Goal: Contribute content: Contribute content

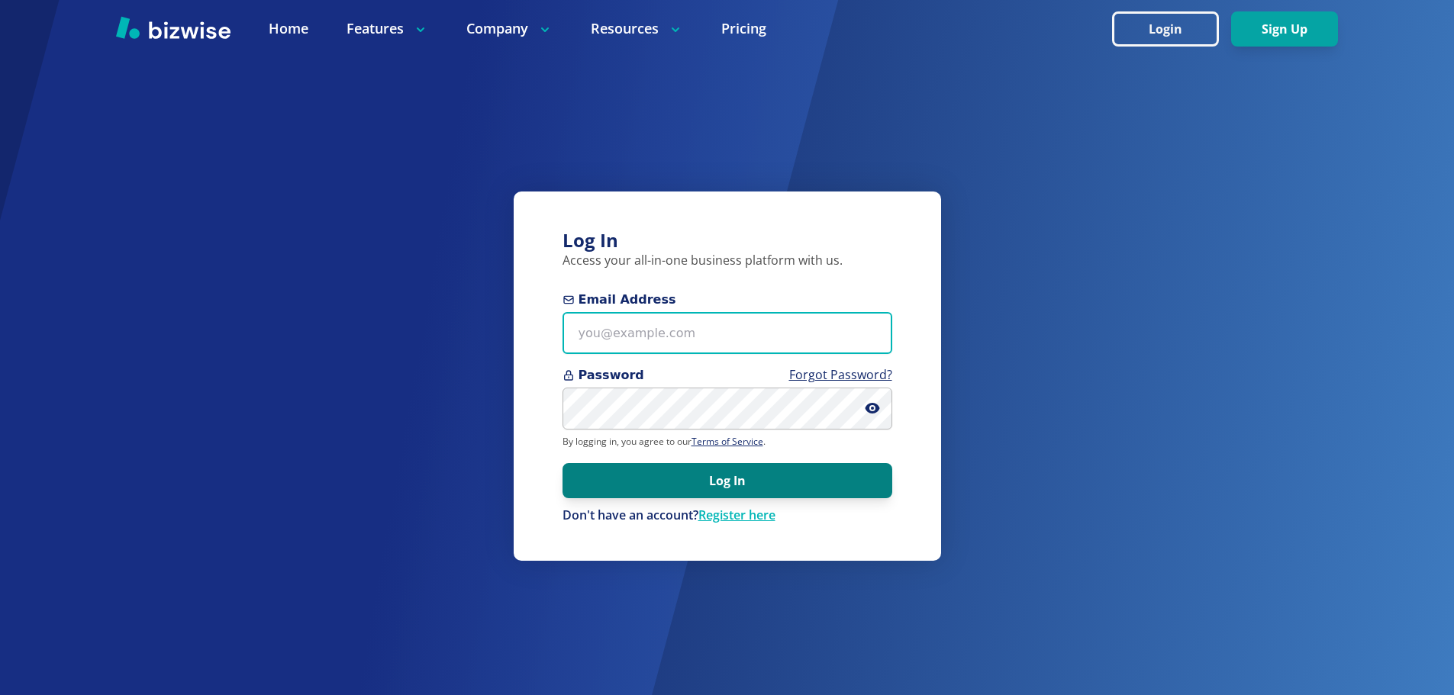
type input "info@thestartupleads.com"
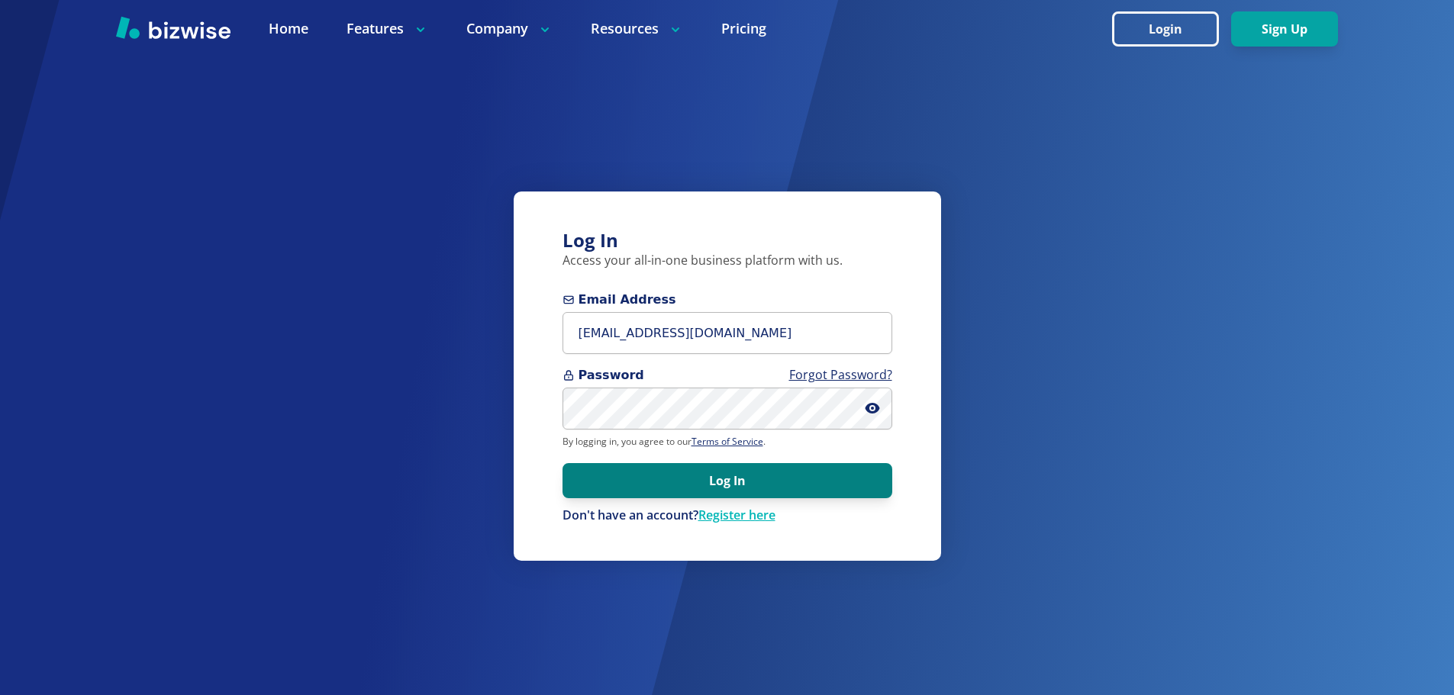
click at [697, 474] on button "Log In" at bounding box center [728, 480] width 330 height 35
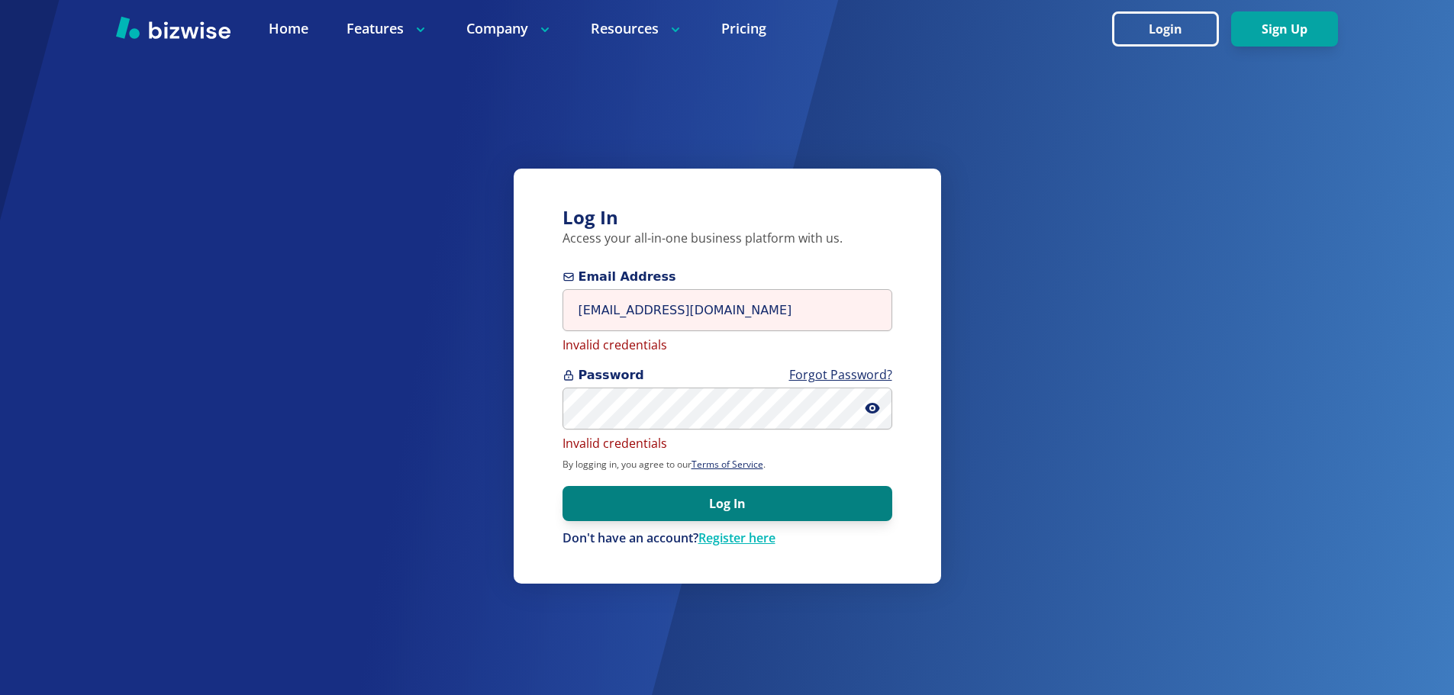
click at [676, 515] on button "Log In" at bounding box center [728, 503] width 330 height 35
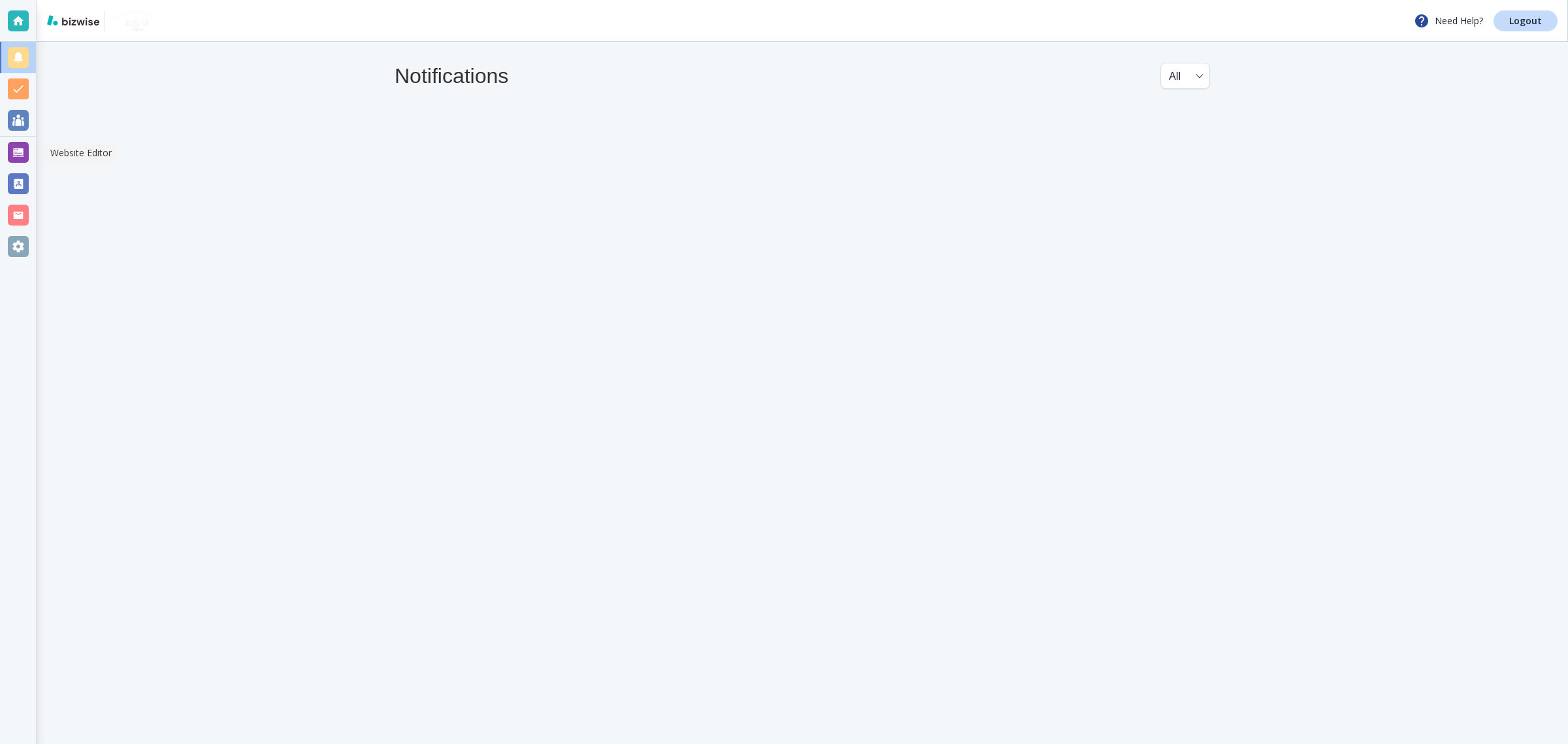
click at [20, 146] on div at bounding box center [18, 152] width 21 height 21
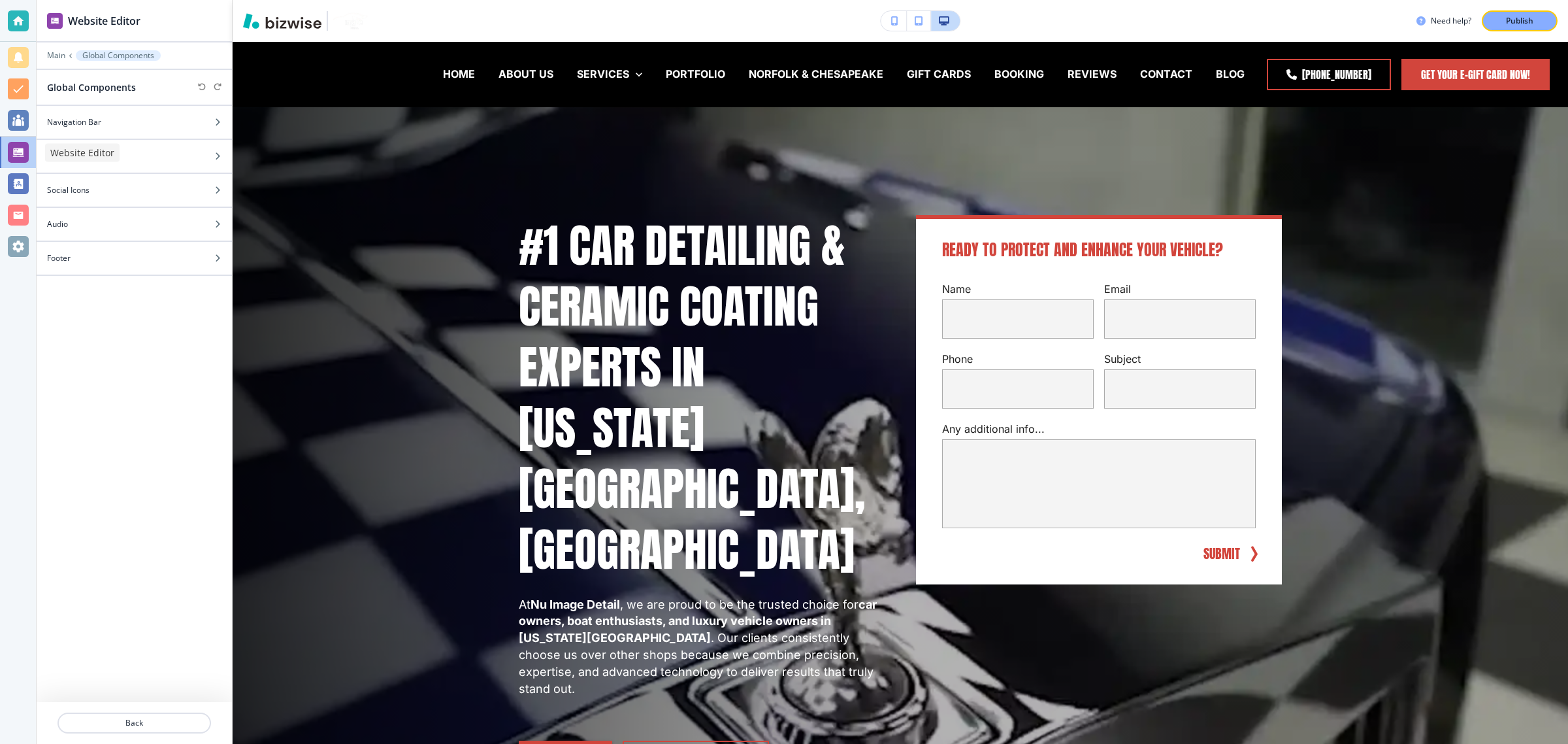
click at [21, 153] on div at bounding box center [18, 152] width 21 height 21
click at [56, 59] on p "Main" at bounding box center [56, 56] width 18 height 9
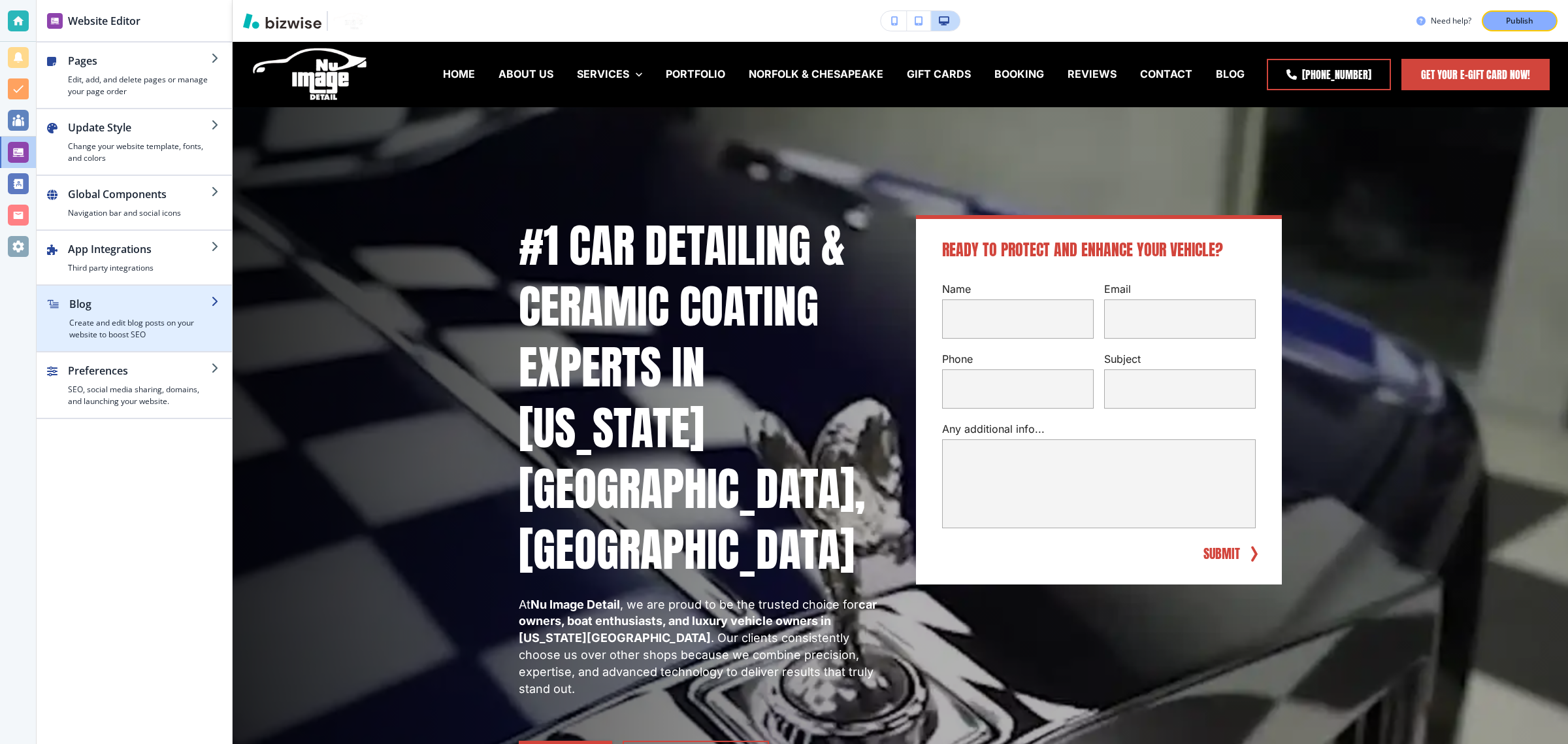
click at [96, 311] on h2 "Blog" at bounding box center [140, 304] width 142 height 15
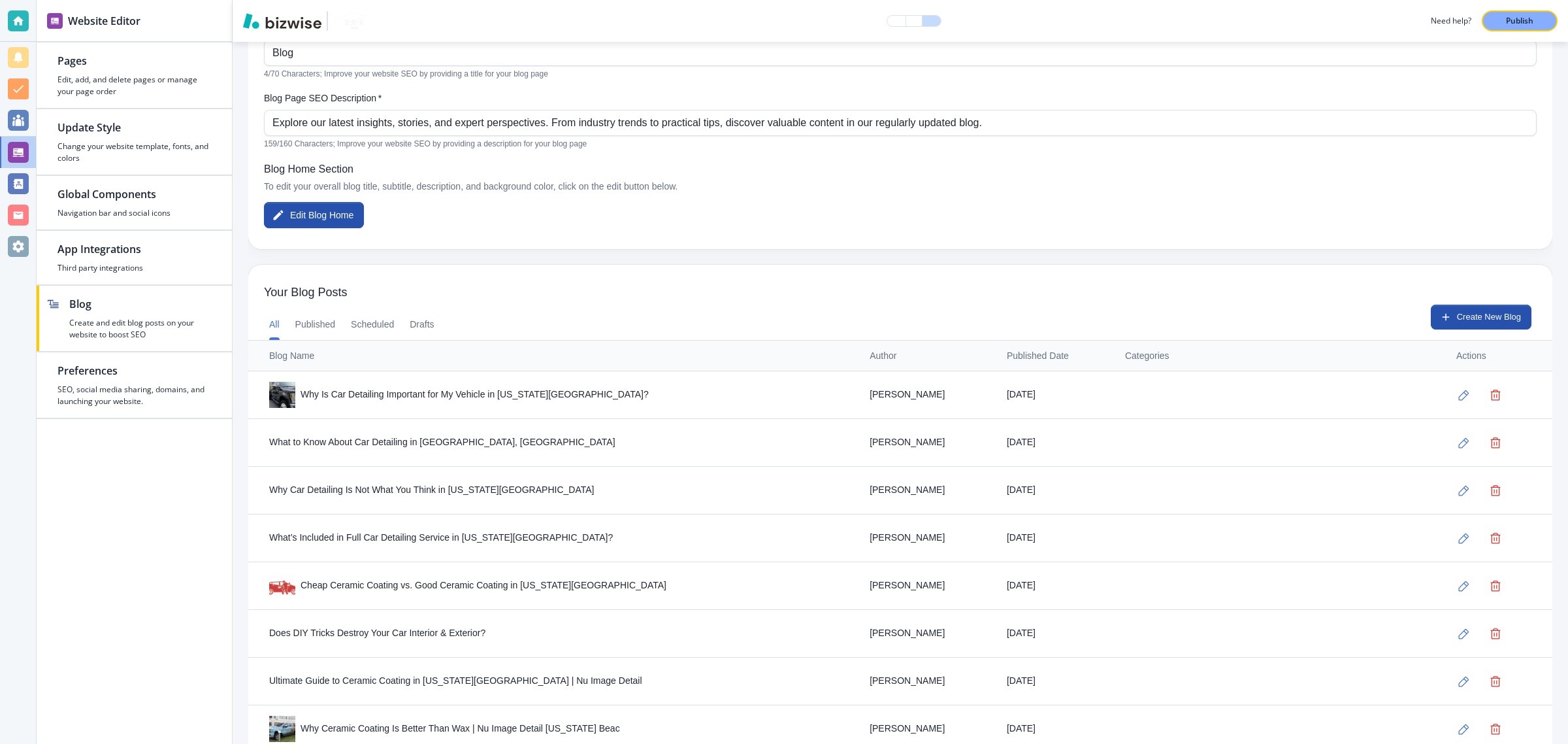
scroll to position [206, 0]
click at [1458, 396] on icon "button" at bounding box center [1464, 394] width 11 height 11
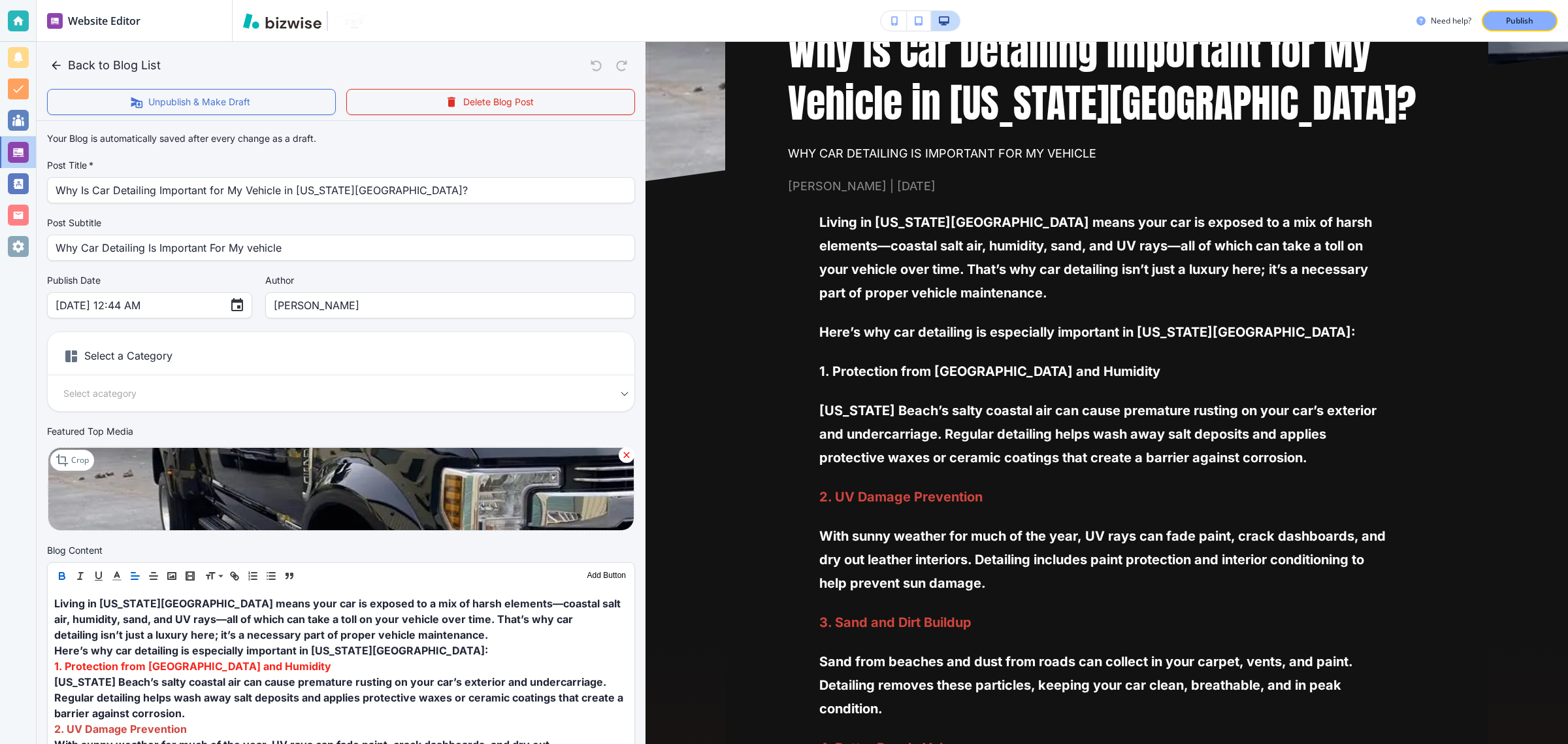
scroll to position [34, 0]
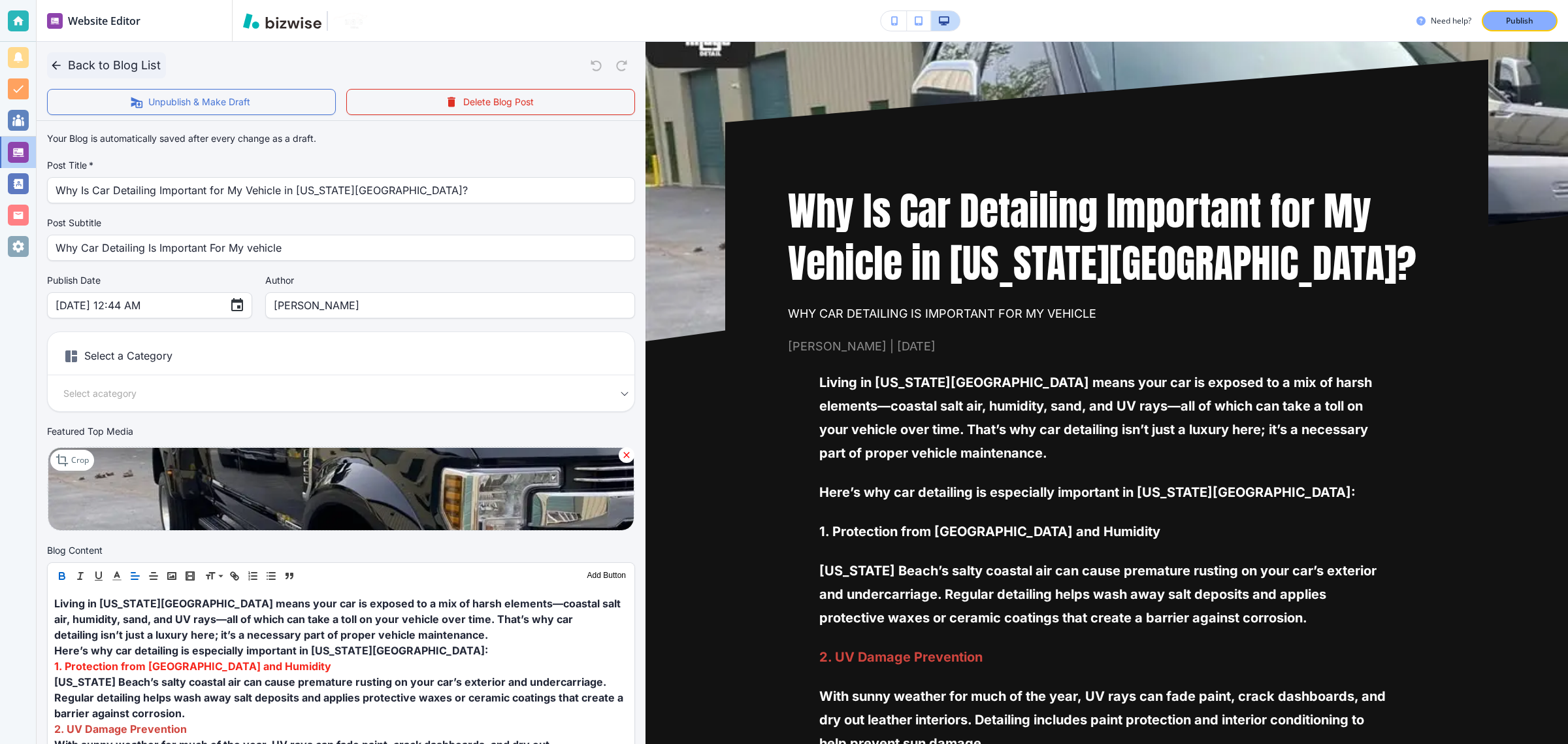
click at [56, 59] on icon "button" at bounding box center [56, 65] width 13 height 13
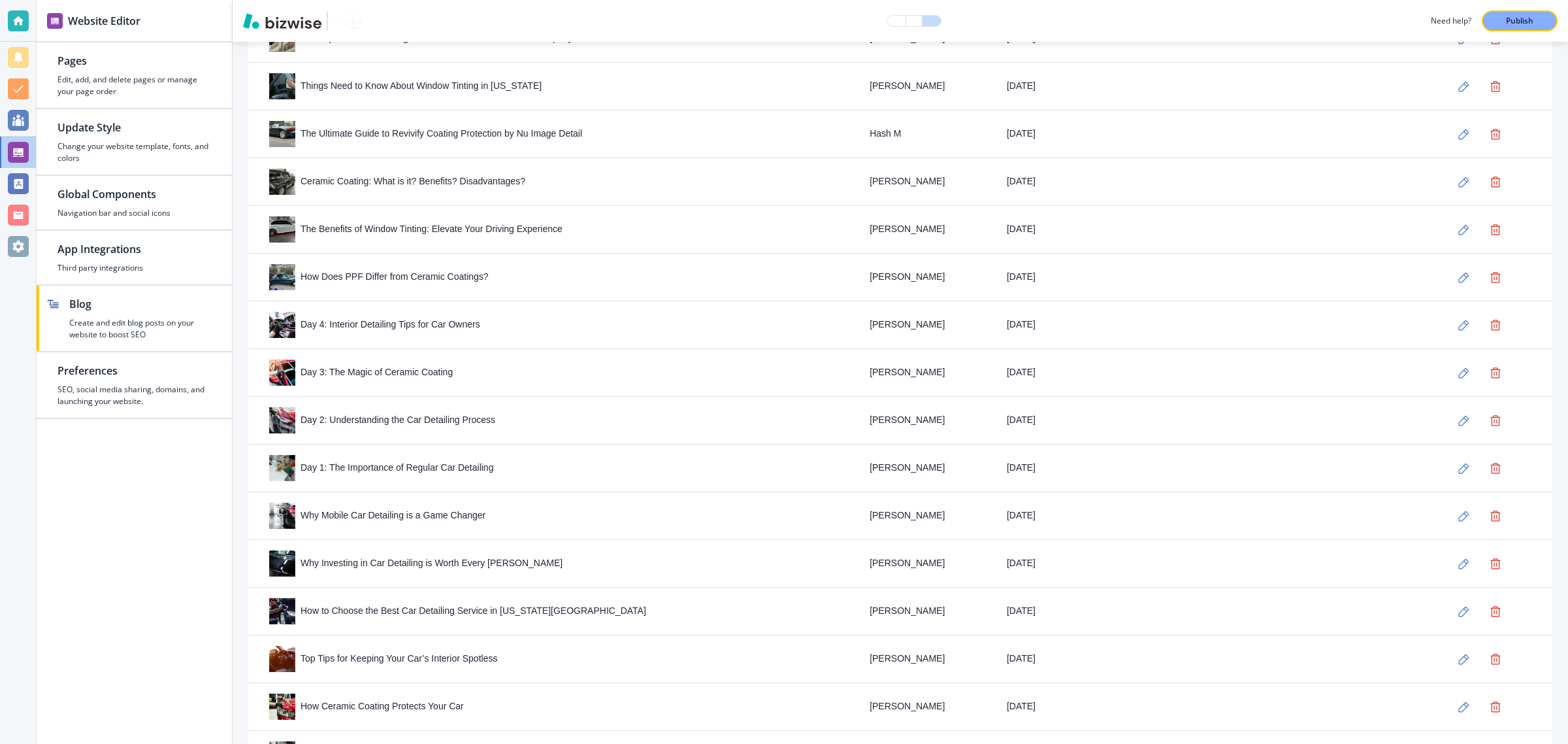
scroll to position [2098, 0]
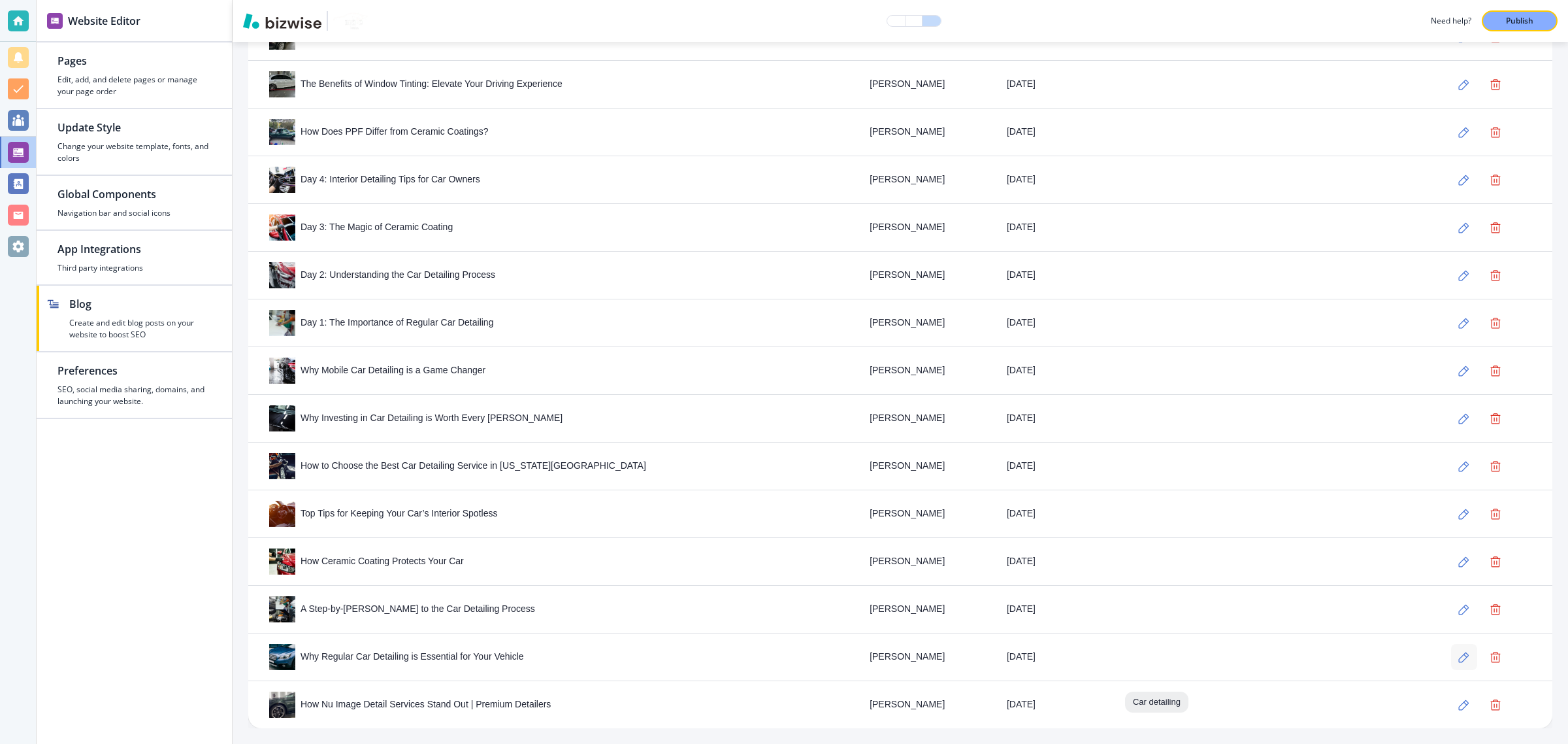
click at [1452, 653] on button "button" at bounding box center [1464, 657] width 27 height 27
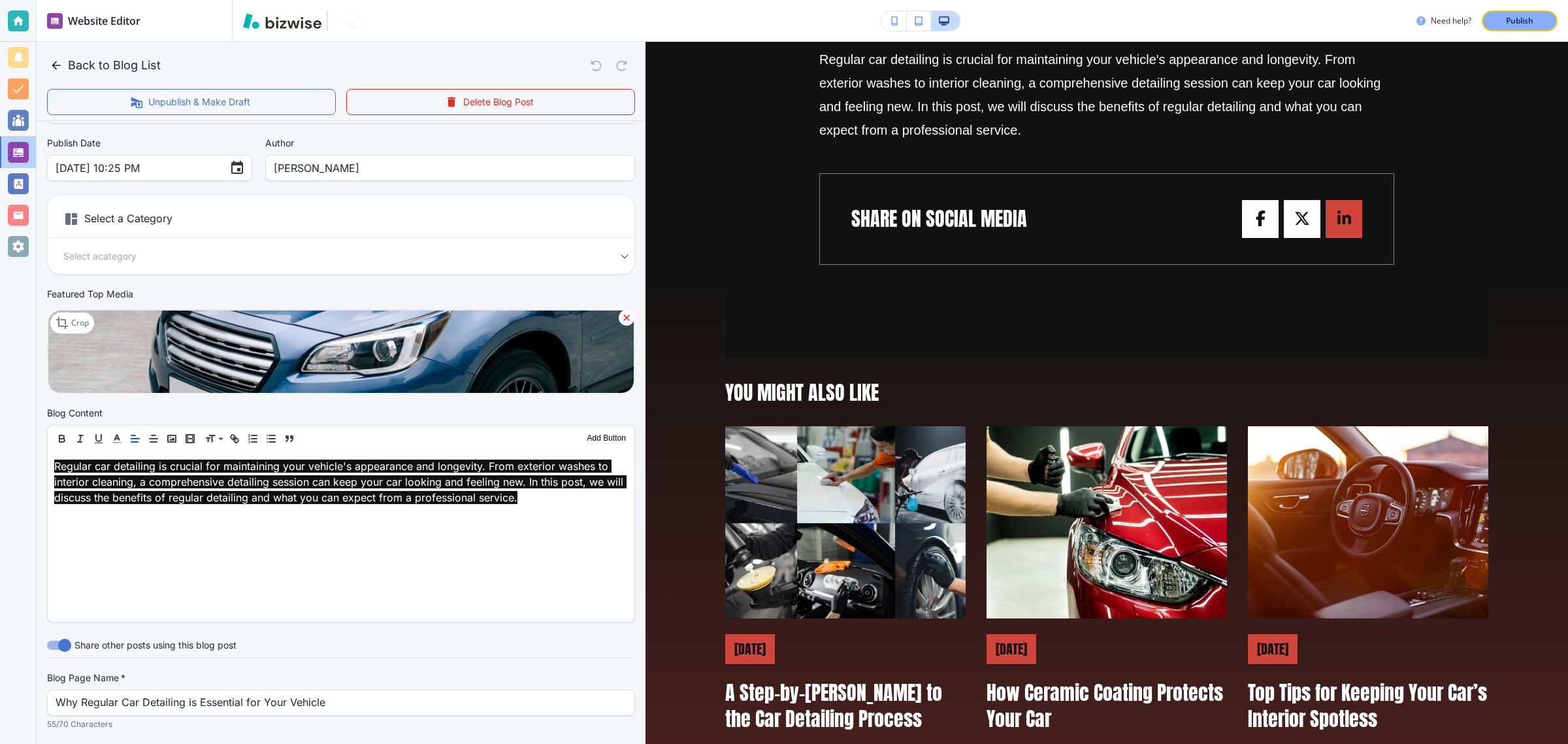
scroll to position [135, 0]
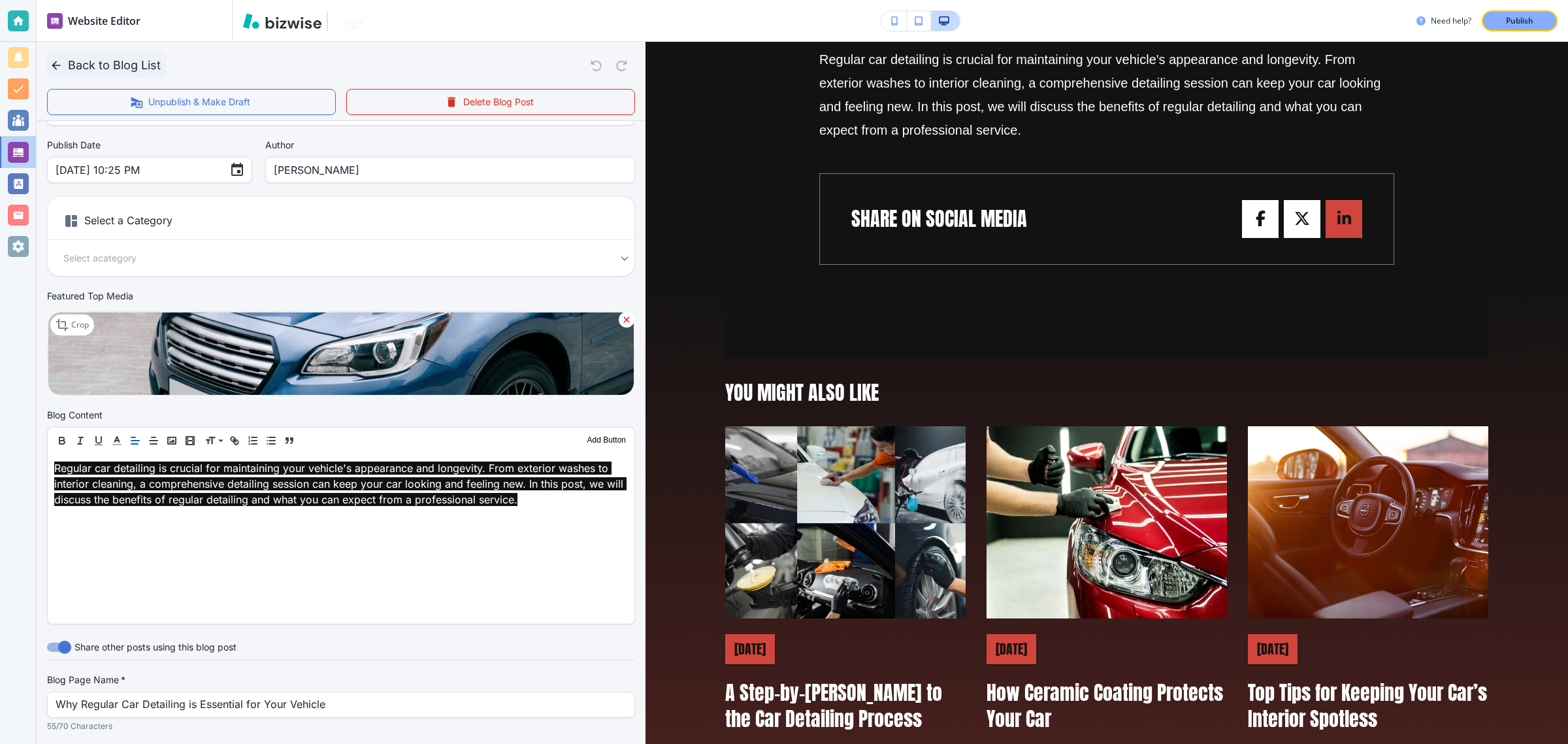
click at [52, 57] on button "Back to Blog List" at bounding box center [106, 65] width 119 height 27
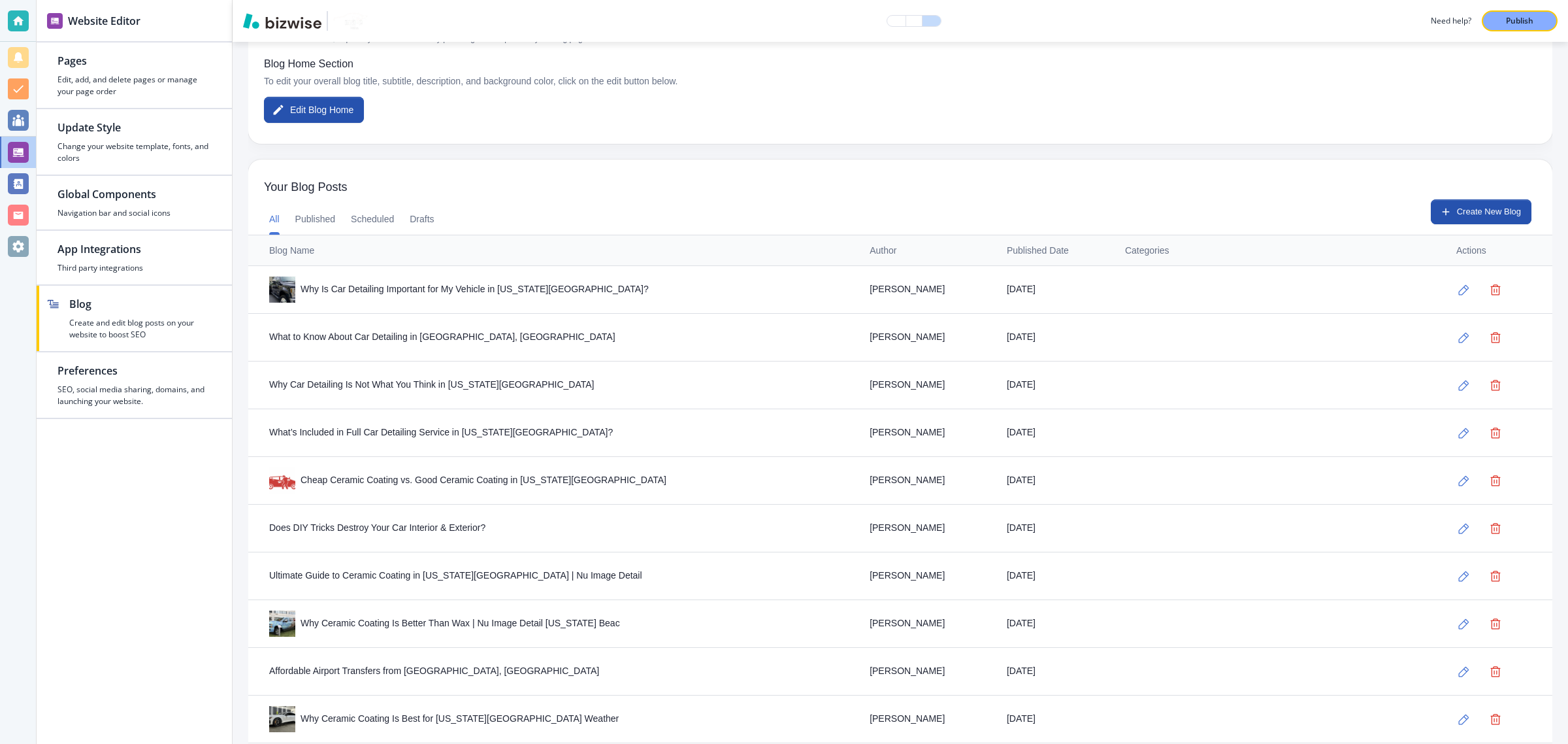
scroll to position [312, 0]
click at [1452, 469] on button "button" at bounding box center [1464, 479] width 27 height 27
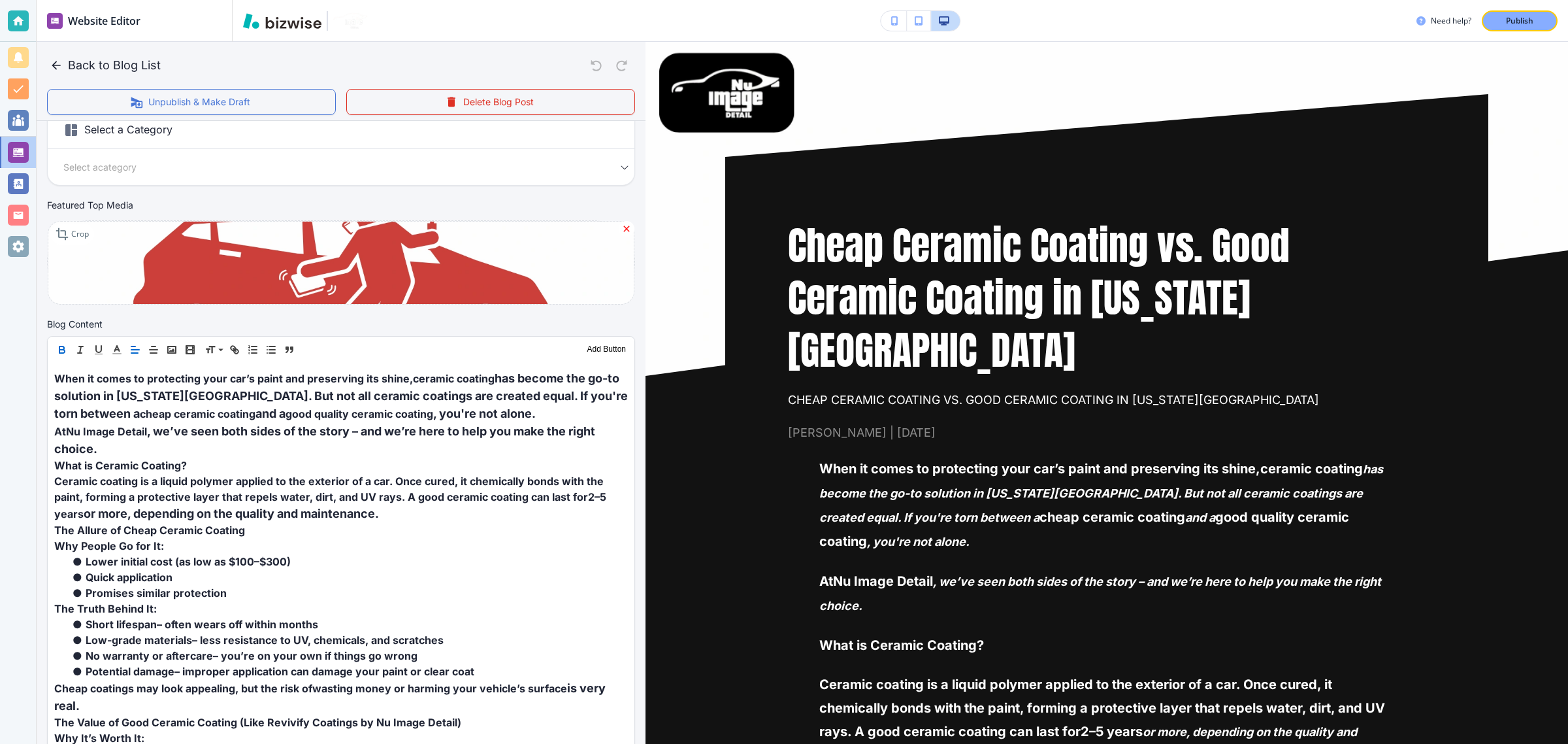
scroll to position [227, 0]
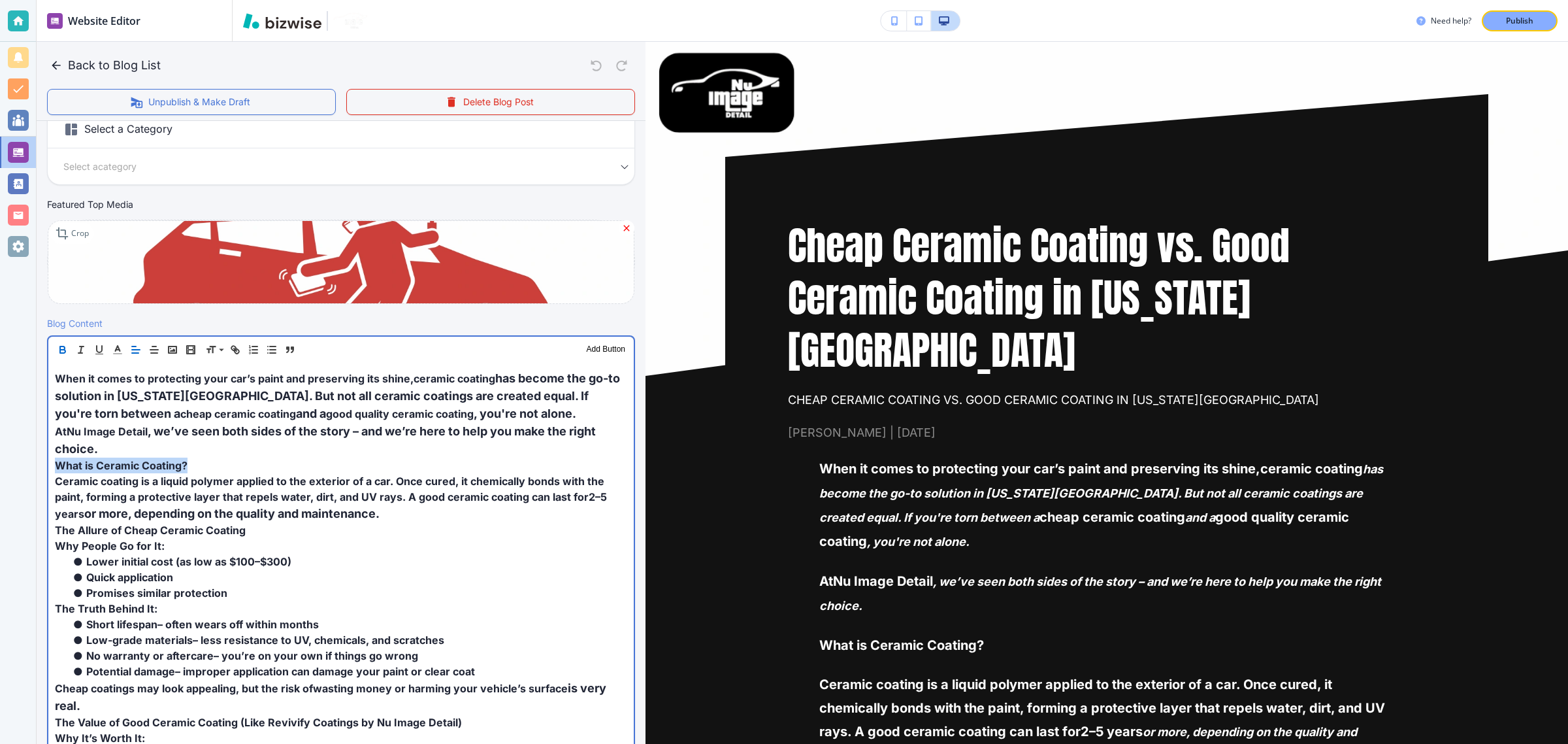
drag, startPoint x: 190, startPoint y: 462, endPoint x: 33, endPoint y: 462, distance: 157.0
click at [33, 462] on div "Website Editor Pages Edit, add, and delete pages or manage your page order Upda…" at bounding box center [784, 372] width 1568 height 744
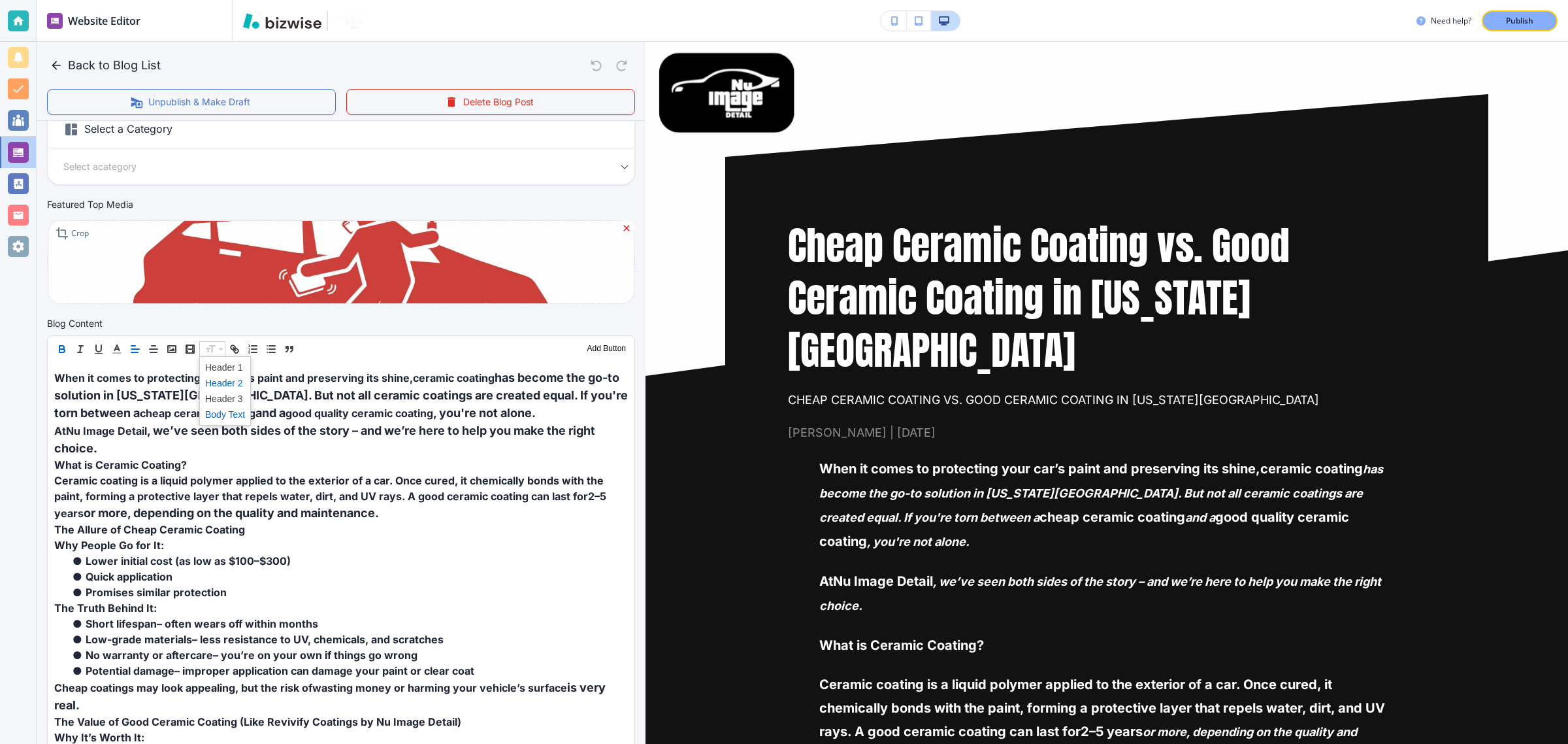
click at [223, 383] on span at bounding box center [225, 383] width 40 height 15
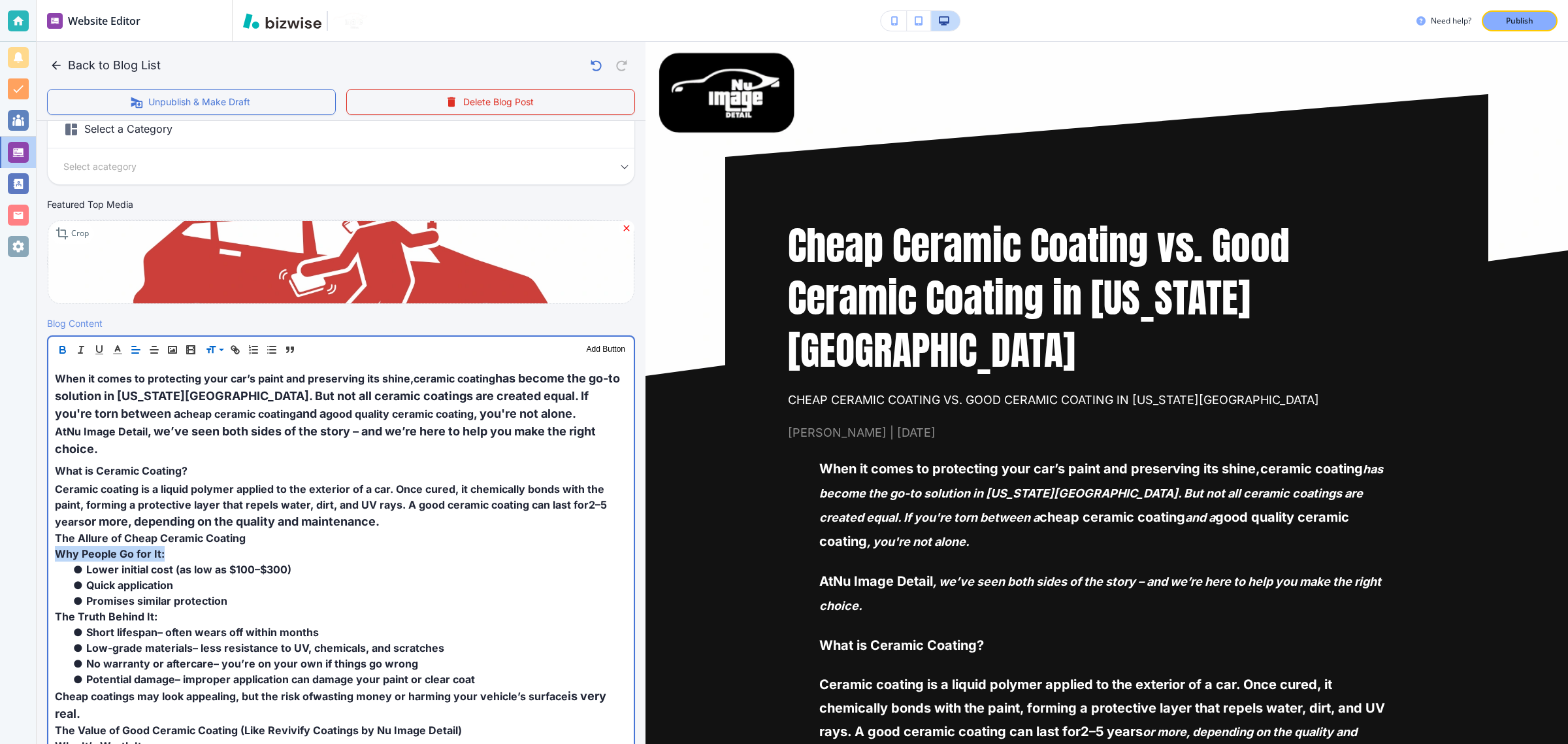
drag, startPoint x: 170, startPoint y: 552, endPoint x: 39, endPoint y: 547, distance: 131.1
click at [39, 547] on div "Blog Content Header 1 Header 2 Header 3 Body Text Add Button When it comes to p…" at bounding box center [341, 617] width 609 height 603
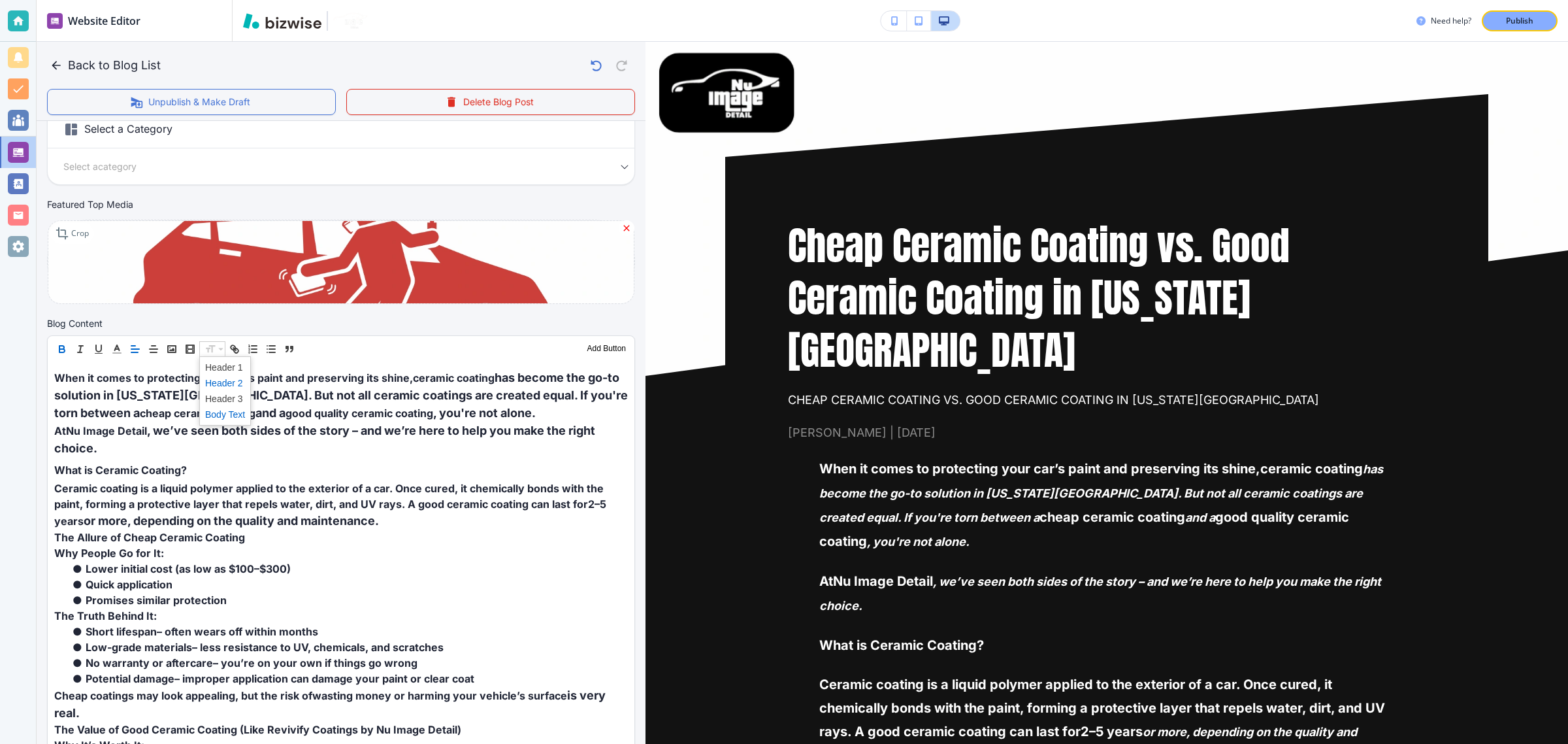
click at [225, 384] on span at bounding box center [225, 383] width 40 height 15
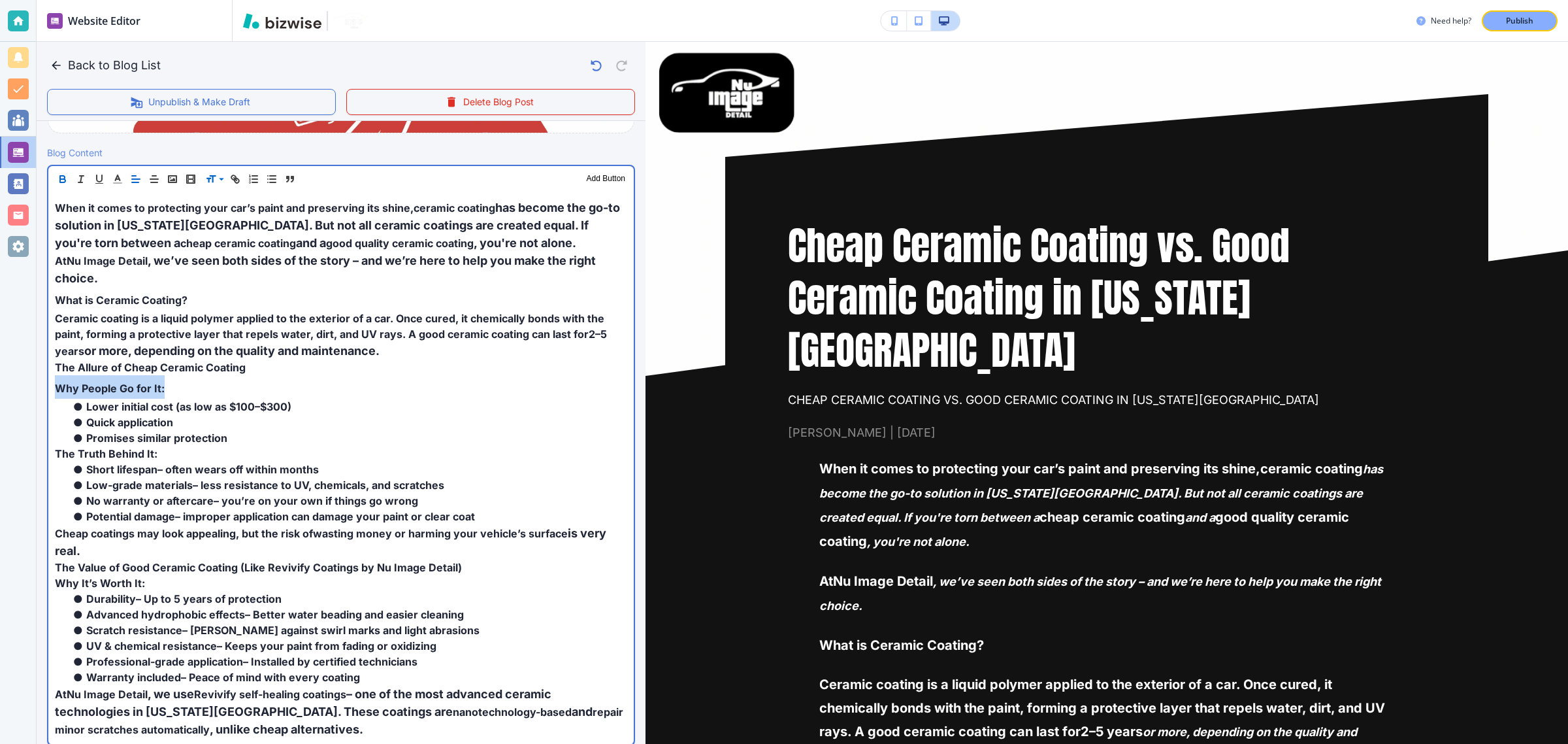
scroll to position [432, 0]
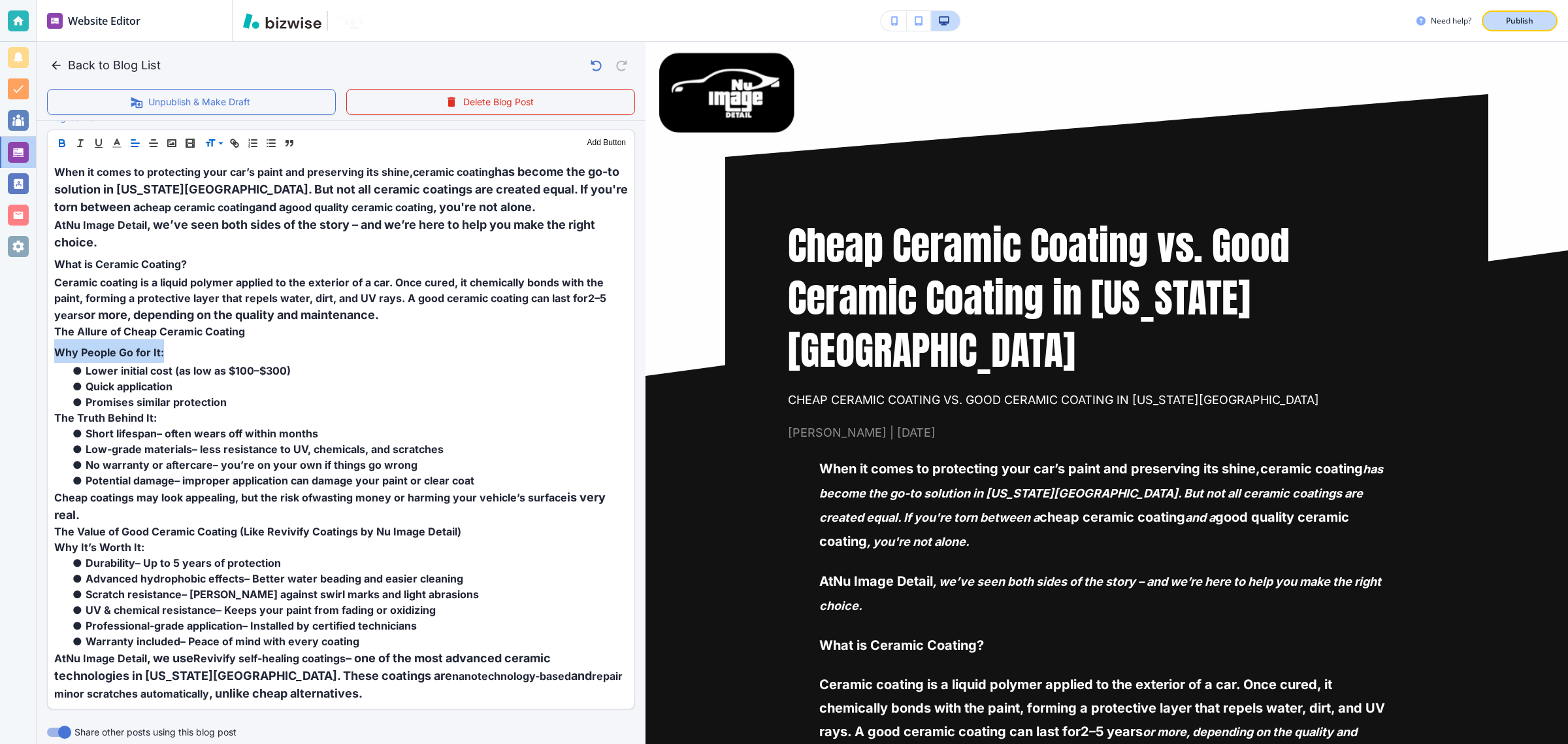
click at [1510, 18] on p "Publish" at bounding box center [1520, 21] width 27 height 12
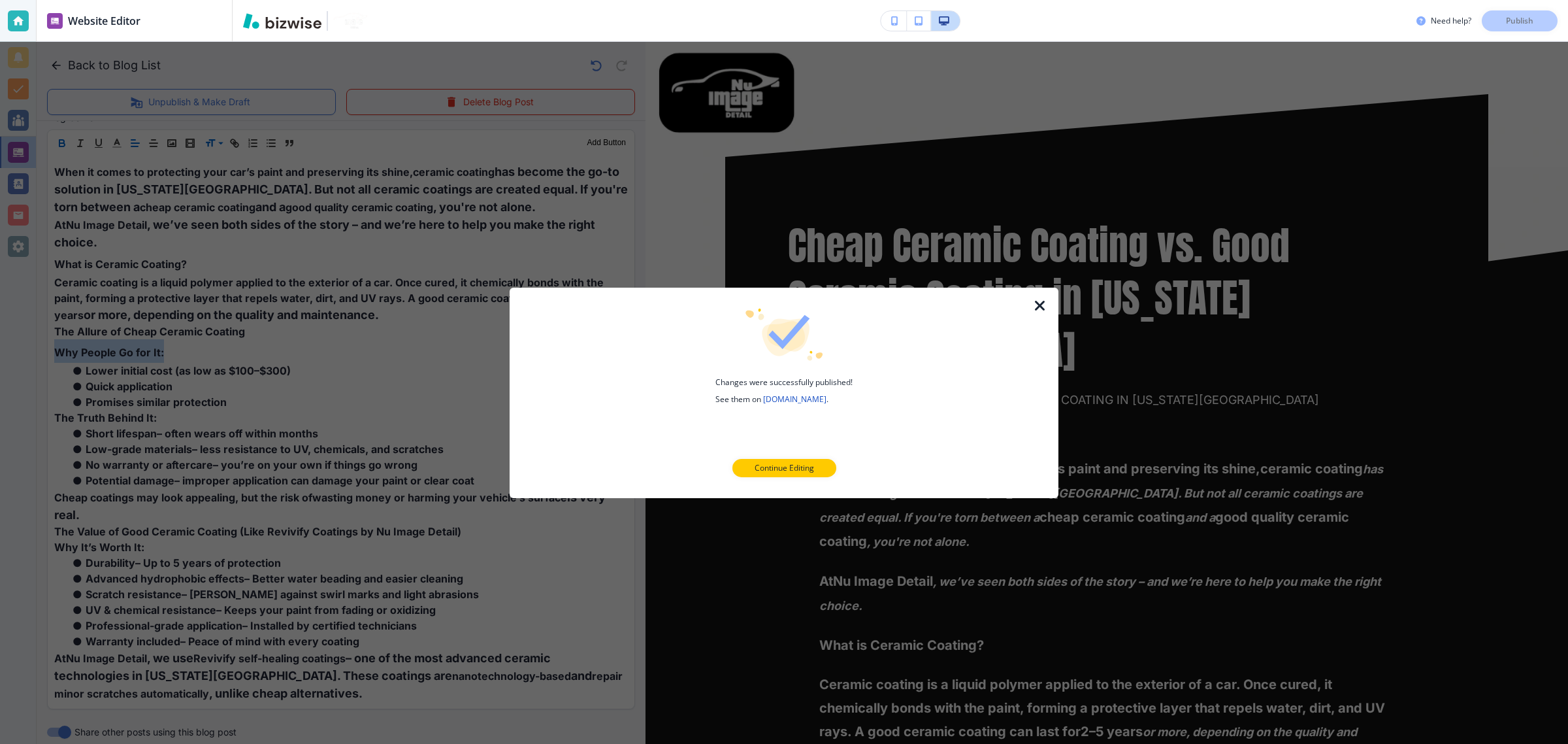
click at [1042, 306] on icon "button" at bounding box center [1040, 306] width 15 height 15
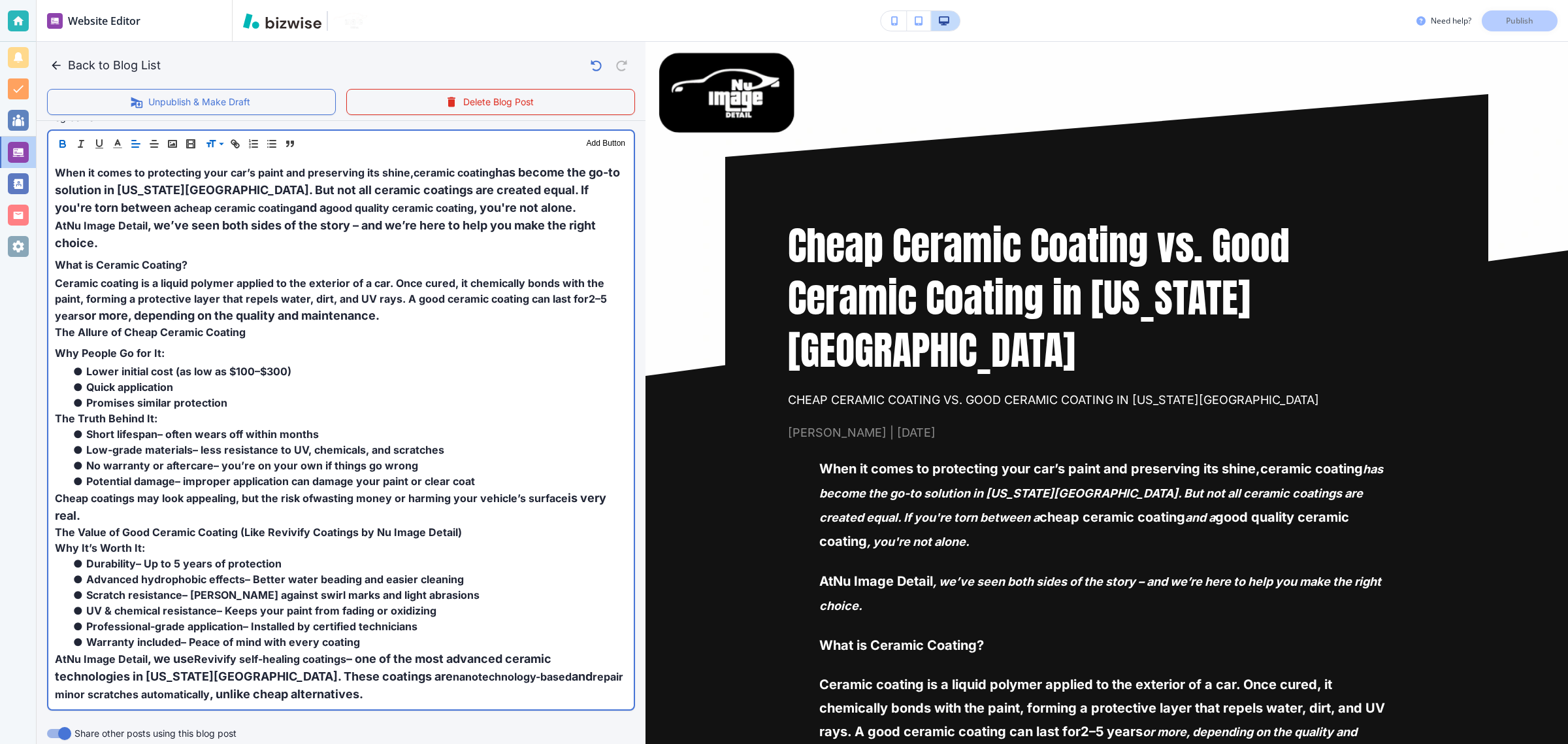
click at [307, 390] on li "Quick application" at bounding box center [348, 387] width 556 height 15
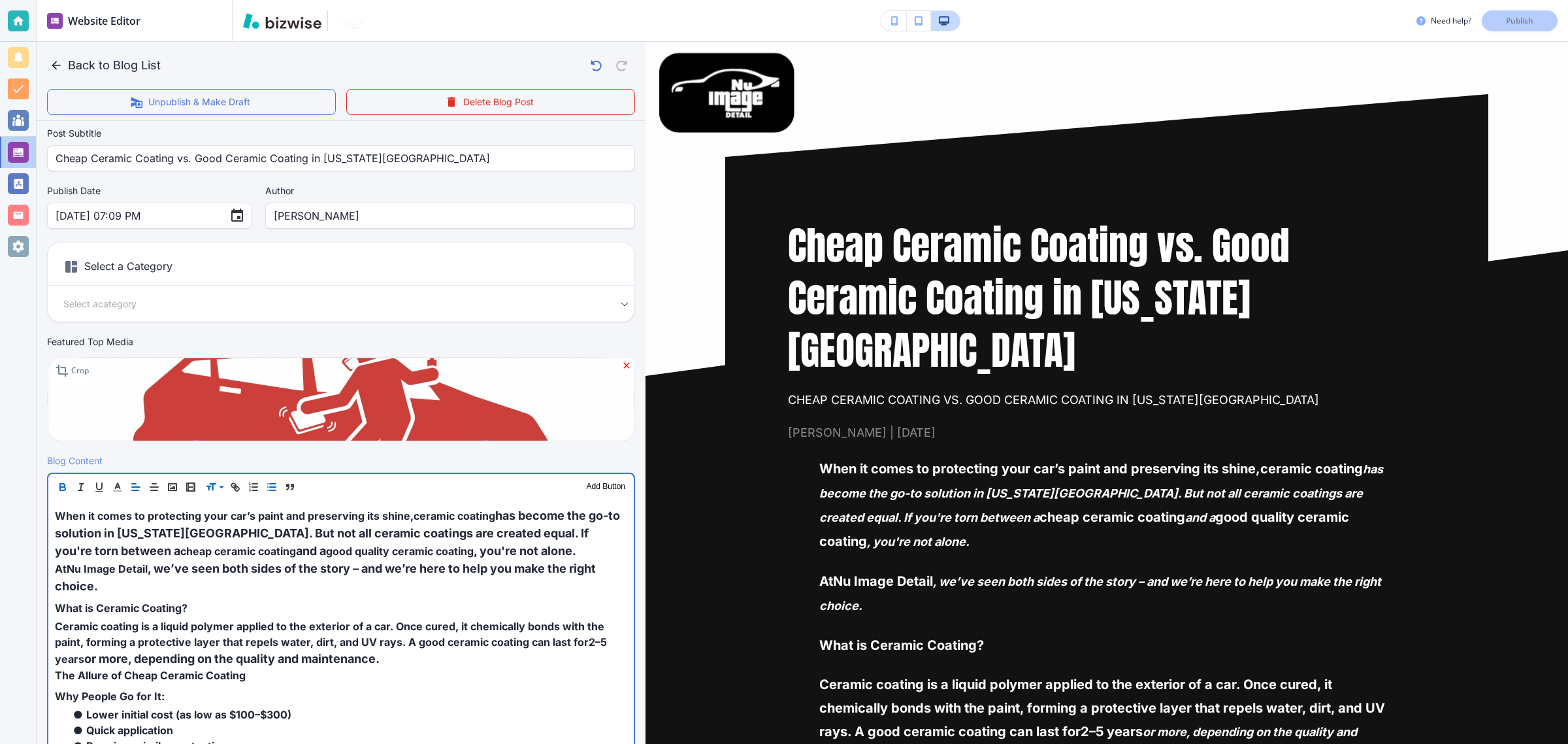
scroll to position [0, 0]
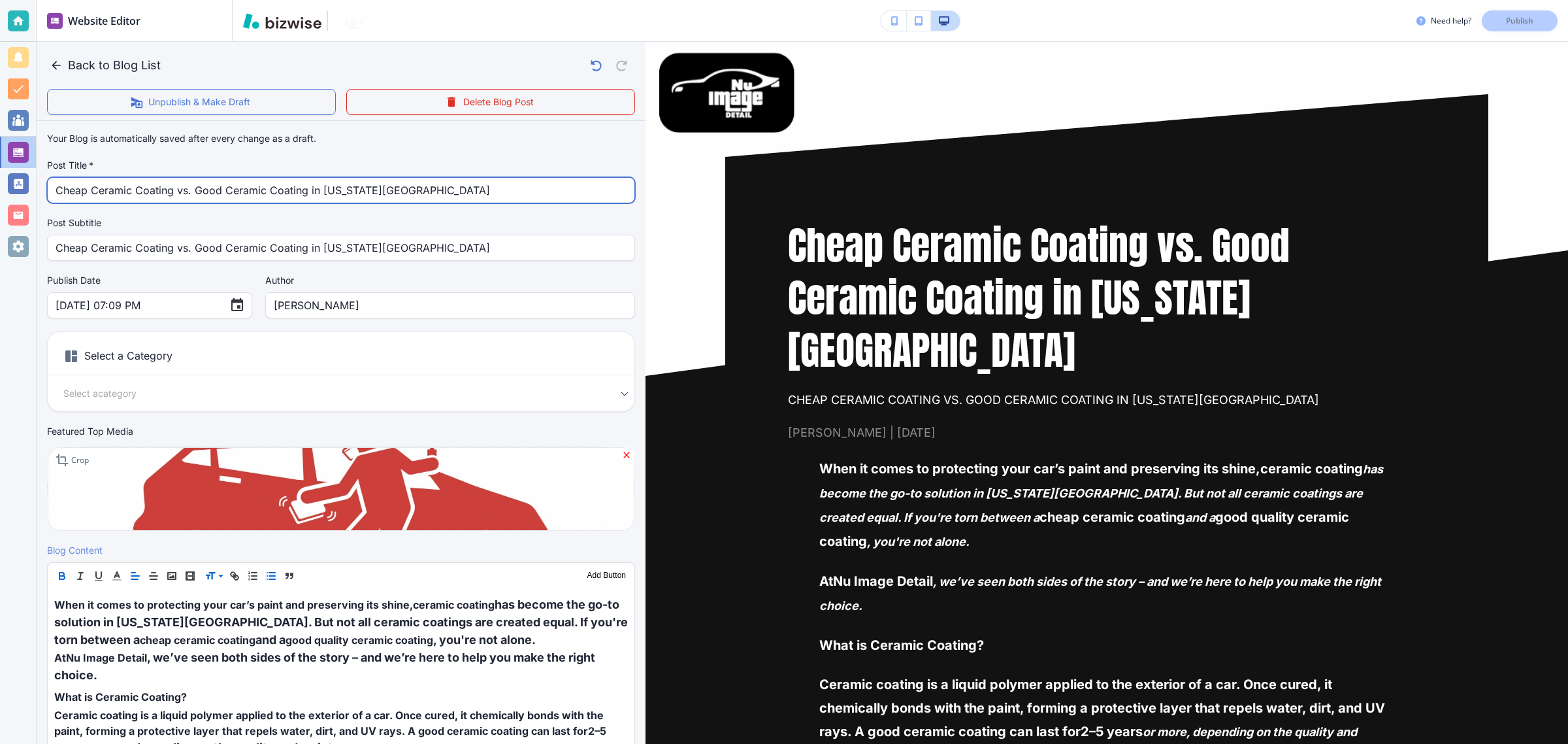
click at [149, 192] on input "Cheap Ceramic Coating vs. Good Ceramic Coating in [US_STATE][GEOGRAPHIC_DATA]" at bounding box center [341, 190] width 571 height 25
click at [271, 99] on button "Unpublish & Make Draft" at bounding box center [191, 102] width 288 height 27
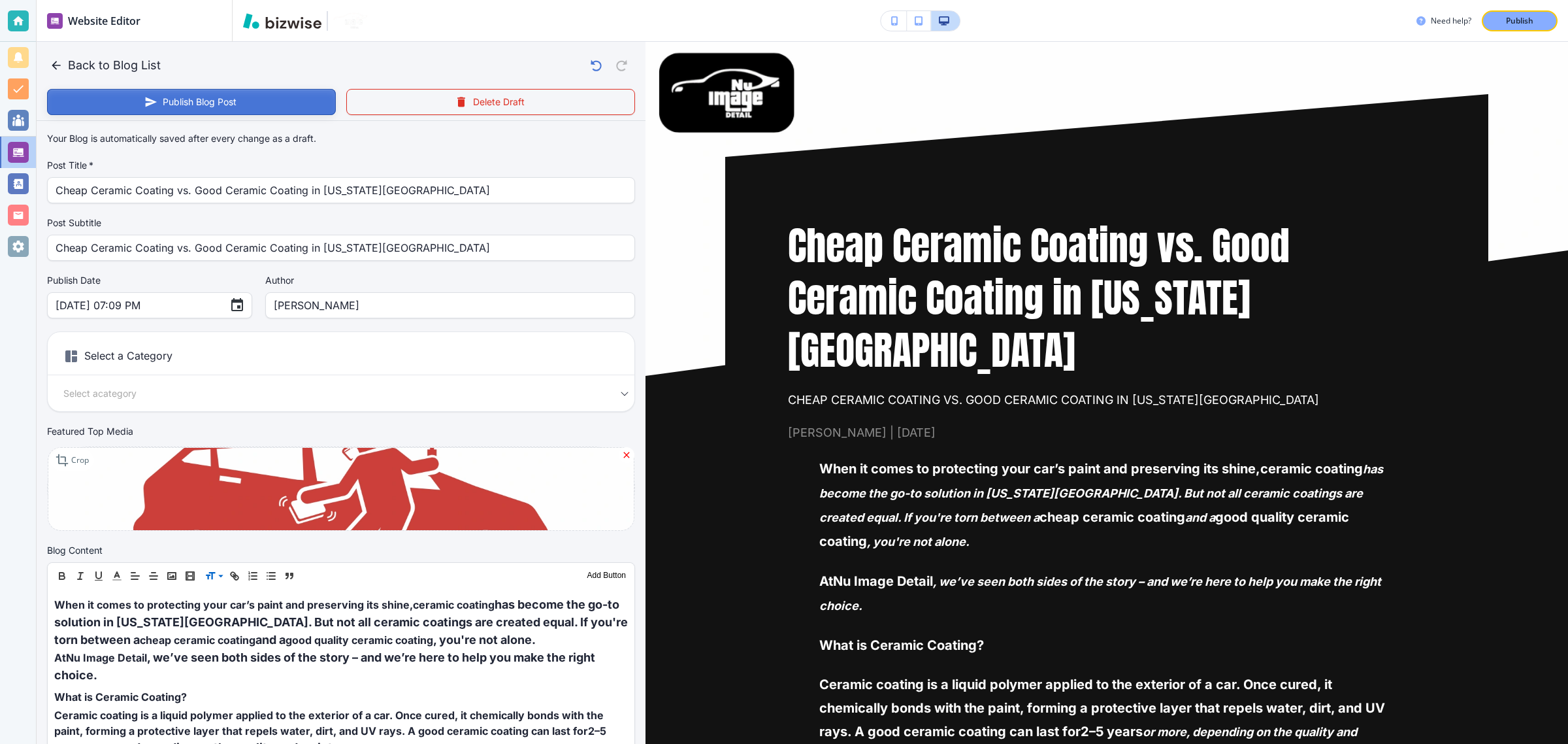
click at [271, 99] on button "Publish Blog Post" at bounding box center [191, 102] width 288 height 27
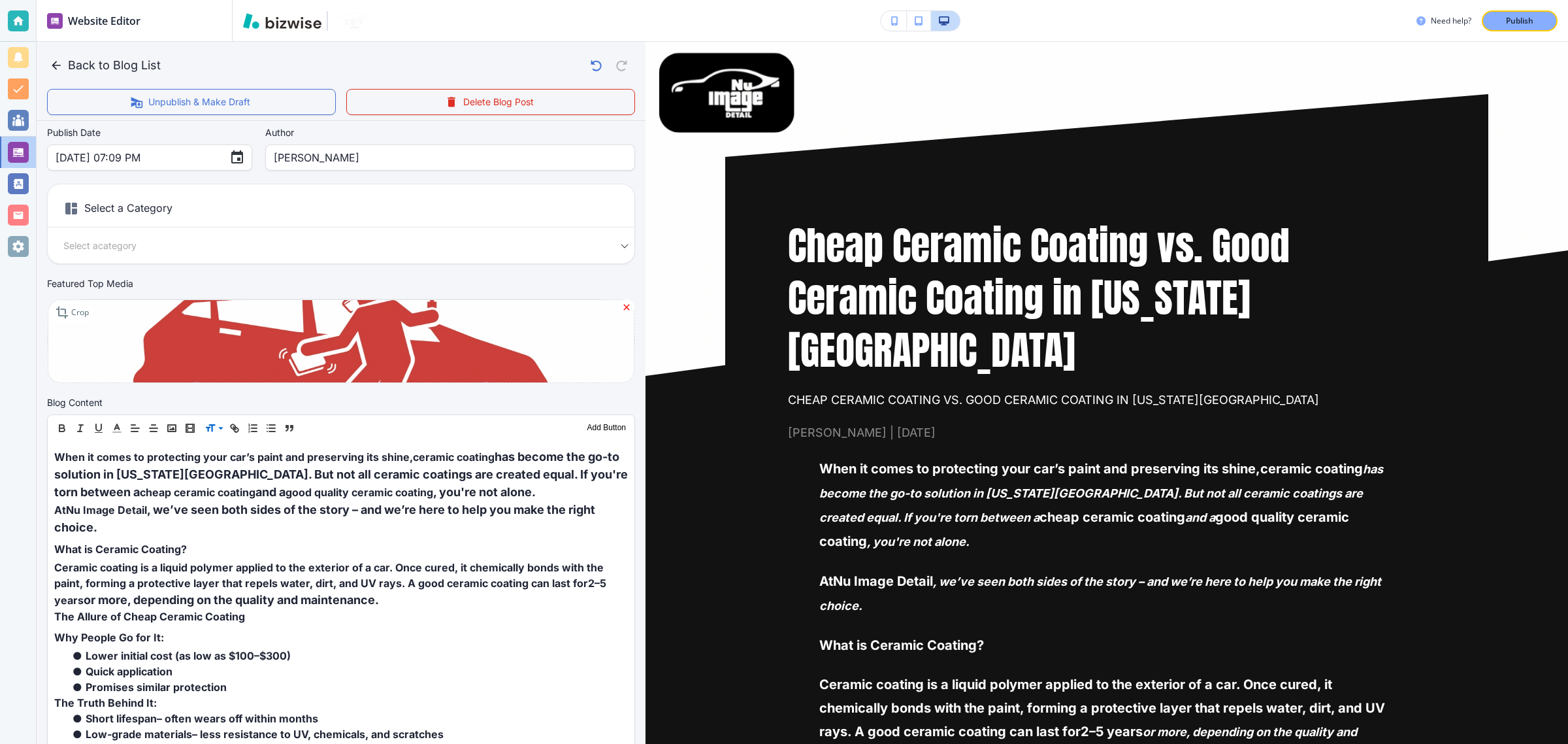
scroll to position [151, 0]
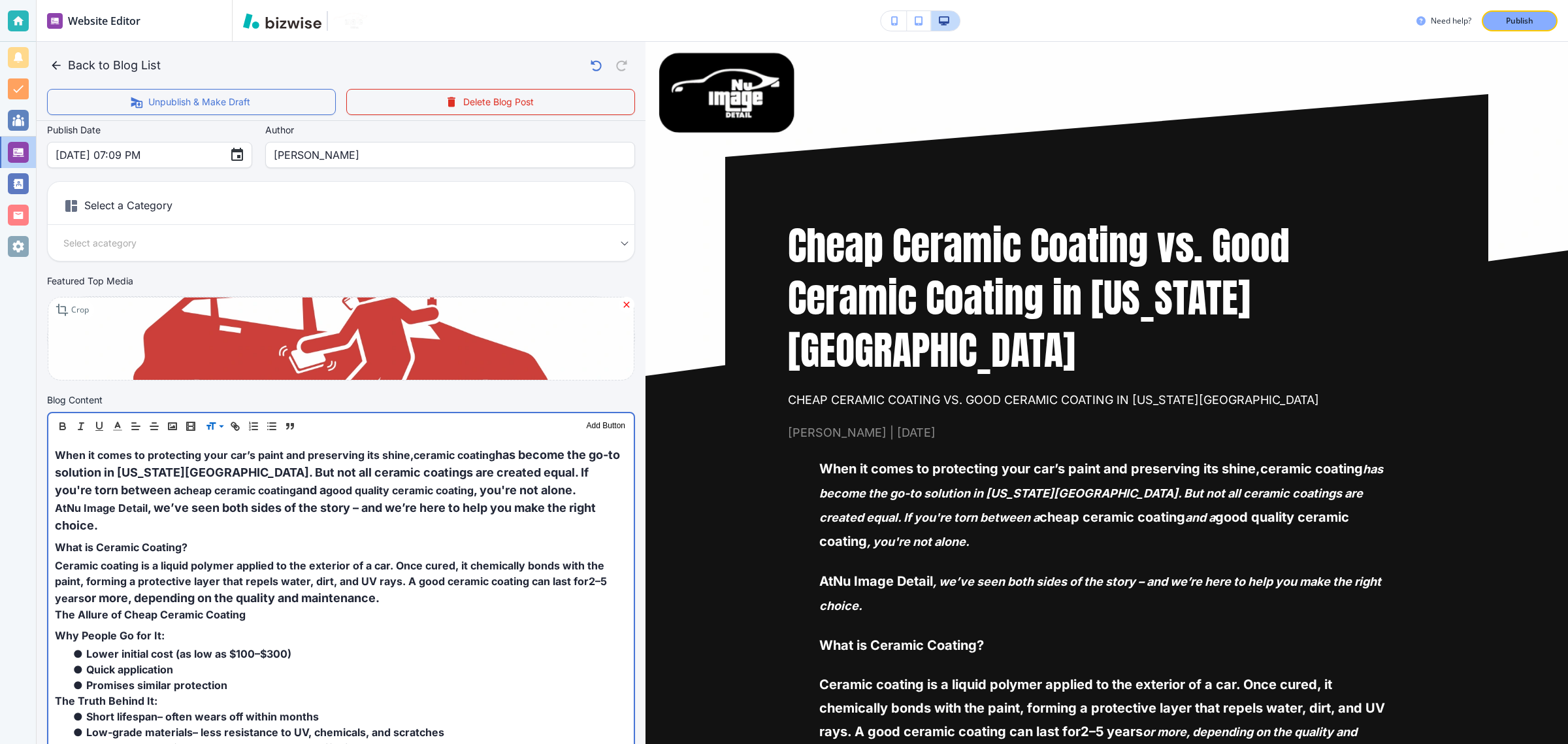
click at [168, 543] on span "What is Ceramic Coating?" at bounding box center [121, 546] width 133 height 13
click at [140, 598] on span "or more, depending on the quality and maintenance." at bounding box center [231, 598] width 295 height 14
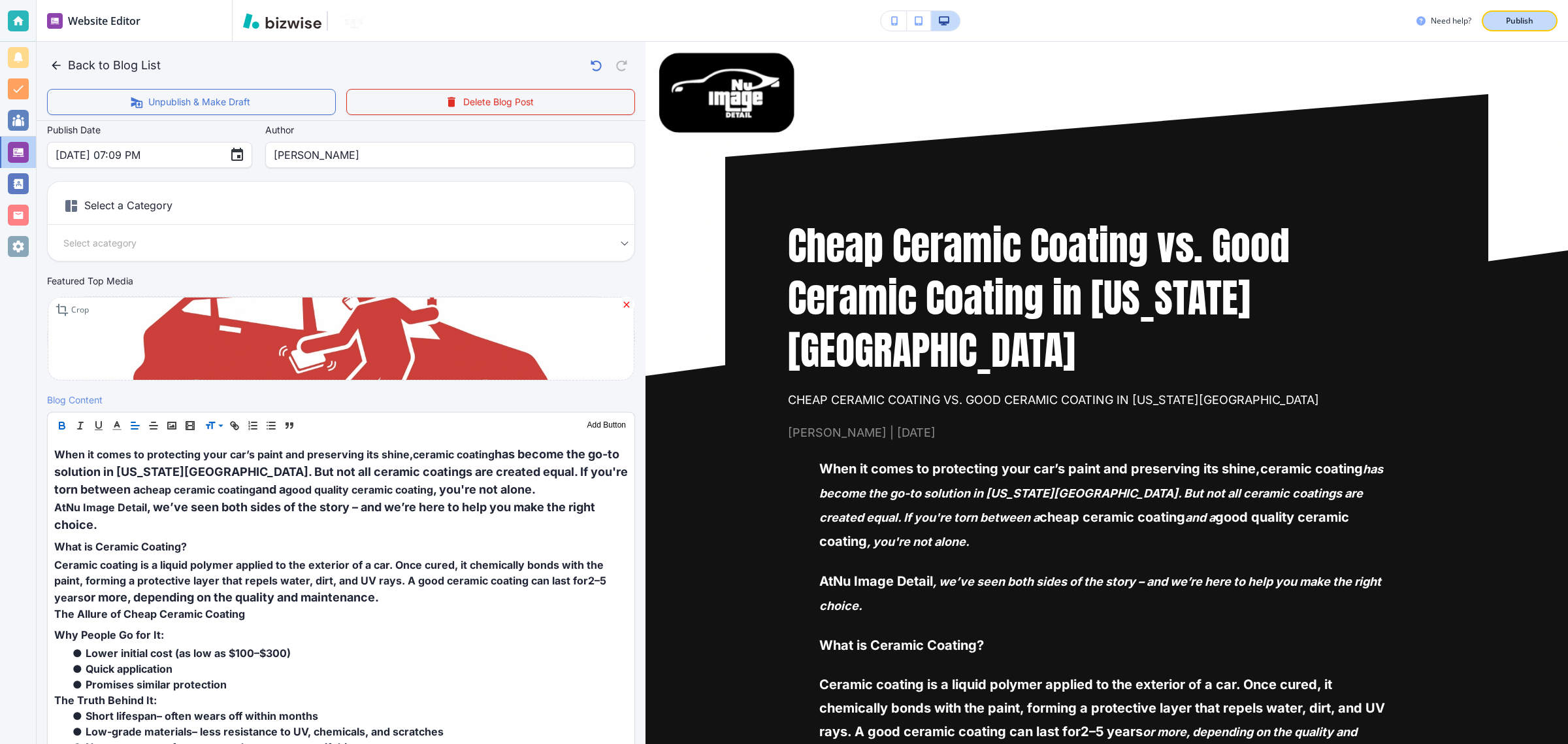
click at [1496, 24] on button "Publish" at bounding box center [1519, 21] width 76 height 21
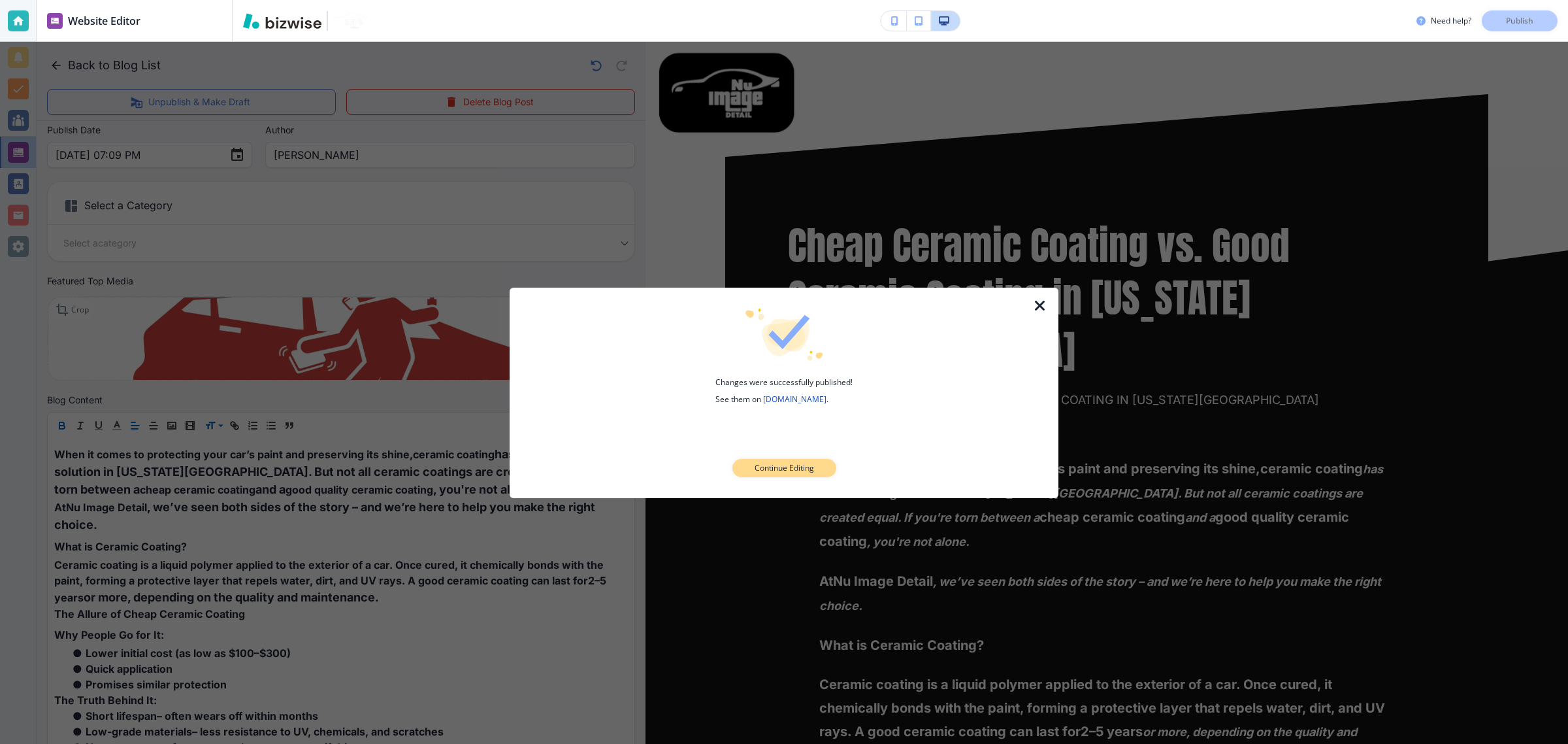
click at [772, 466] on p "Continue Editing" at bounding box center [784, 468] width 59 height 12
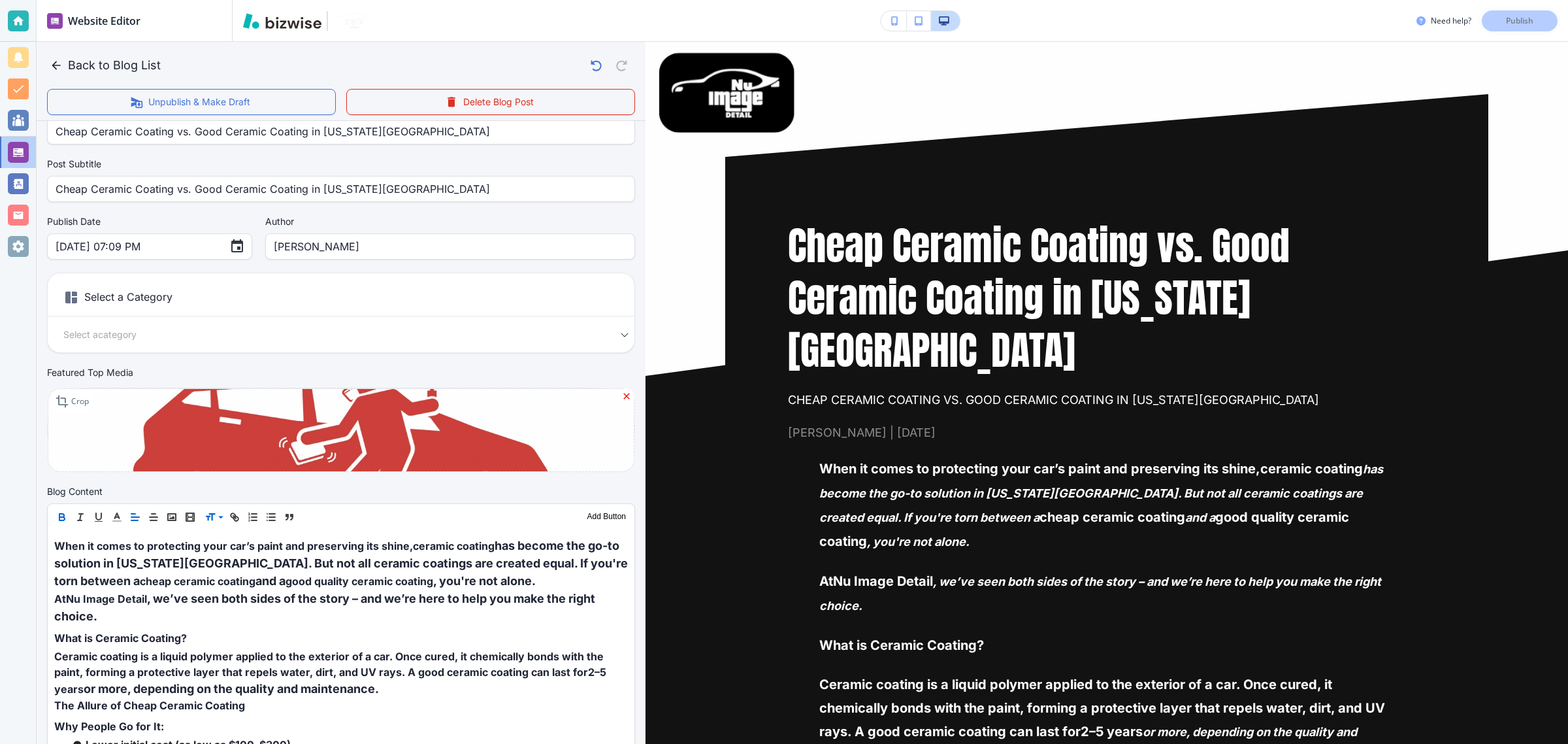
scroll to position [0, 0]
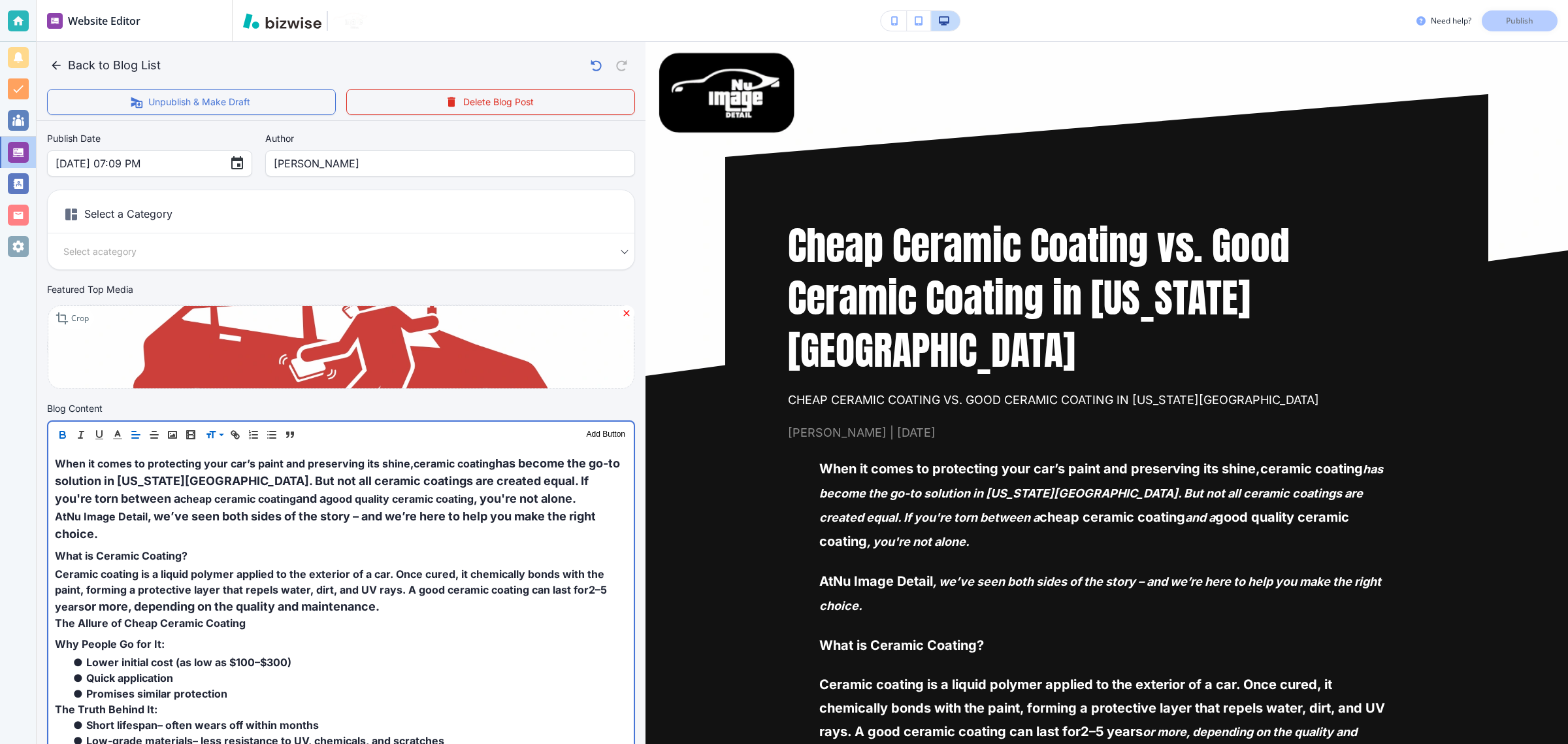
click at [264, 462] on span "When it comes to protecting your car’s paint and preserving its shine," at bounding box center [234, 463] width 359 height 13
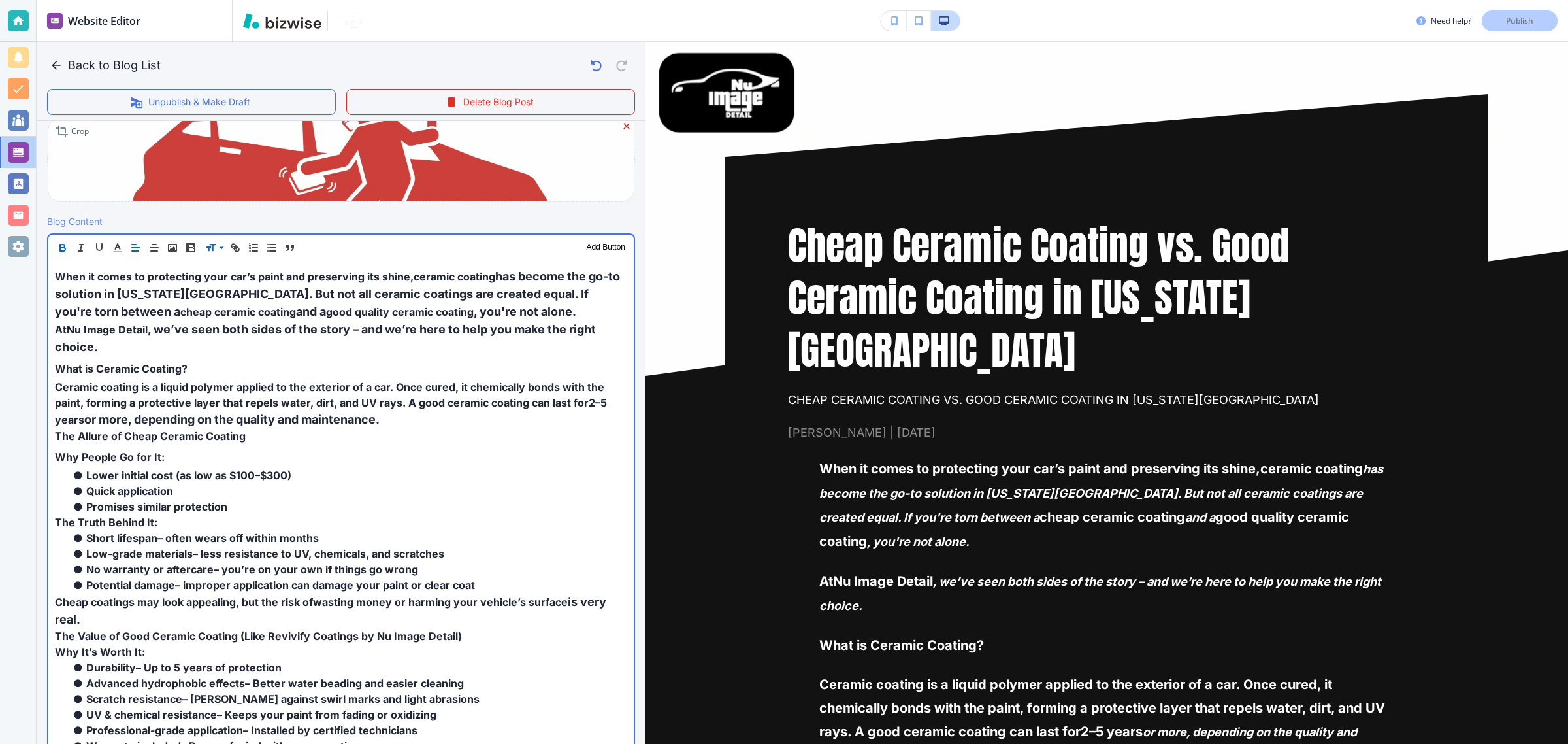
scroll to position [330, 0]
click at [209, 364] on p "What is Ceramic Coating?" at bounding box center [341, 366] width 573 height 23
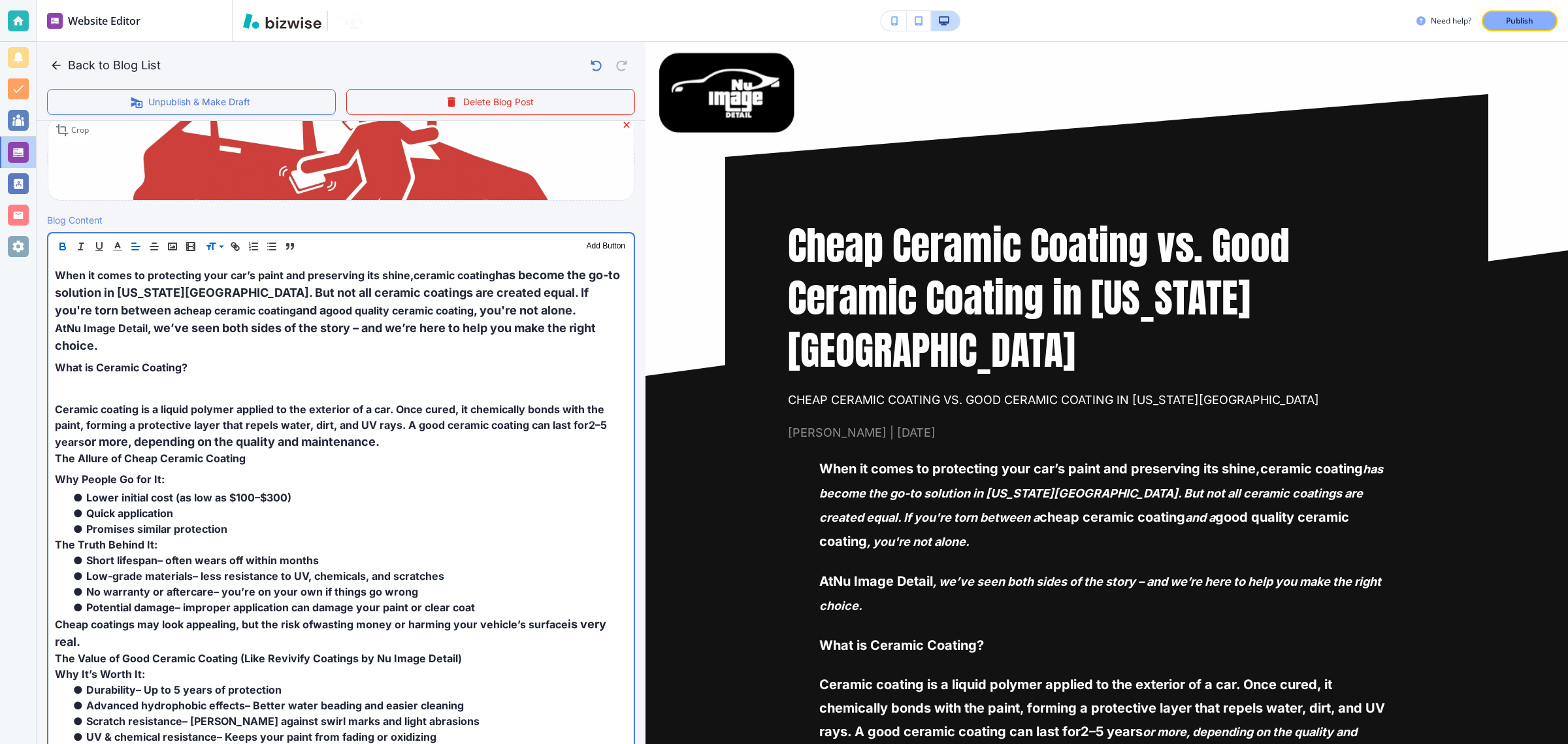
click at [112, 349] on p "At Nu Image Detail , we’ve seen both sides of the story – and we’re here to hel…" at bounding box center [341, 336] width 573 height 35
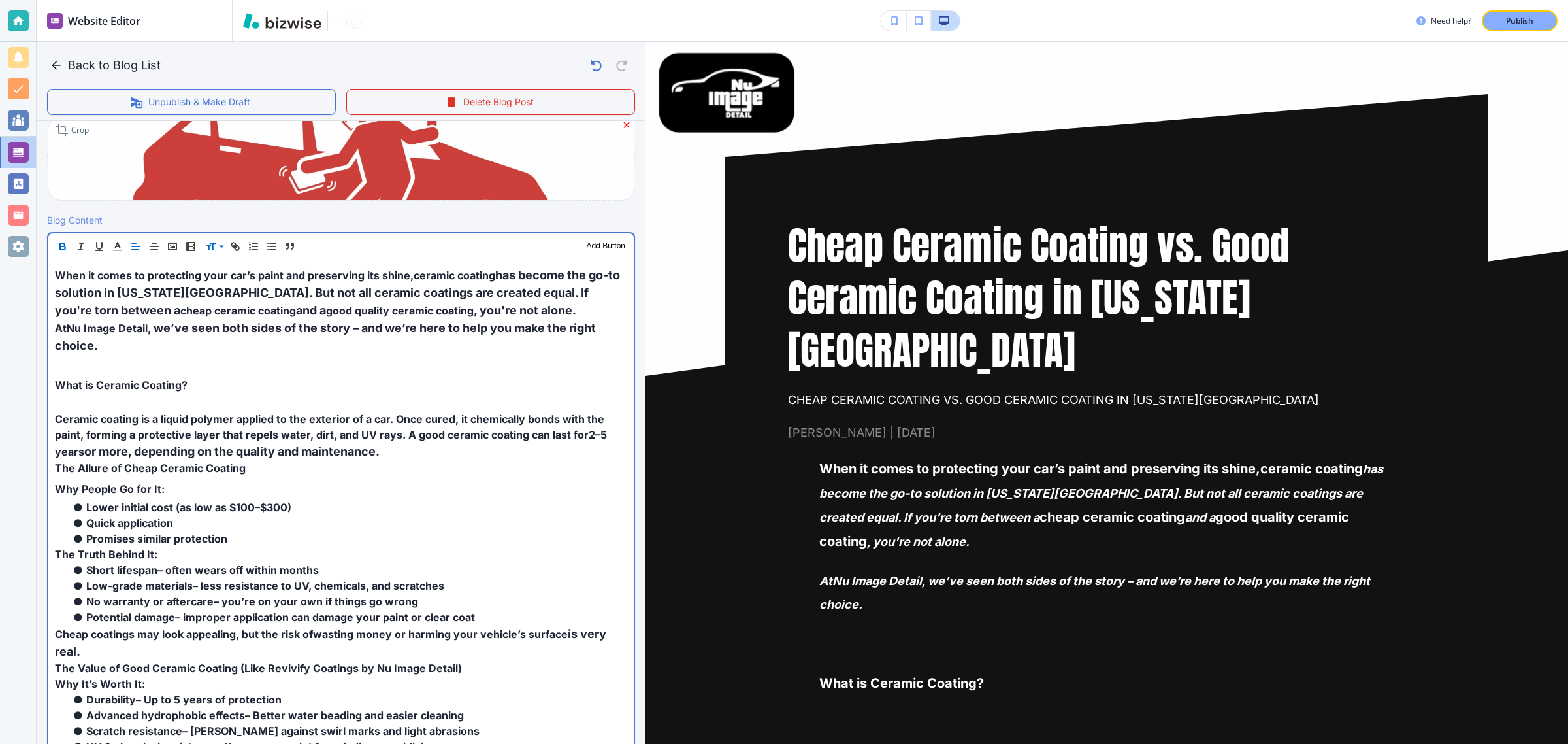
click at [104, 380] on span "What is Ceramic Coating?" at bounding box center [121, 384] width 133 height 13
click at [104, 380] on span "What is Ceramic Coating?" at bounding box center [121, 383] width 133 height 13
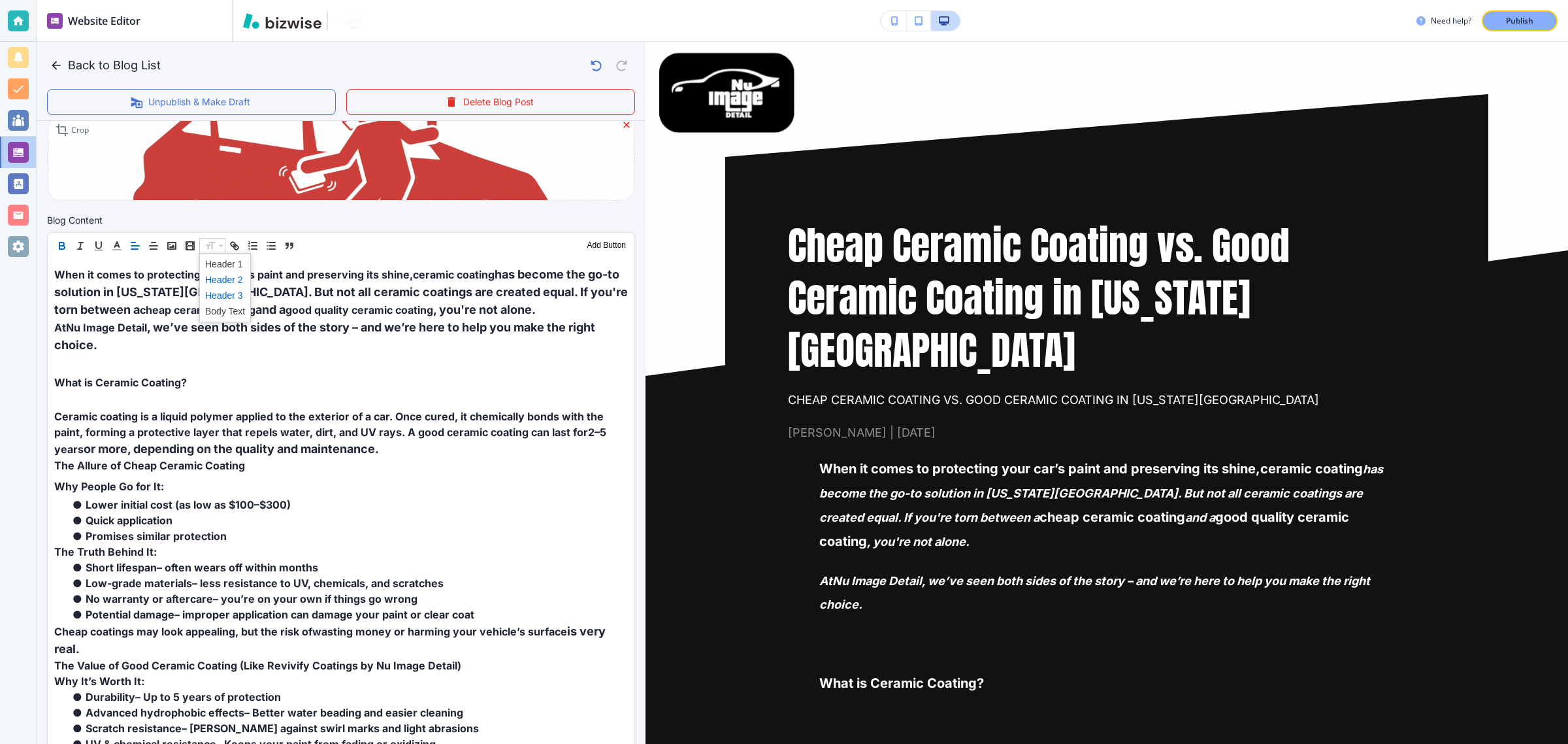
click at [220, 295] on span at bounding box center [225, 295] width 40 height 15
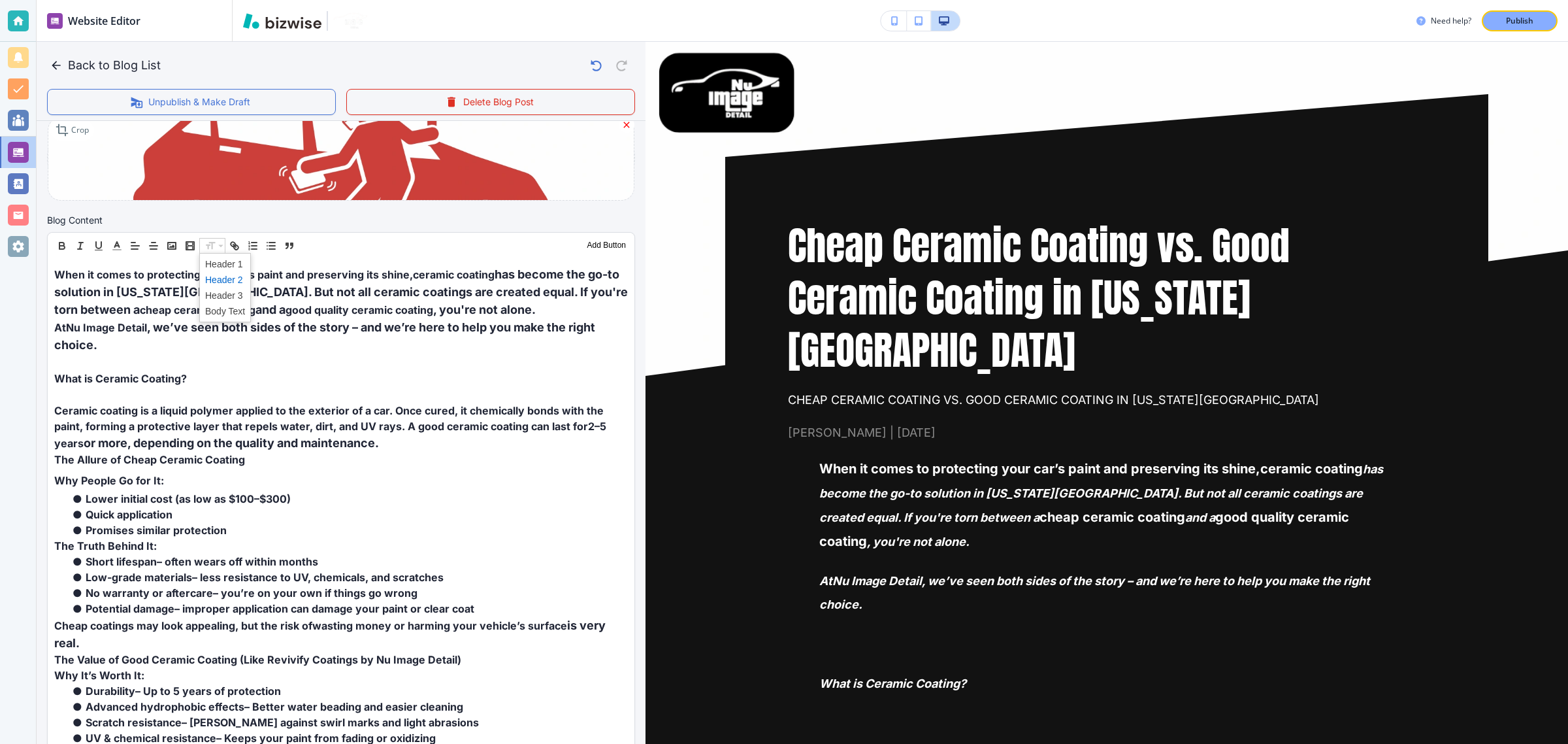
click at [220, 275] on span at bounding box center [225, 280] width 40 height 15
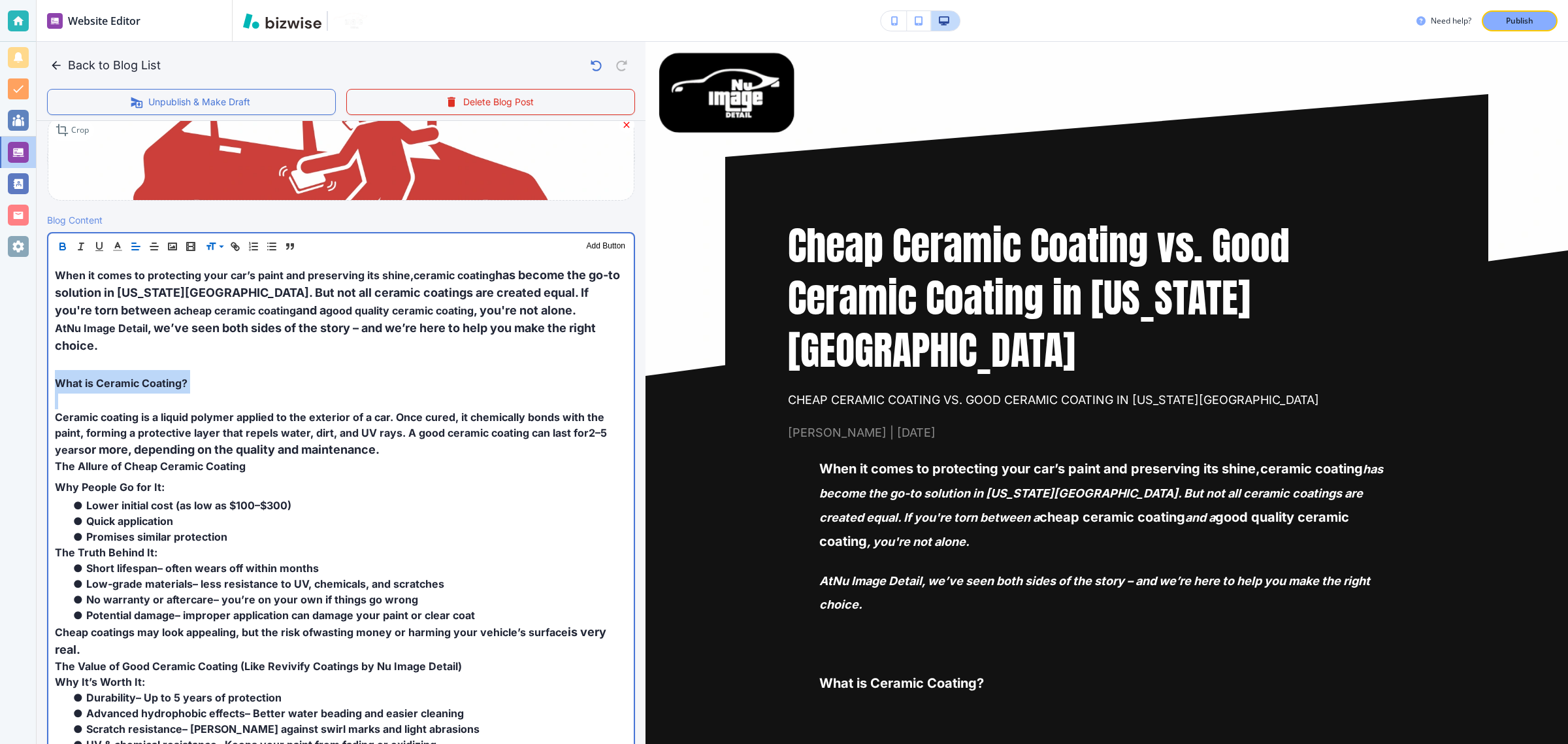
scroll to position [0, 0]
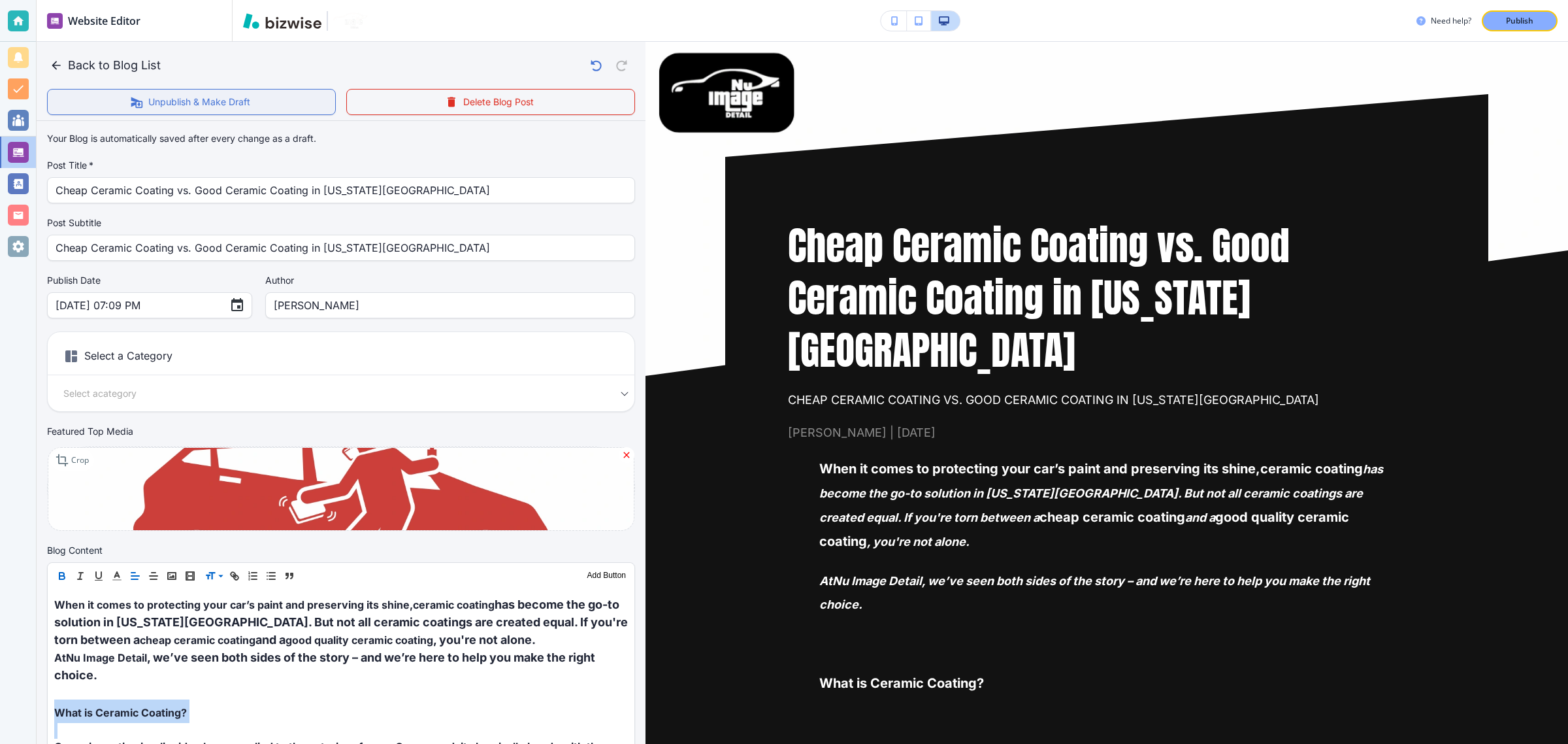
click at [237, 101] on button "Unpublish & Make Draft" at bounding box center [191, 102] width 288 height 27
click at [237, 101] on button "Publish Blog Post" at bounding box center [191, 102] width 288 height 27
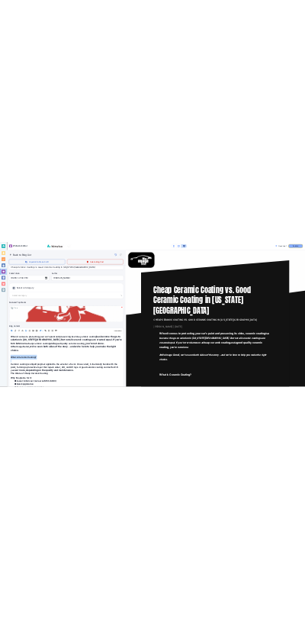
scroll to position [142, 0]
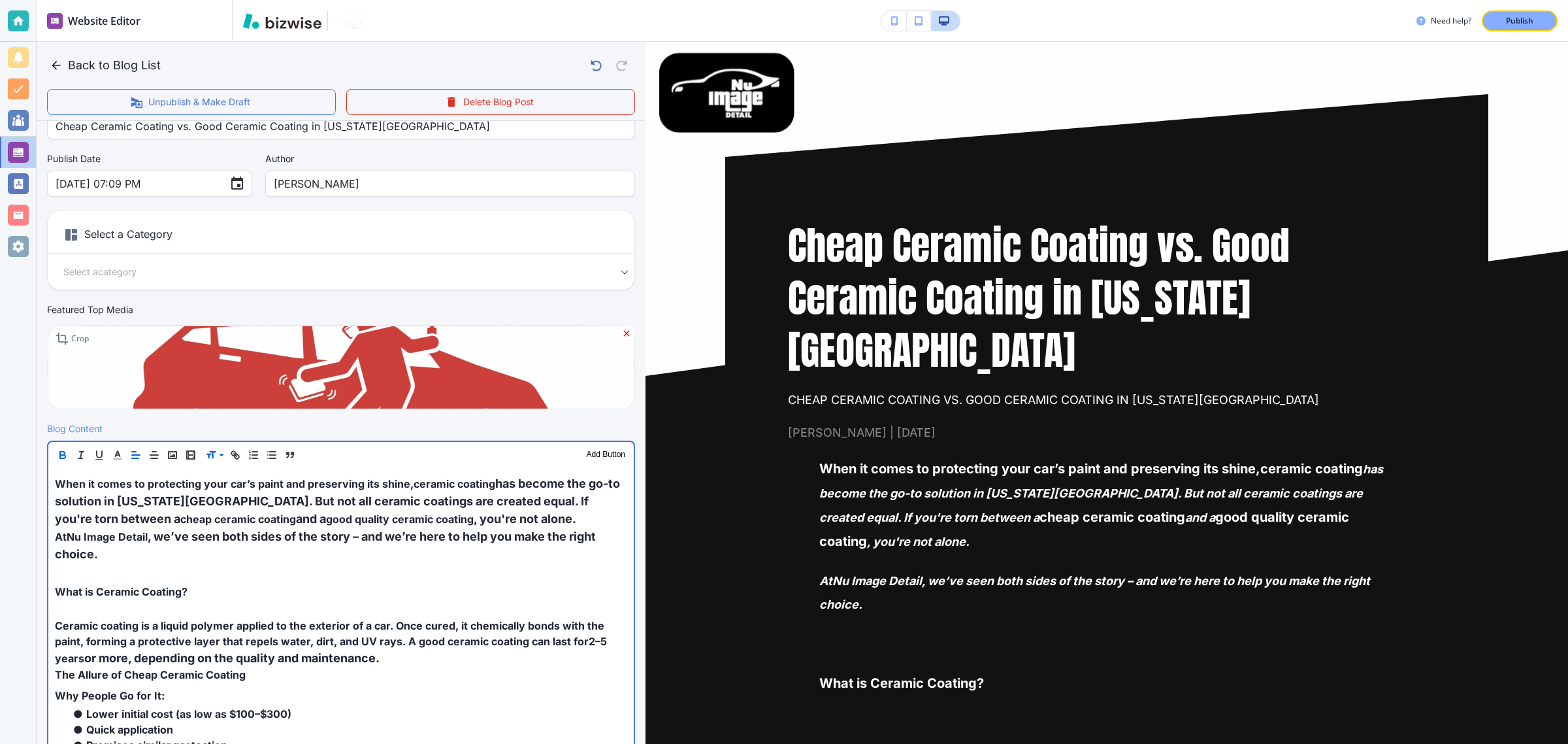
click at [160, 568] on p at bounding box center [341, 570] width 573 height 15
click at [167, 589] on span "What is Ceramic Coating?" at bounding box center [121, 591] width 133 height 13
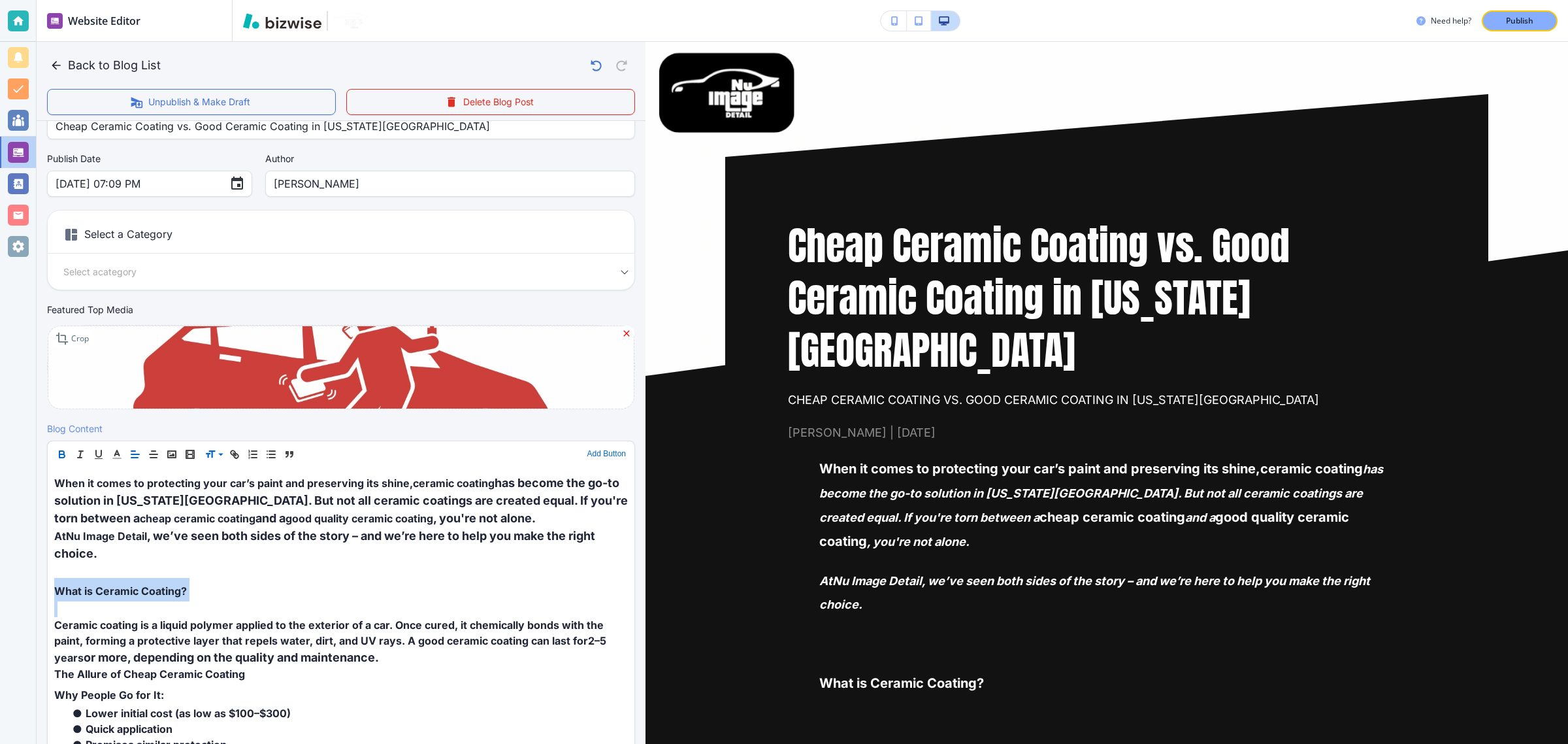
click at [585, 455] on button "Add Button" at bounding box center [606, 454] width 45 height 15
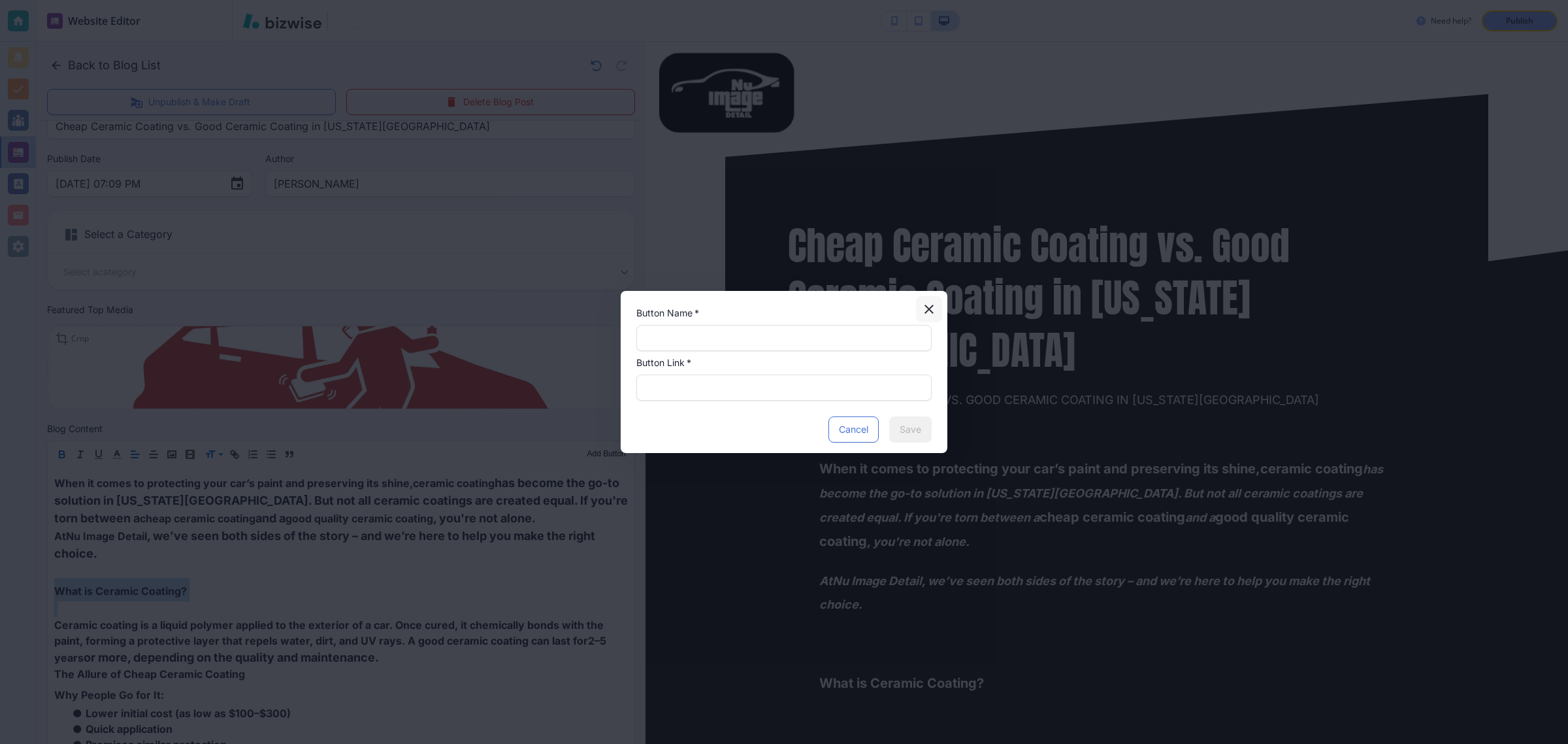
click at [925, 306] on icon "button" at bounding box center [929, 309] width 15 height 15
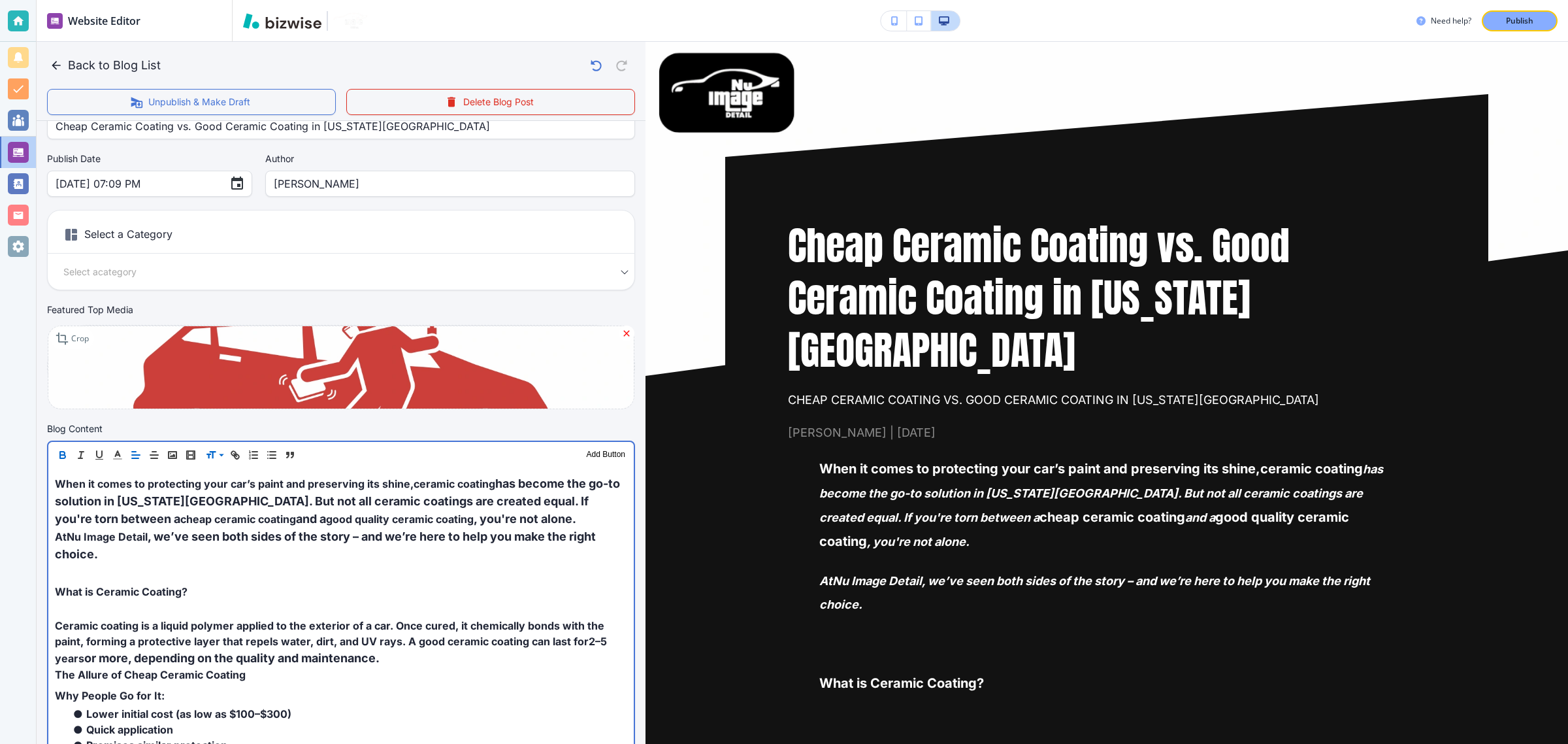
click at [326, 523] on span "good quality ceramic coating" at bounding box center [400, 519] width 148 height 13
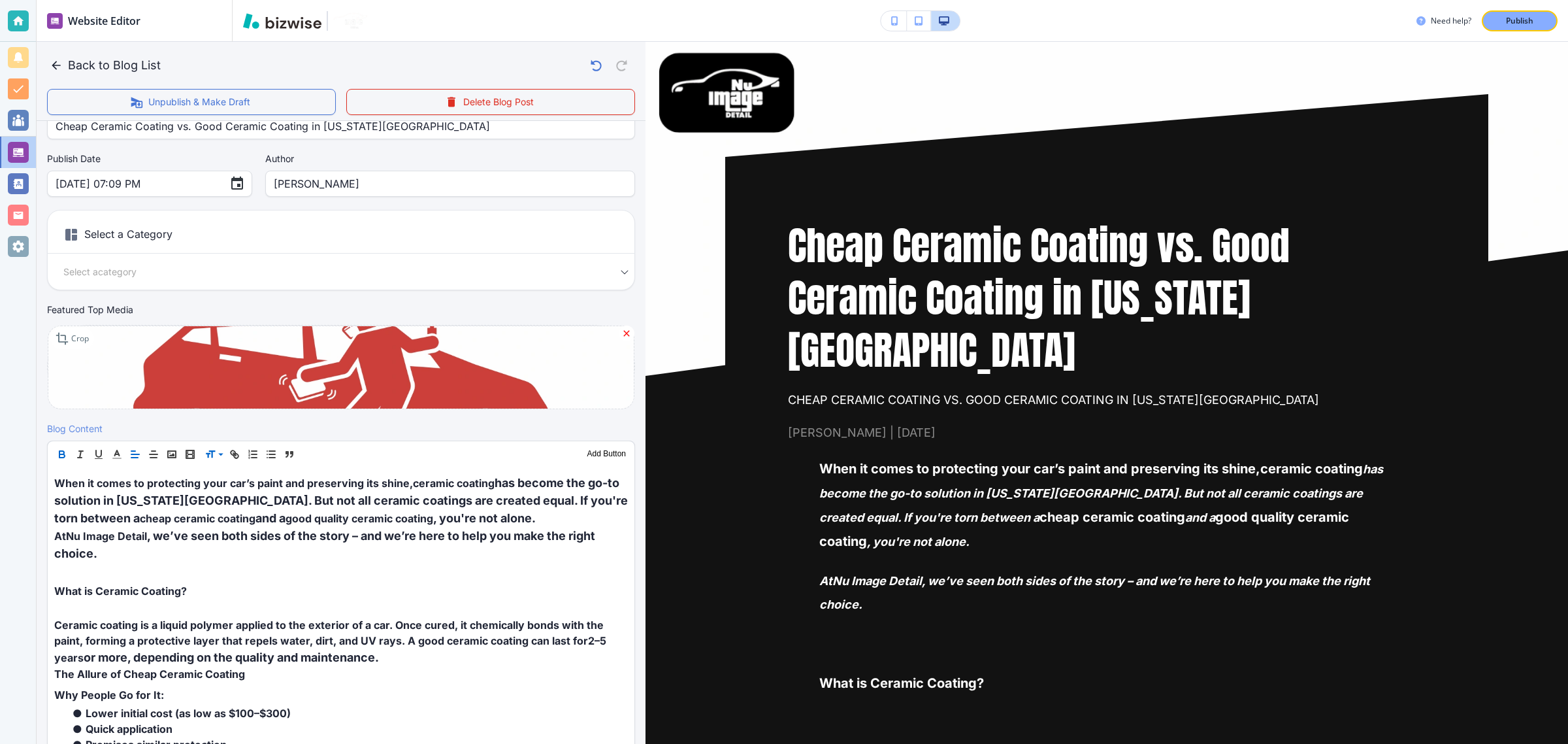
click at [935, 676] on span "What is Ceramic Coating?" at bounding box center [901, 683] width 164 height 15
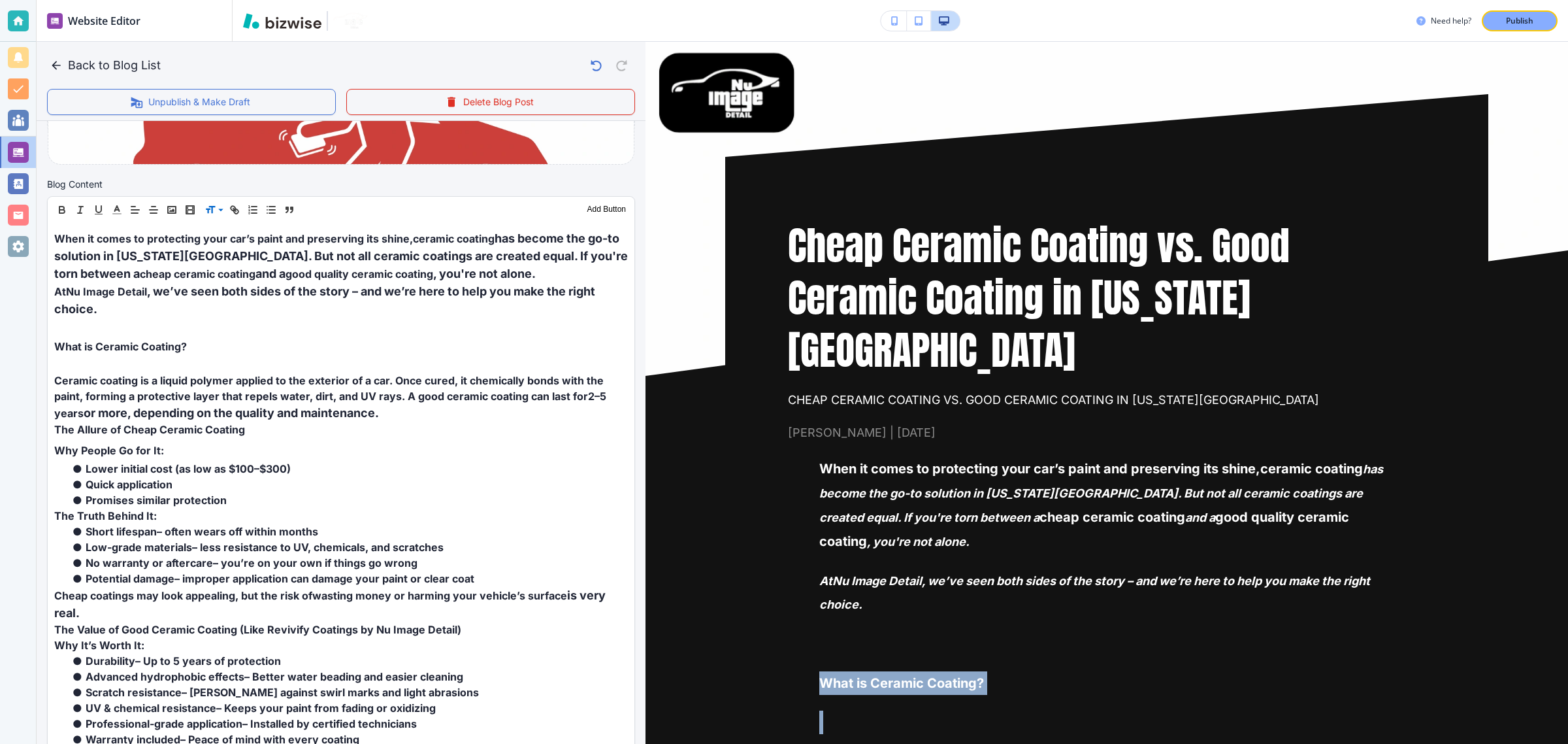
scroll to position [365, 0]
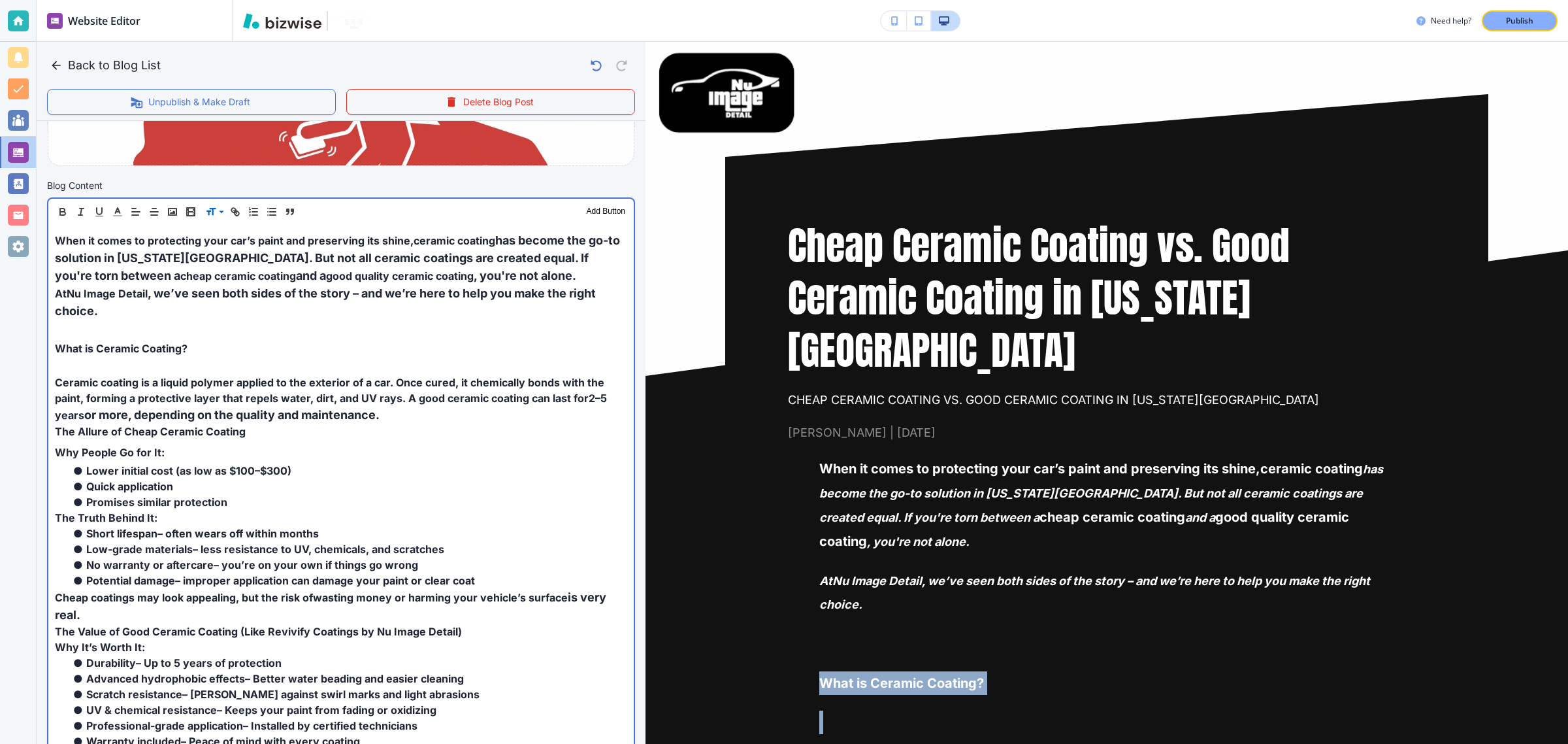
click at [125, 345] on span "What is Ceramic Coating?" at bounding box center [121, 348] width 133 height 13
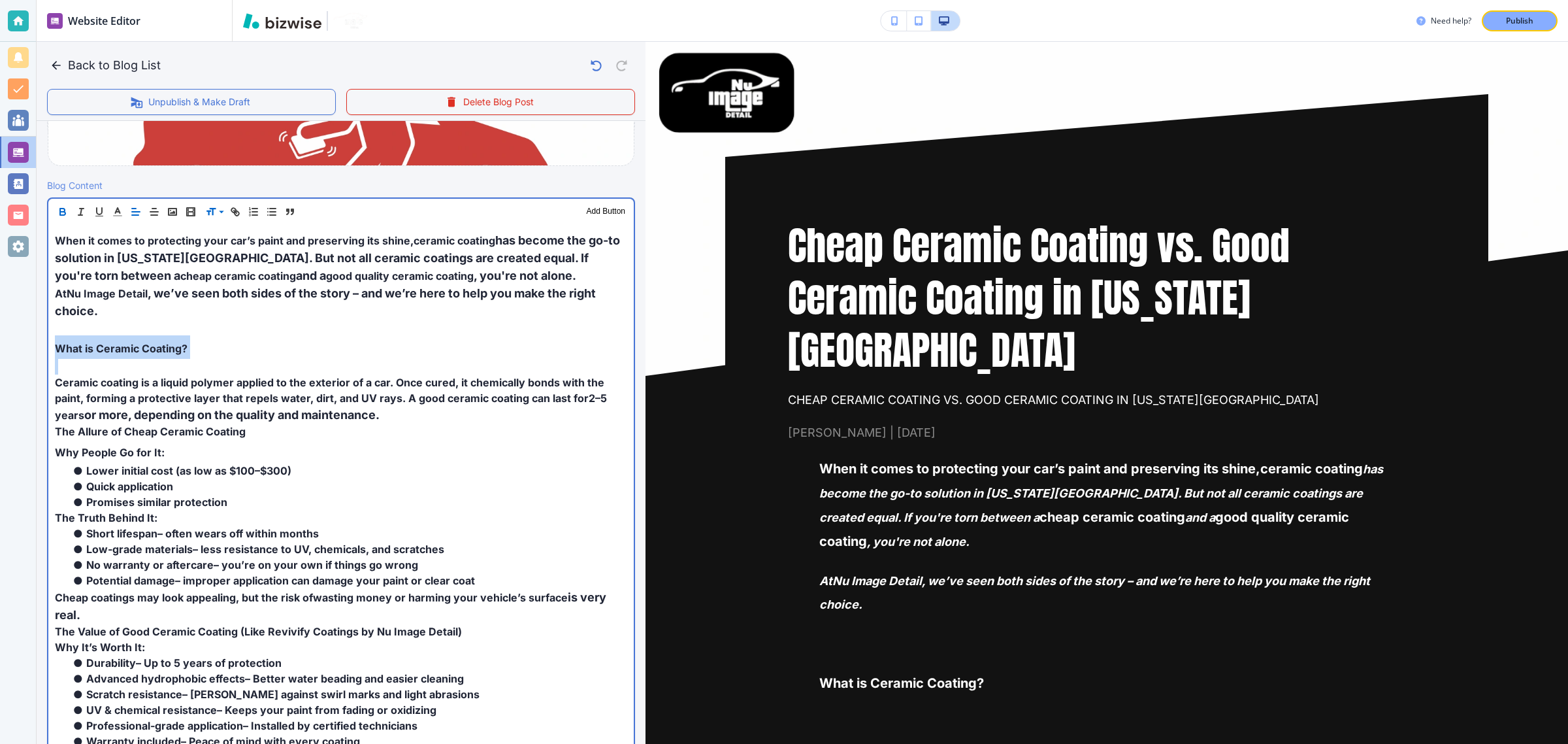
click at [125, 345] on span "What is Ceramic Coating?" at bounding box center [121, 348] width 133 height 13
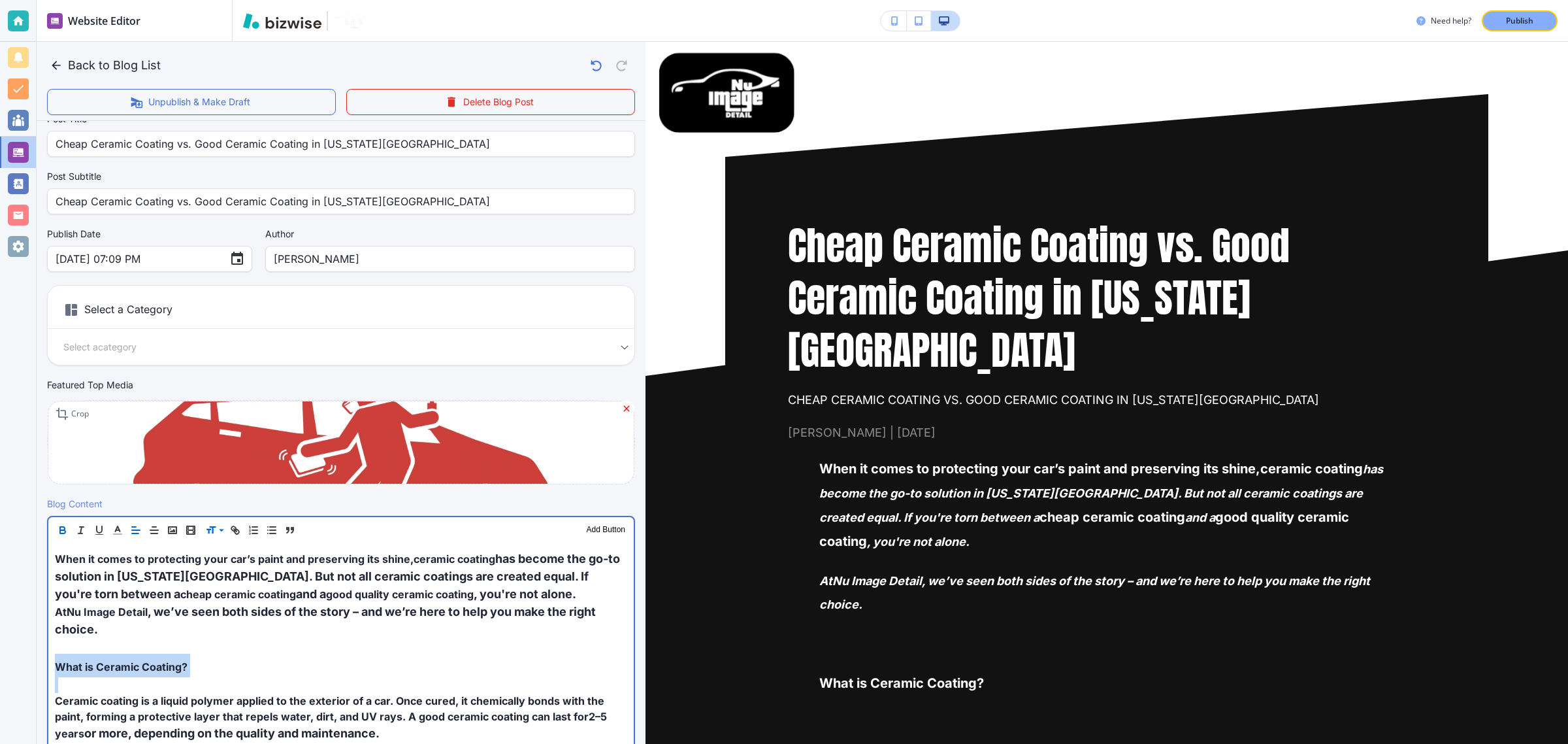
scroll to position [0, 0]
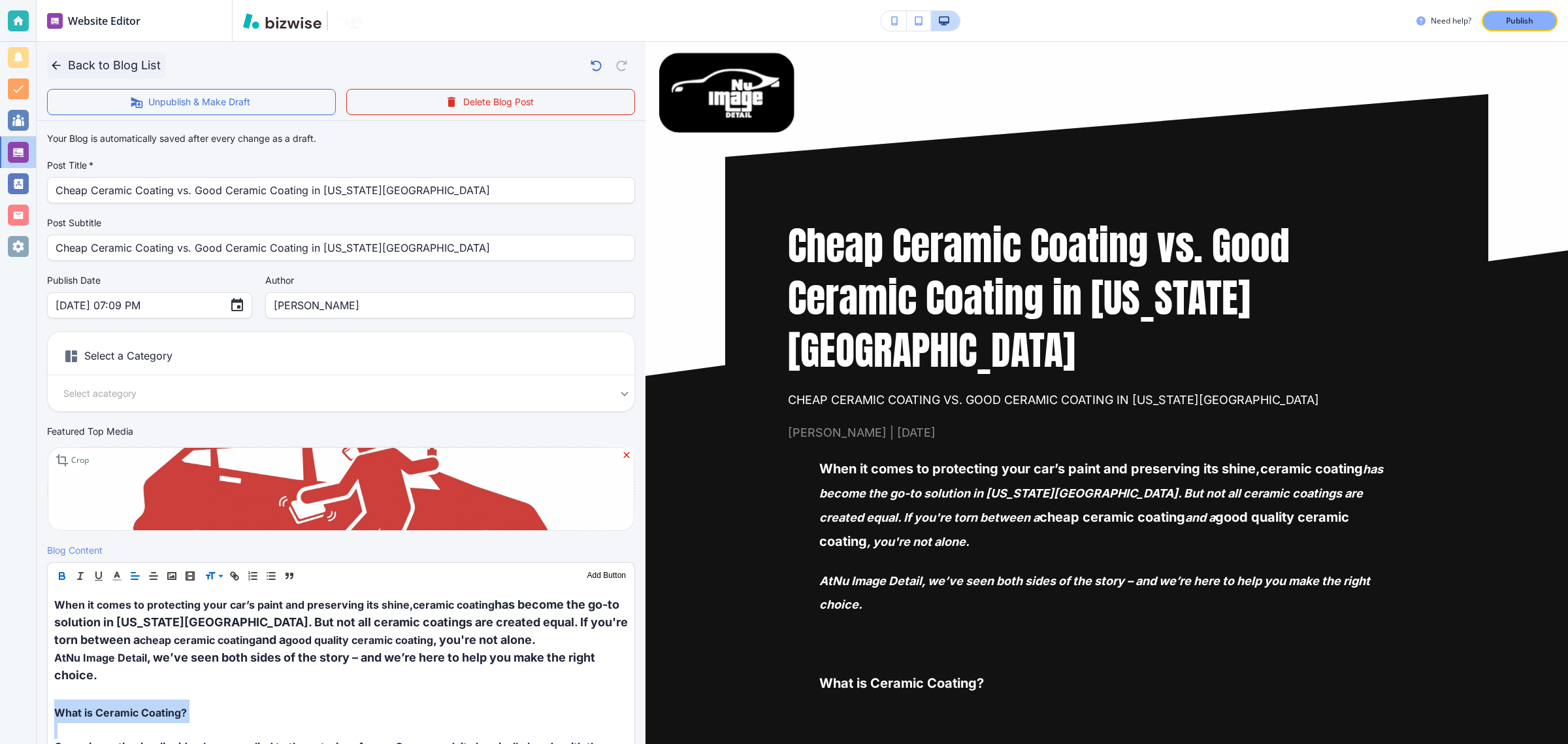
click at [62, 63] on icon "button" at bounding box center [56, 65] width 13 height 13
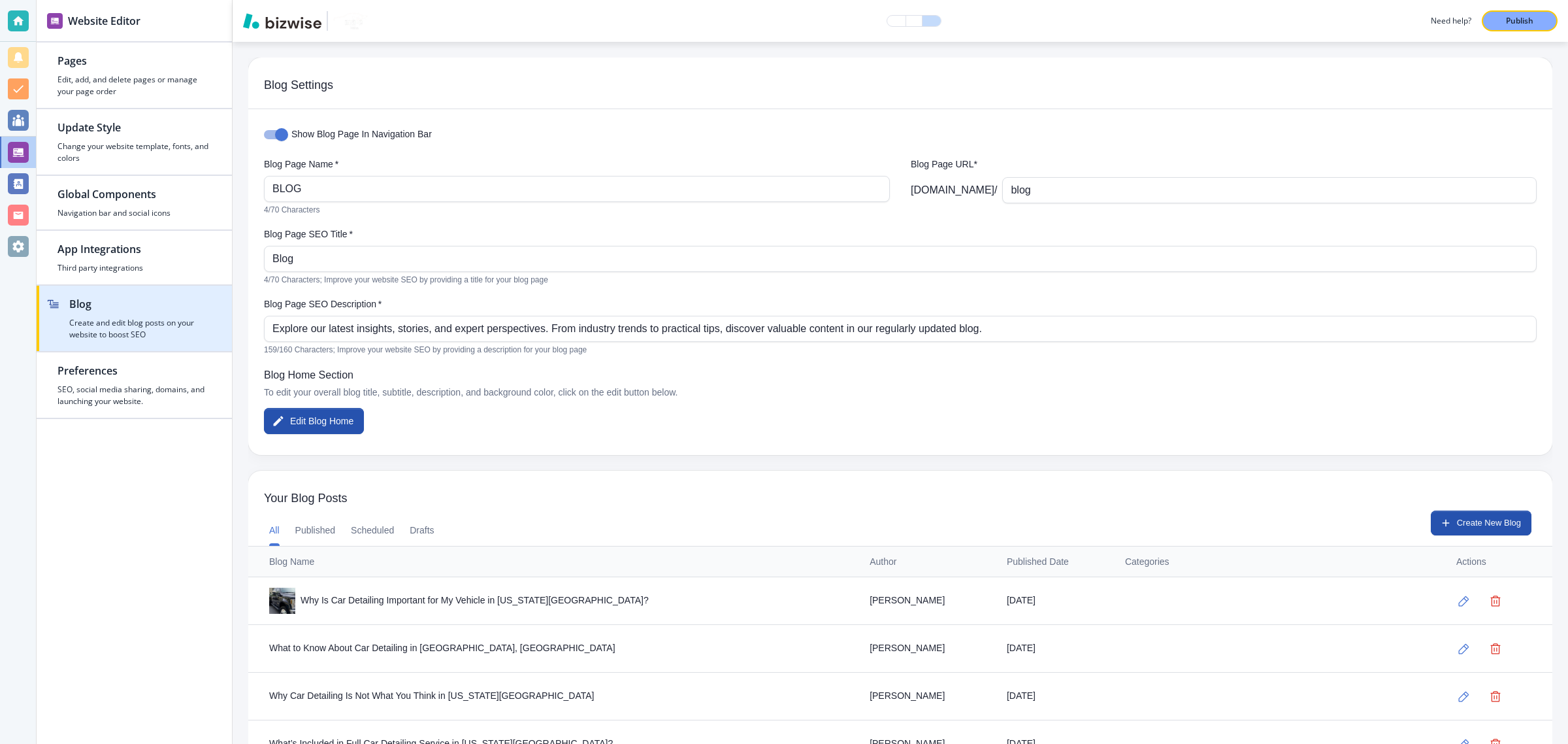
click at [128, 327] on h4 "Create and edit blog posts on your website to boost SEO" at bounding box center [140, 328] width 142 height 23
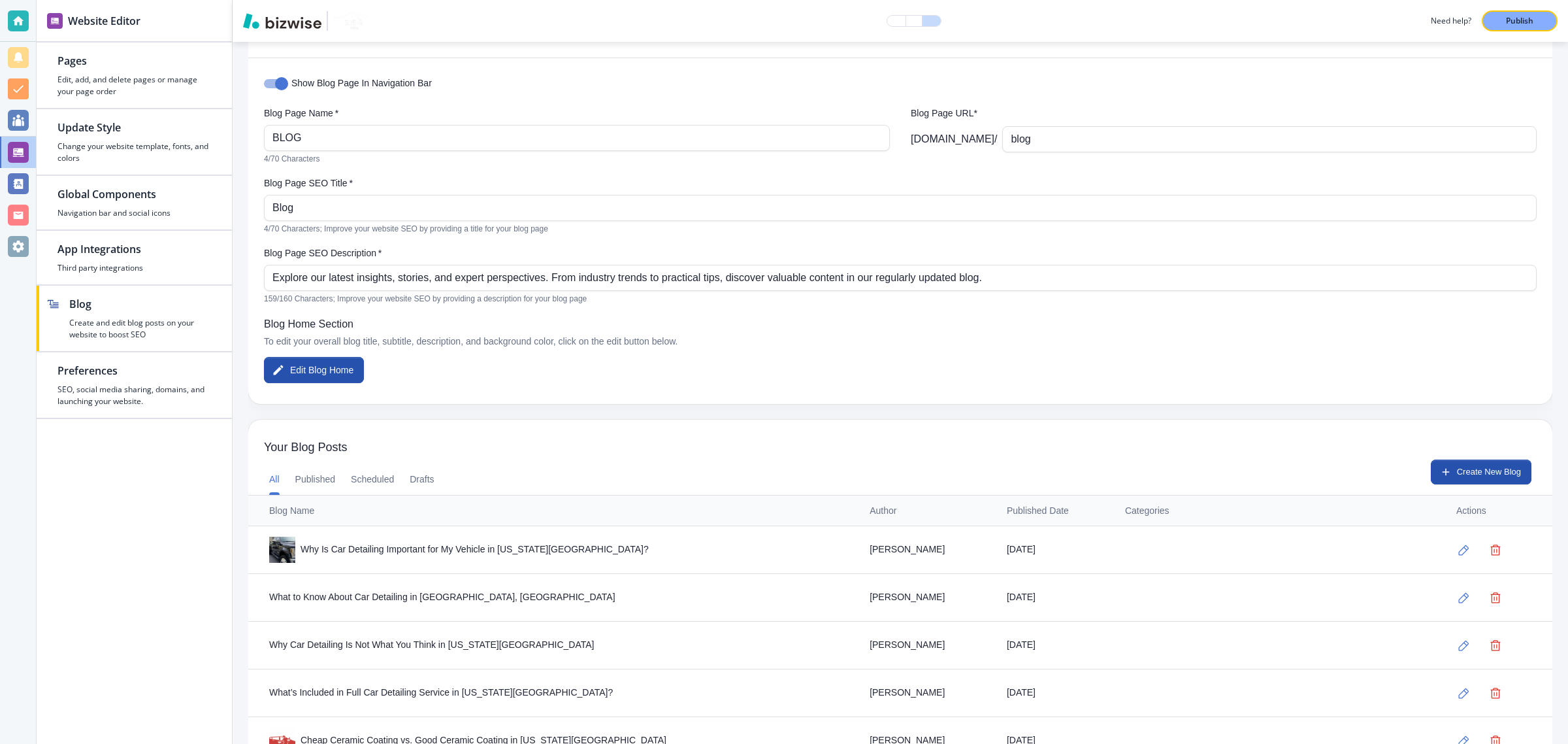
scroll to position [52, 0]
click at [1488, 469] on button "Create New Blog" at bounding box center [1482, 470] width 101 height 25
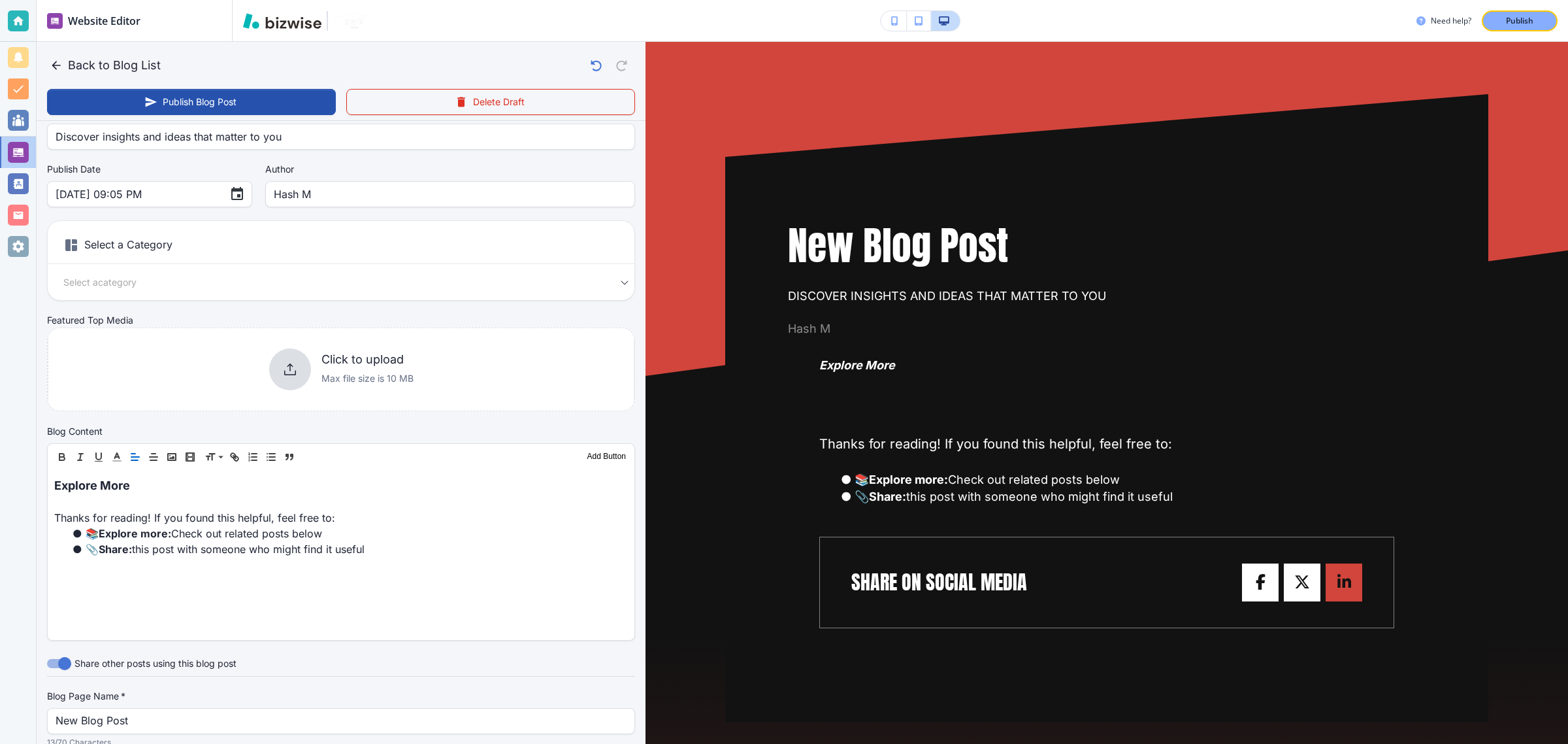
scroll to position [112, 0]
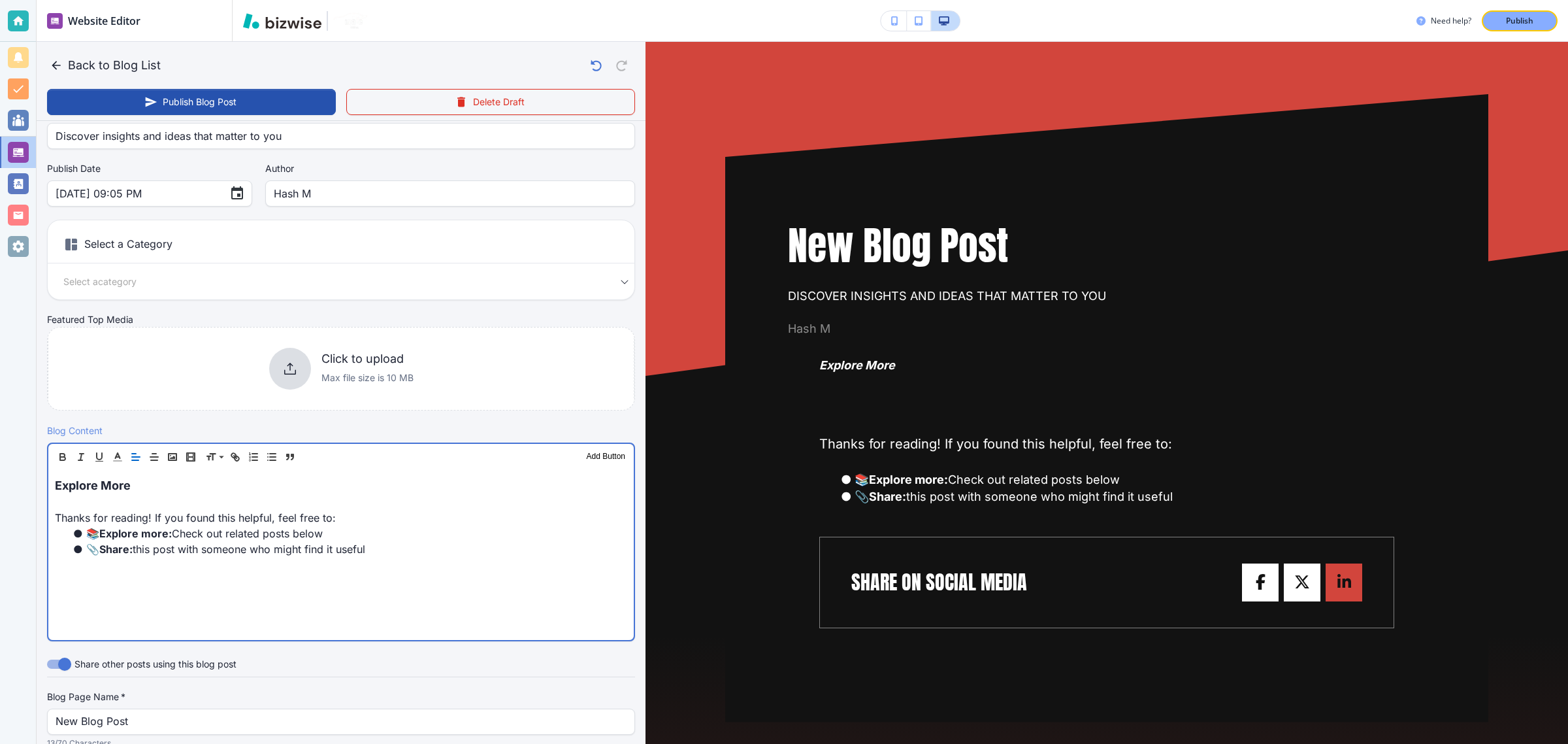
click at [80, 488] on span "Explore More" at bounding box center [92, 485] width 76 height 14
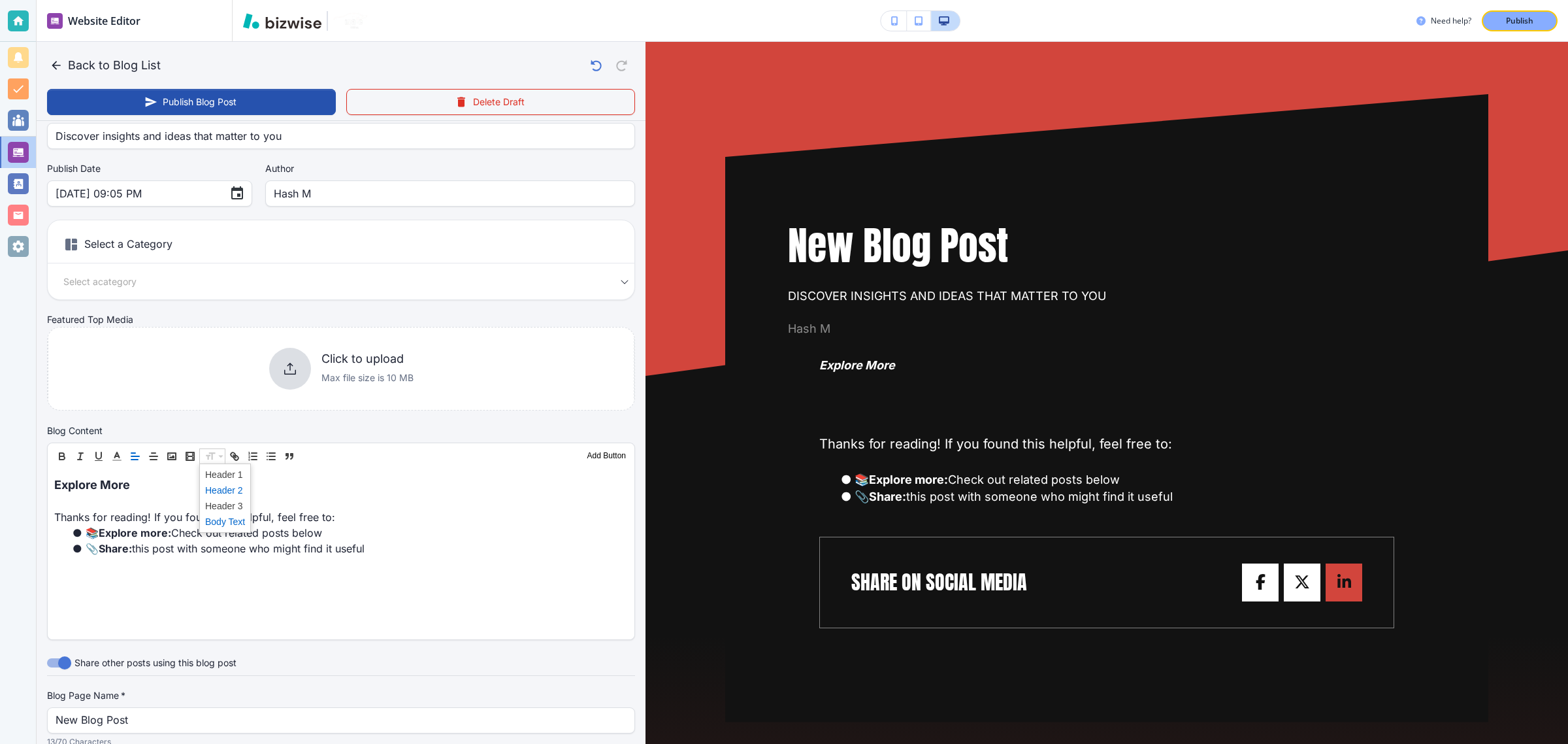
click at [228, 488] on span at bounding box center [225, 490] width 40 height 15
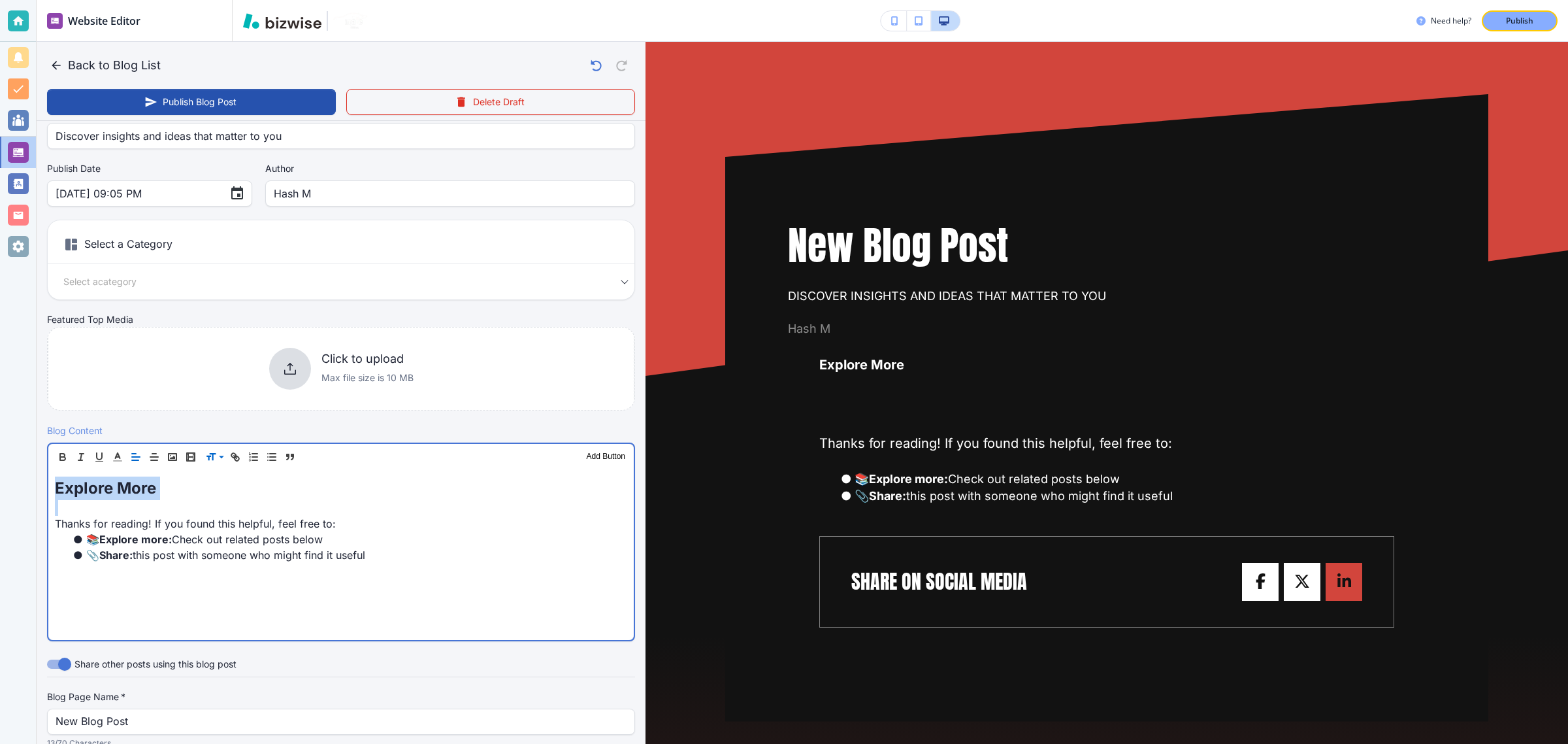
scroll to position [301, 0]
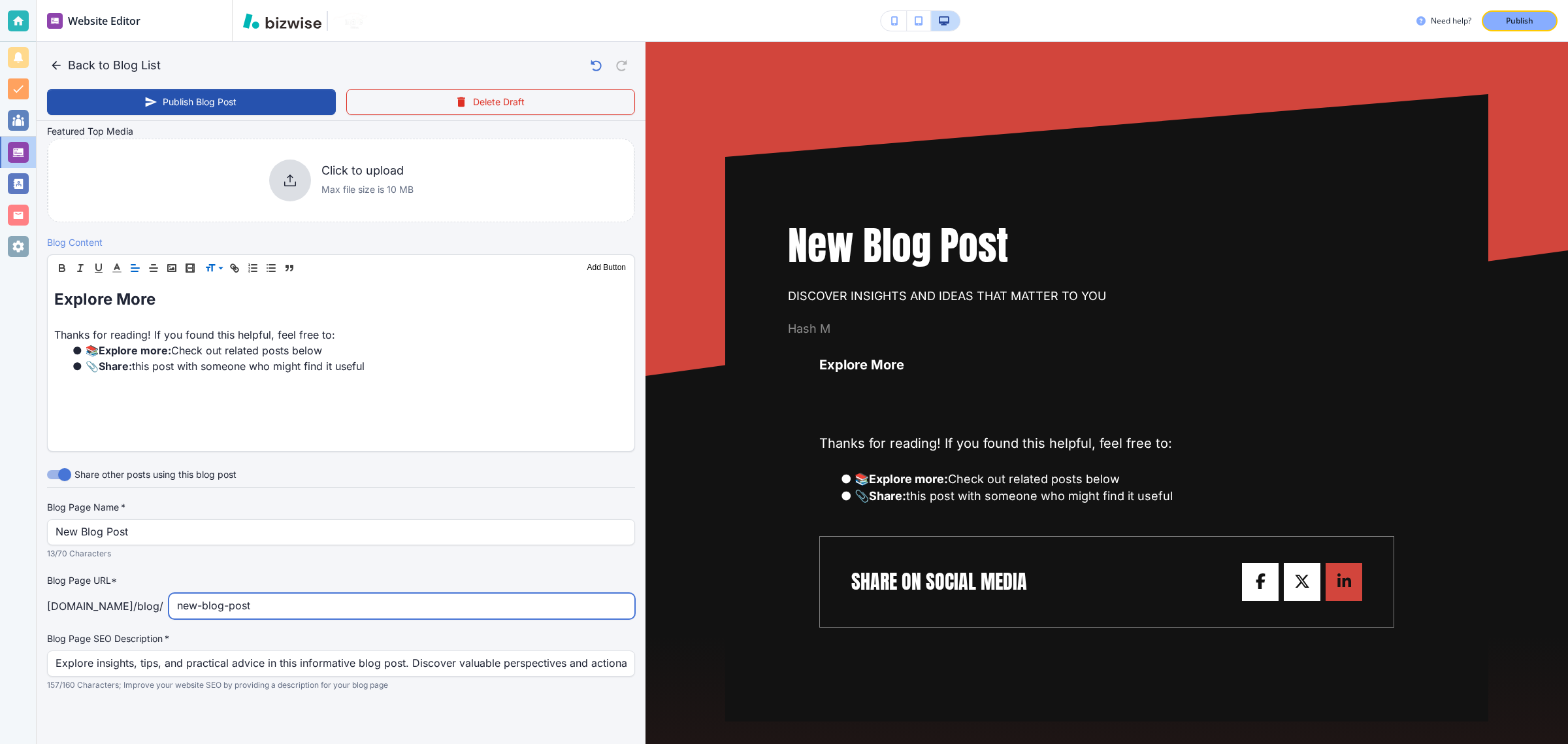
click at [272, 602] on input "new-blog-post" at bounding box center [401, 605] width 449 height 25
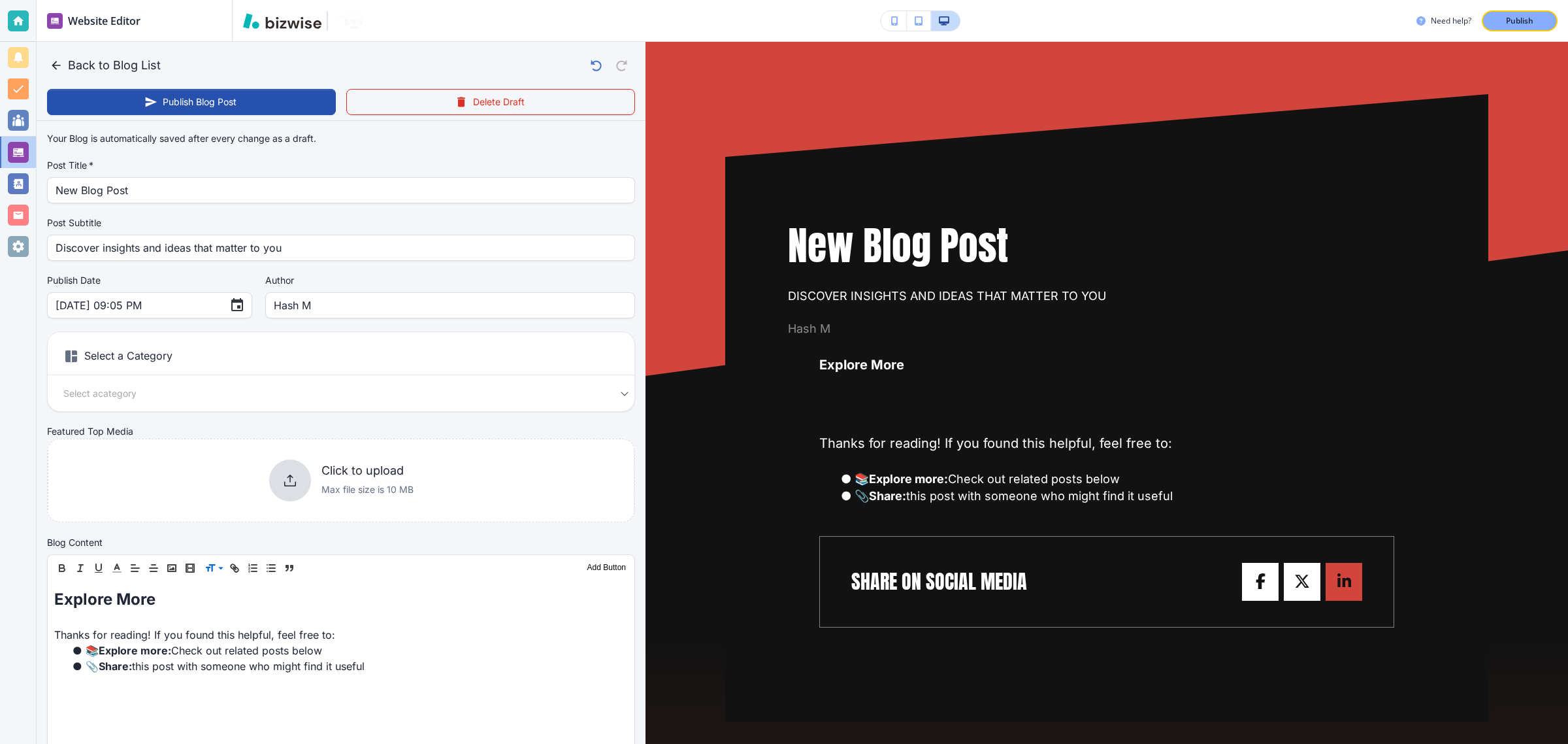
type input "new-blog-postvheufvuheu"
click at [343, 0] on body "Website Editor Pages Edit, add, and delete pages or manage your page order Upda…" at bounding box center [784, 0] width 1568 height 0
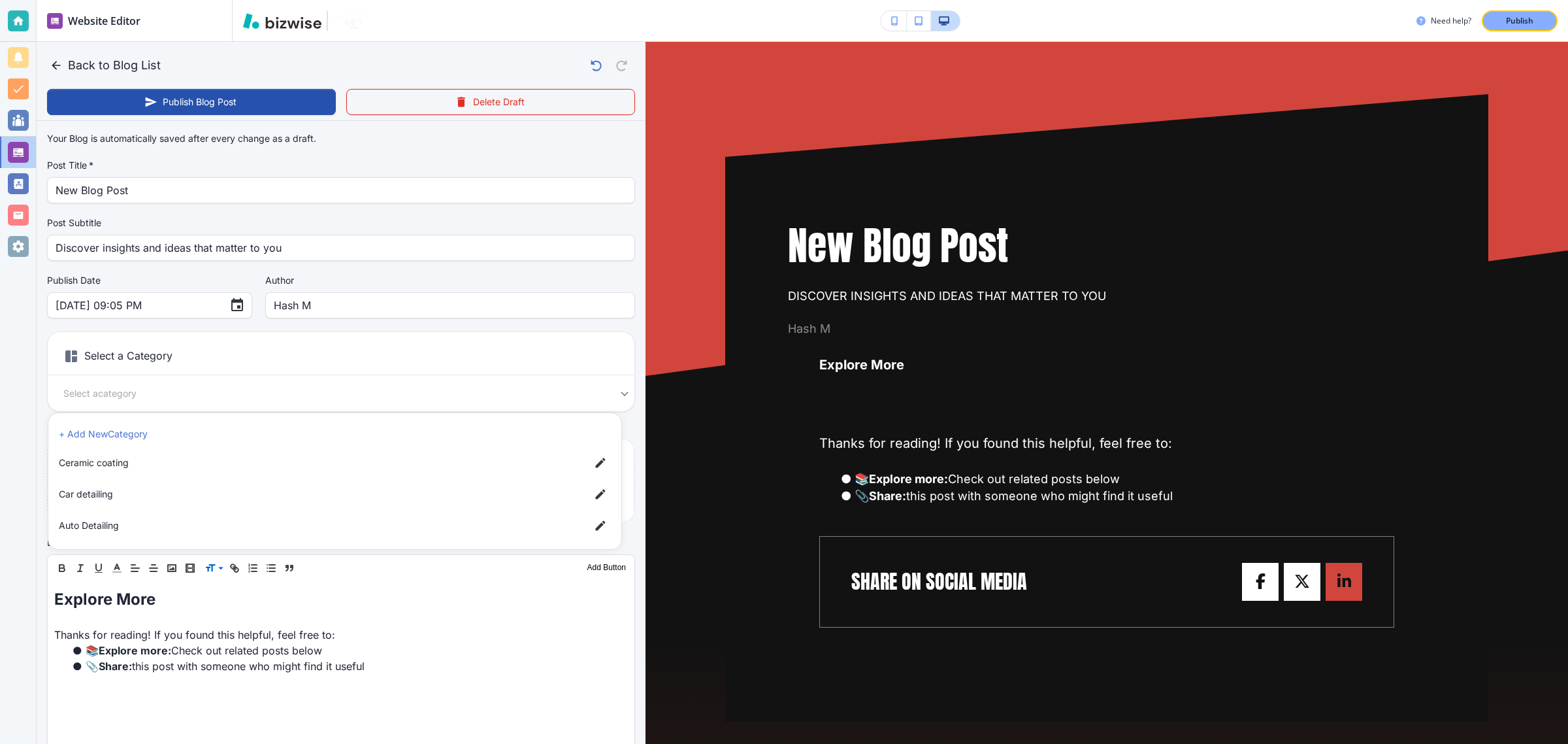
click at [248, 471] on li "Ceramic coating" at bounding box center [335, 462] width 562 height 27
type input "abe47b3797764bc40aa7b"
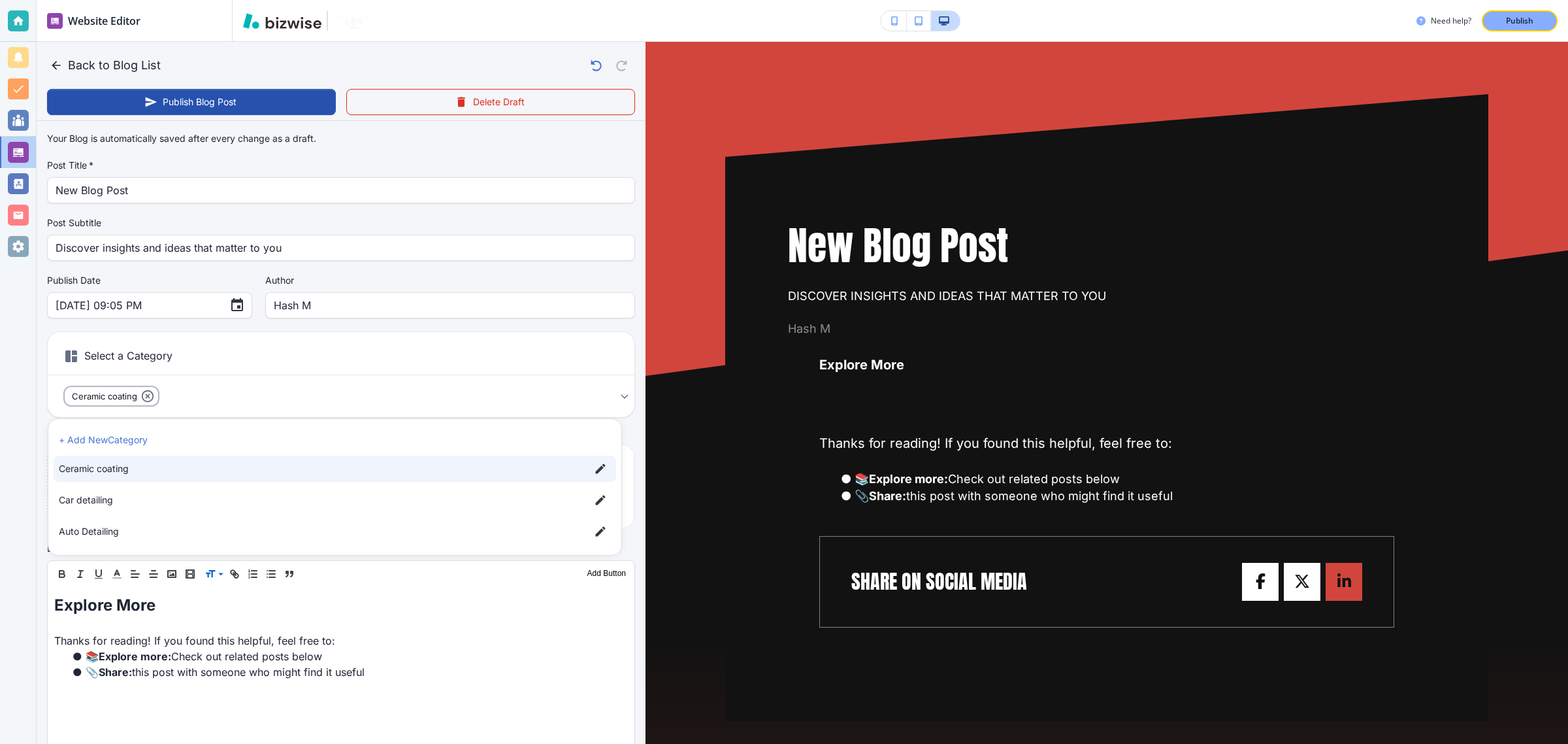
click at [234, 96] on div at bounding box center [784, 372] width 1568 height 744
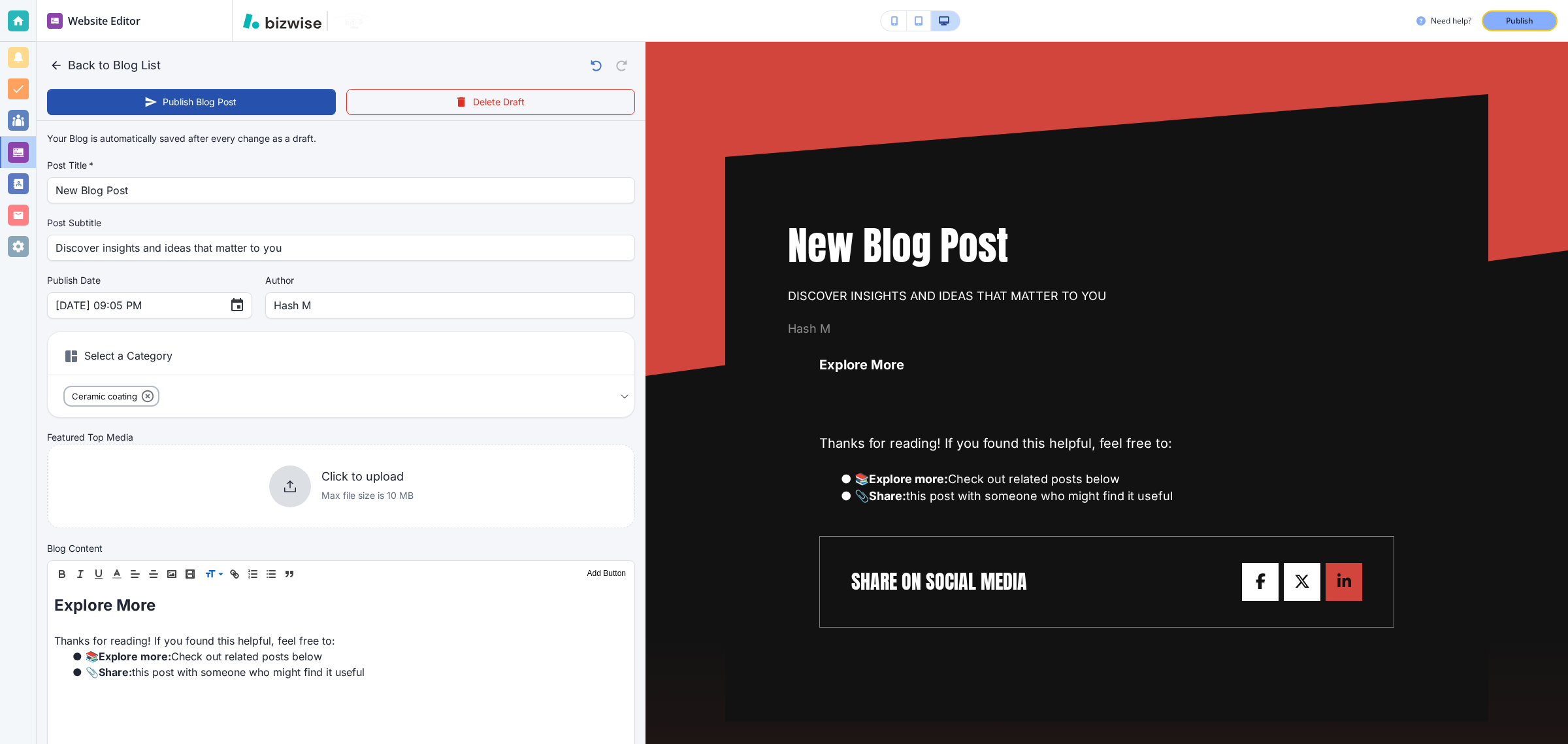
click at [234, 96] on button "Publish Blog Post" at bounding box center [191, 102] width 288 height 27
type input "[DATE] 09:06 PM"
click at [234, 96] on button "Unpublish & Make Draft" at bounding box center [191, 102] width 288 height 27
click at [201, 112] on button "Publish Blog Post" at bounding box center [191, 102] width 288 height 27
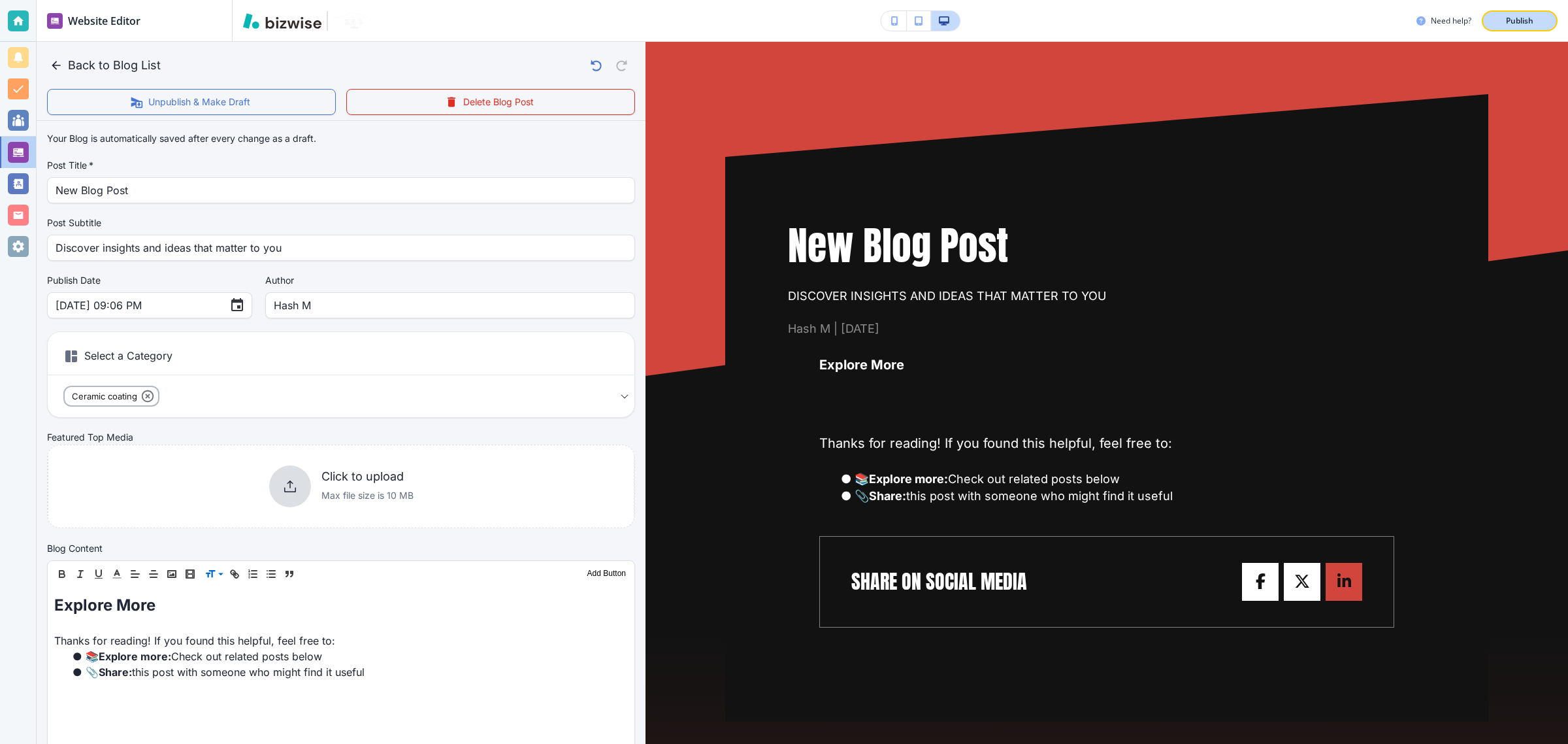
click at [1553, 23] on button "Publish" at bounding box center [1519, 21] width 76 height 21
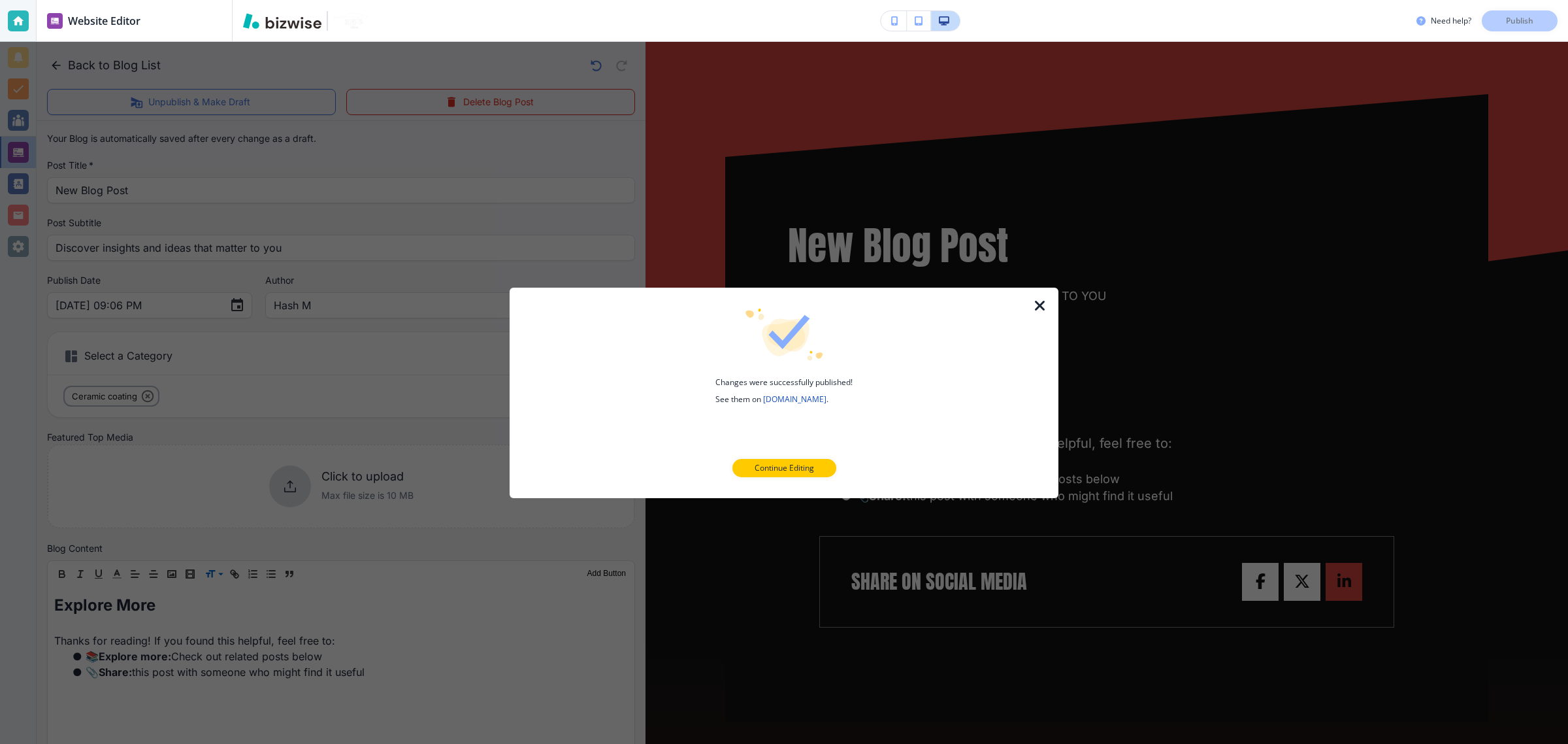
click at [1045, 316] on div at bounding box center [1048, 393] width 21 height 211
click at [1042, 300] on icon "button" at bounding box center [1040, 306] width 15 height 15
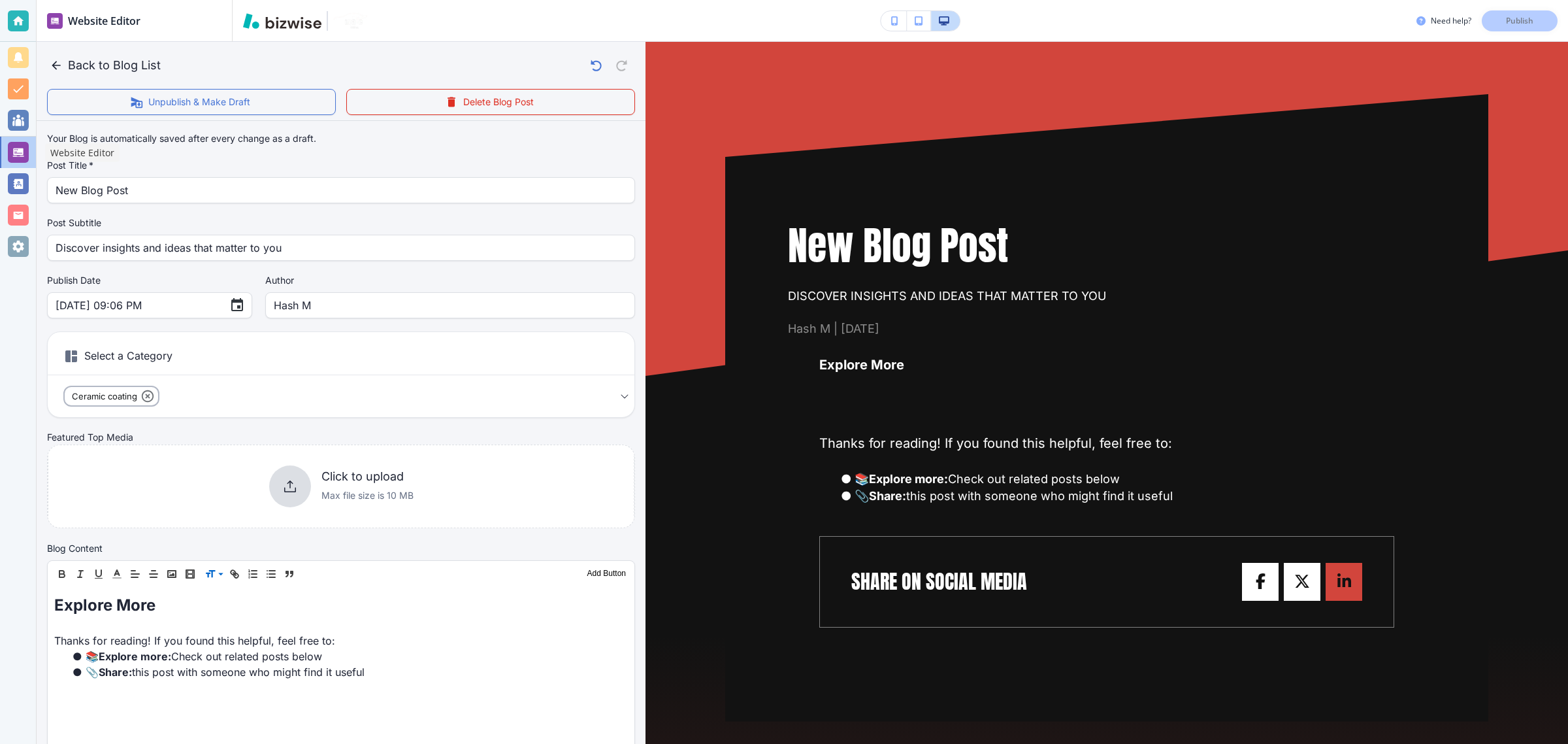
click at [21, 146] on div at bounding box center [18, 152] width 21 height 21
click at [5, 145] on div at bounding box center [18, 152] width 36 height 32
click at [21, 155] on div at bounding box center [18, 152] width 21 height 21
click at [56, 62] on icon "button" at bounding box center [56, 65] width 9 height 9
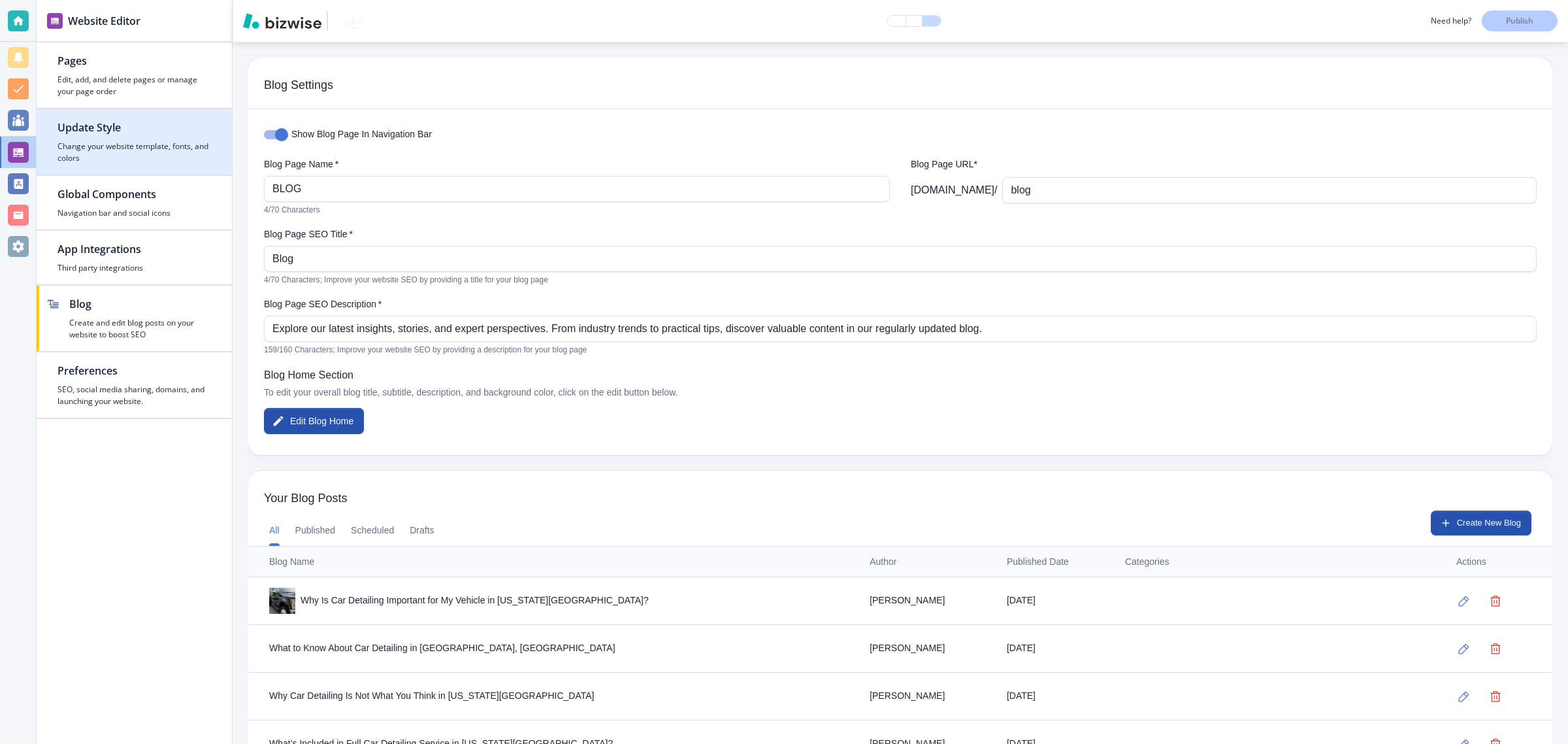
click at [74, 133] on h2 "Update Style" at bounding box center [134, 128] width 153 height 15
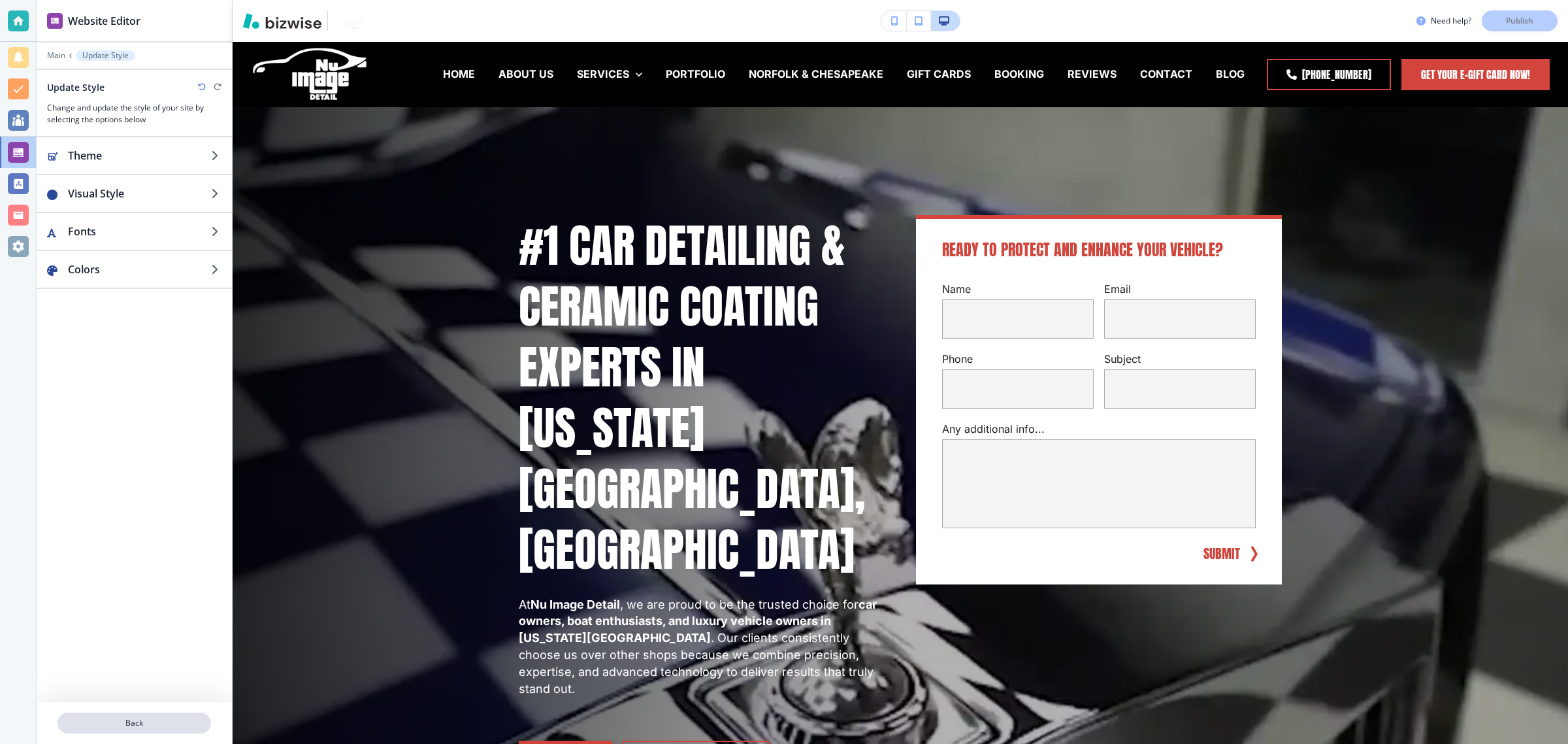
click at [142, 729] on p "Back" at bounding box center [134, 723] width 151 height 12
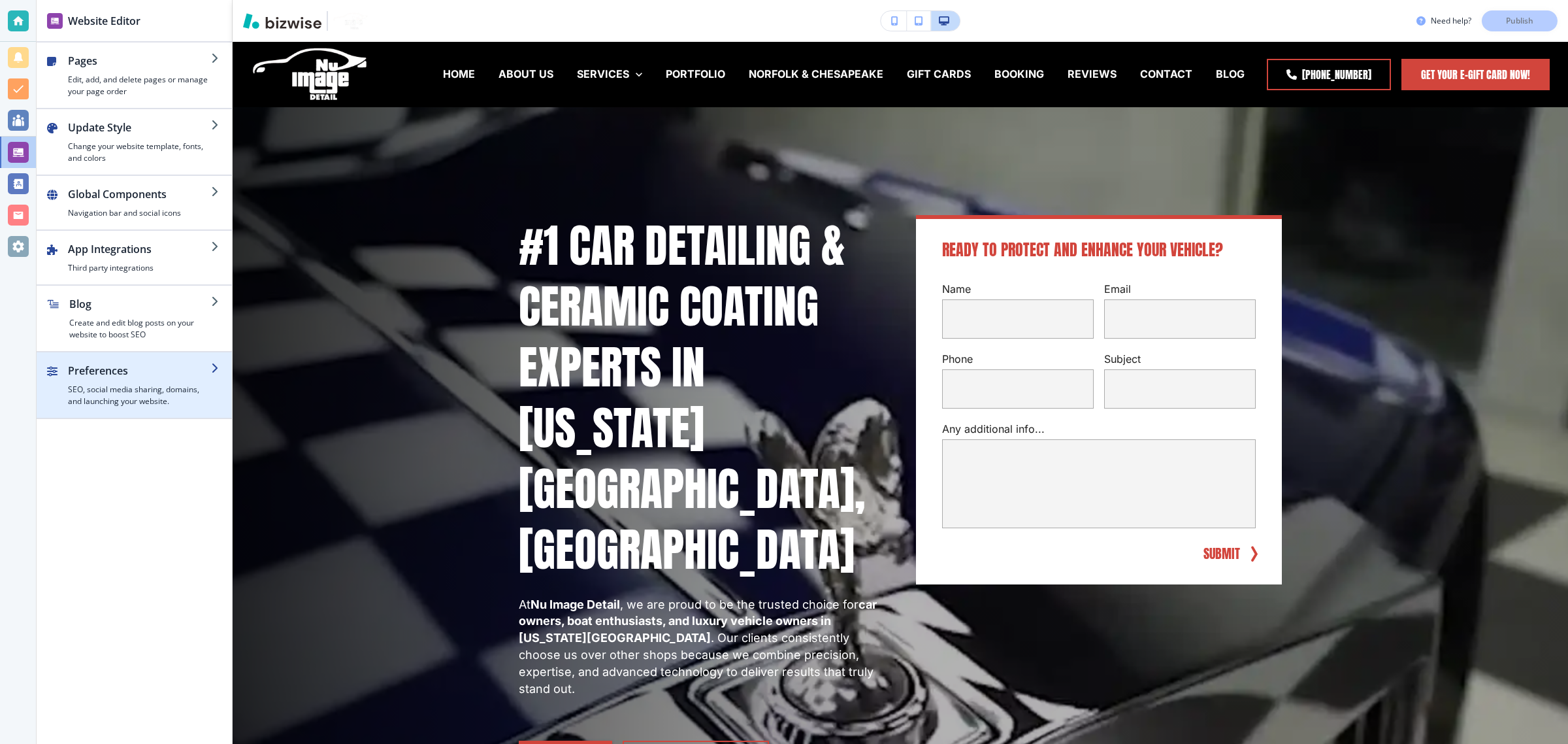
click at [135, 378] on h2 "Preferences" at bounding box center [139, 371] width 143 height 15
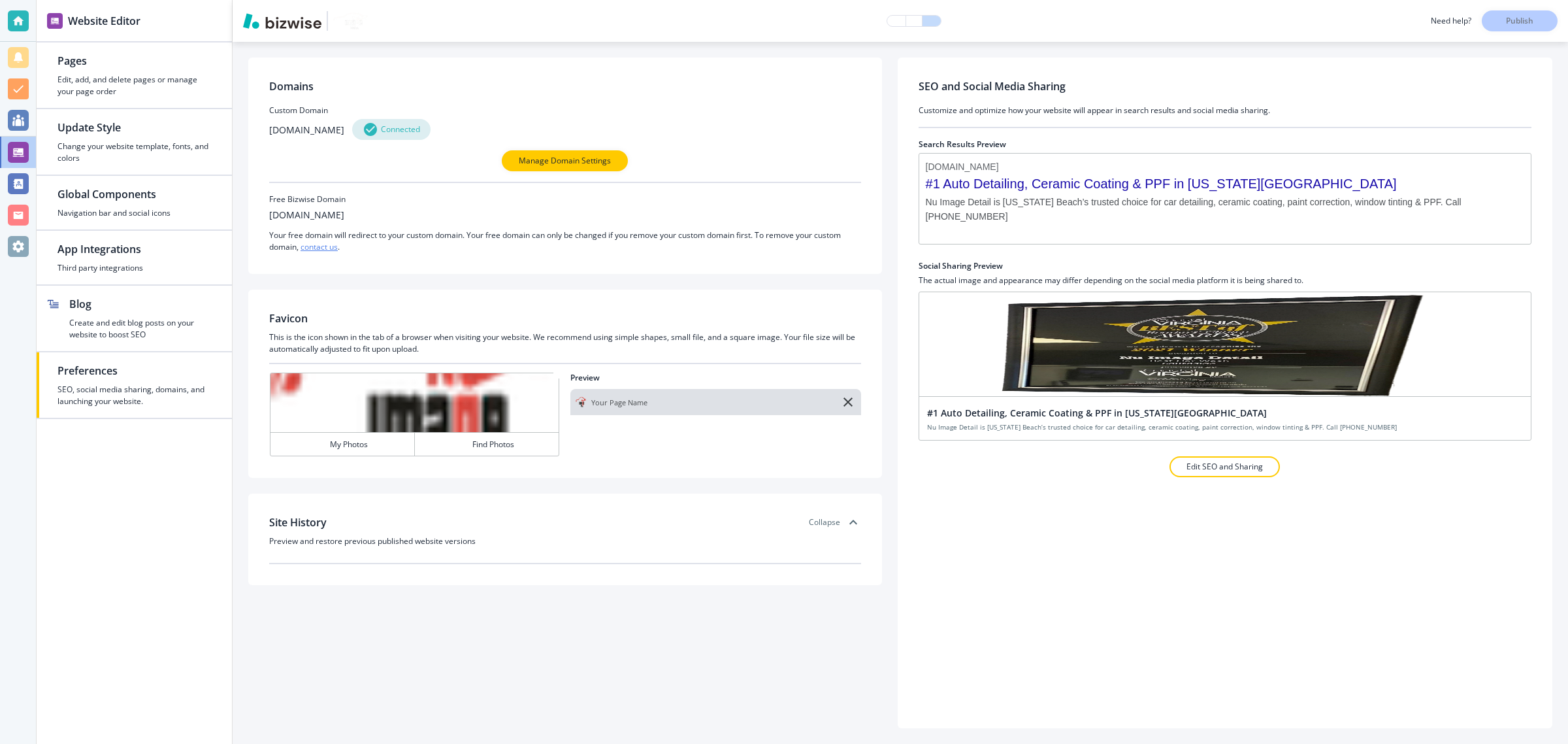
click at [833, 521] on h3 "Collapse" at bounding box center [824, 522] width 32 height 12
click at [833, 521] on h3 "Expand" at bounding box center [826, 522] width 27 height 12
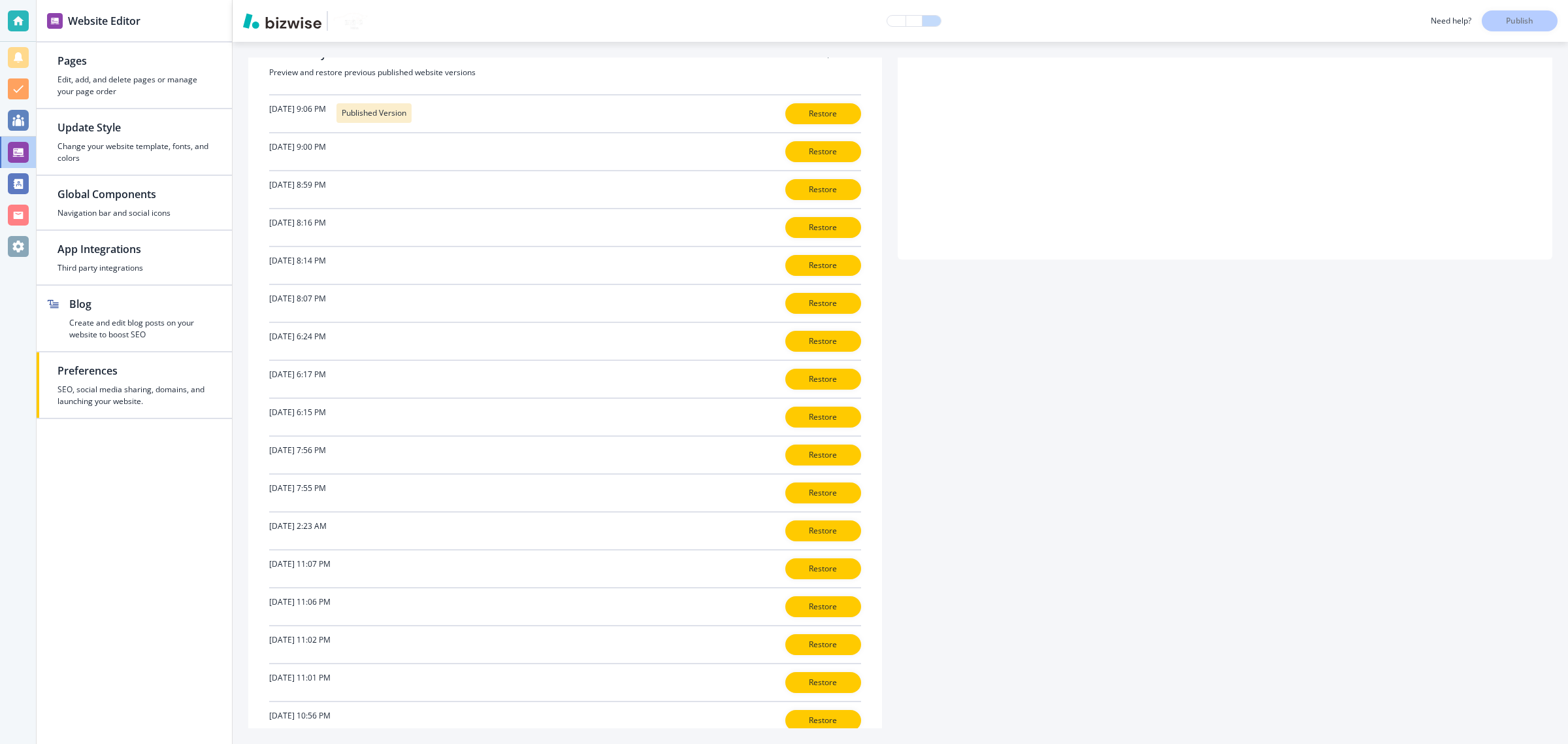
scroll to position [348, 0]
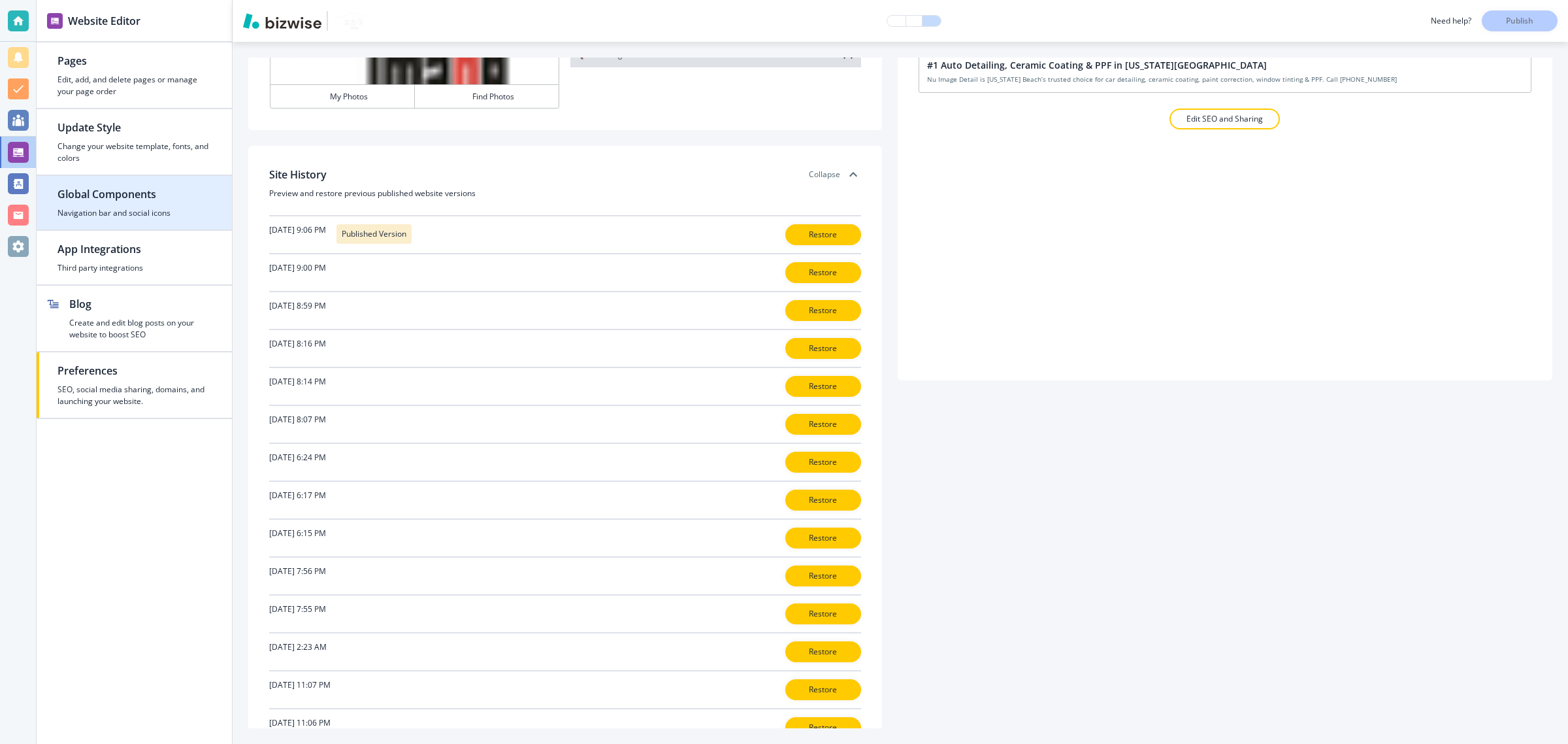
click at [151, 197] on h2 "Global Components" at bounding box center [134, 194] width 153 height 15
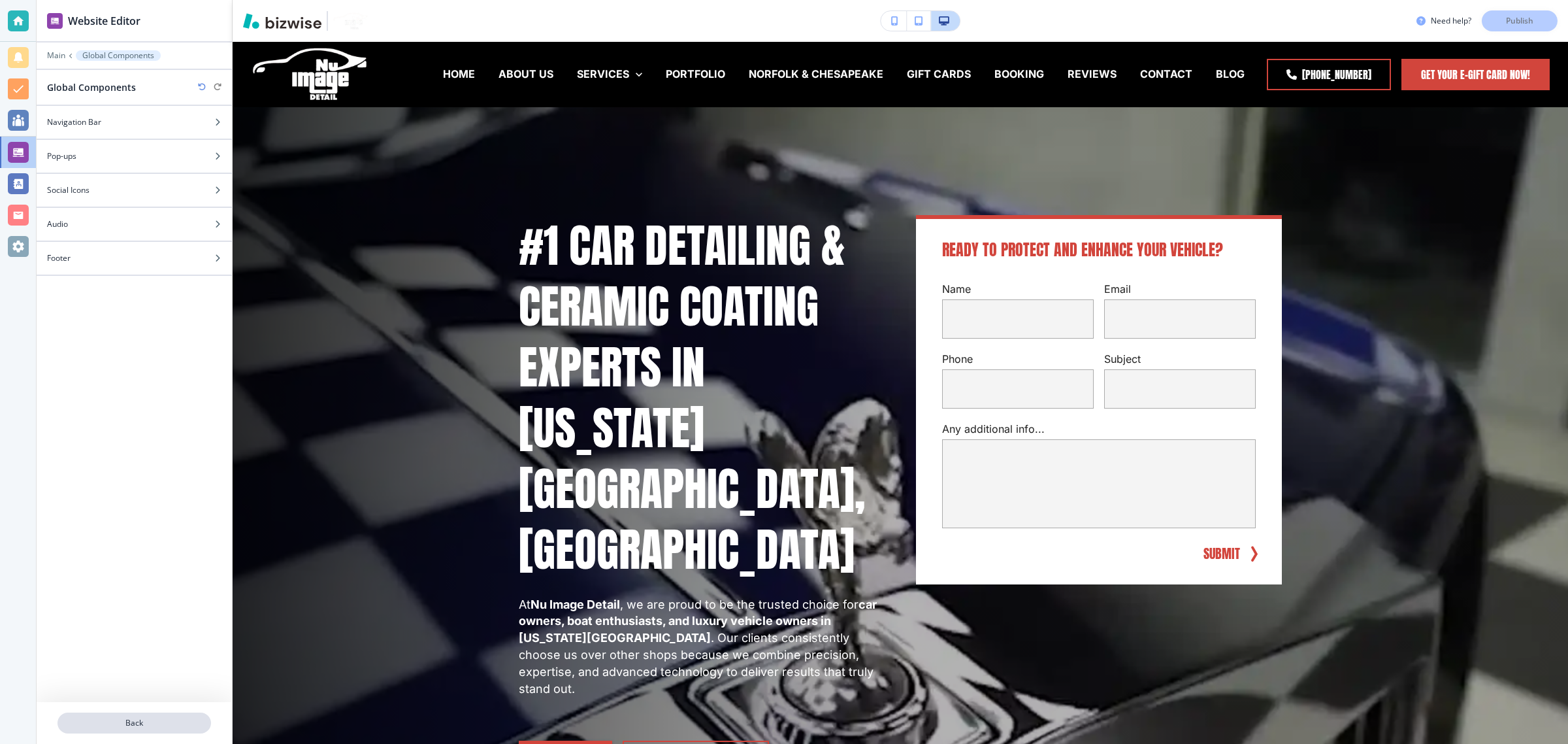
click at [121, 716] on button "Back" at bounding box center [134, 723] width 153 height 21
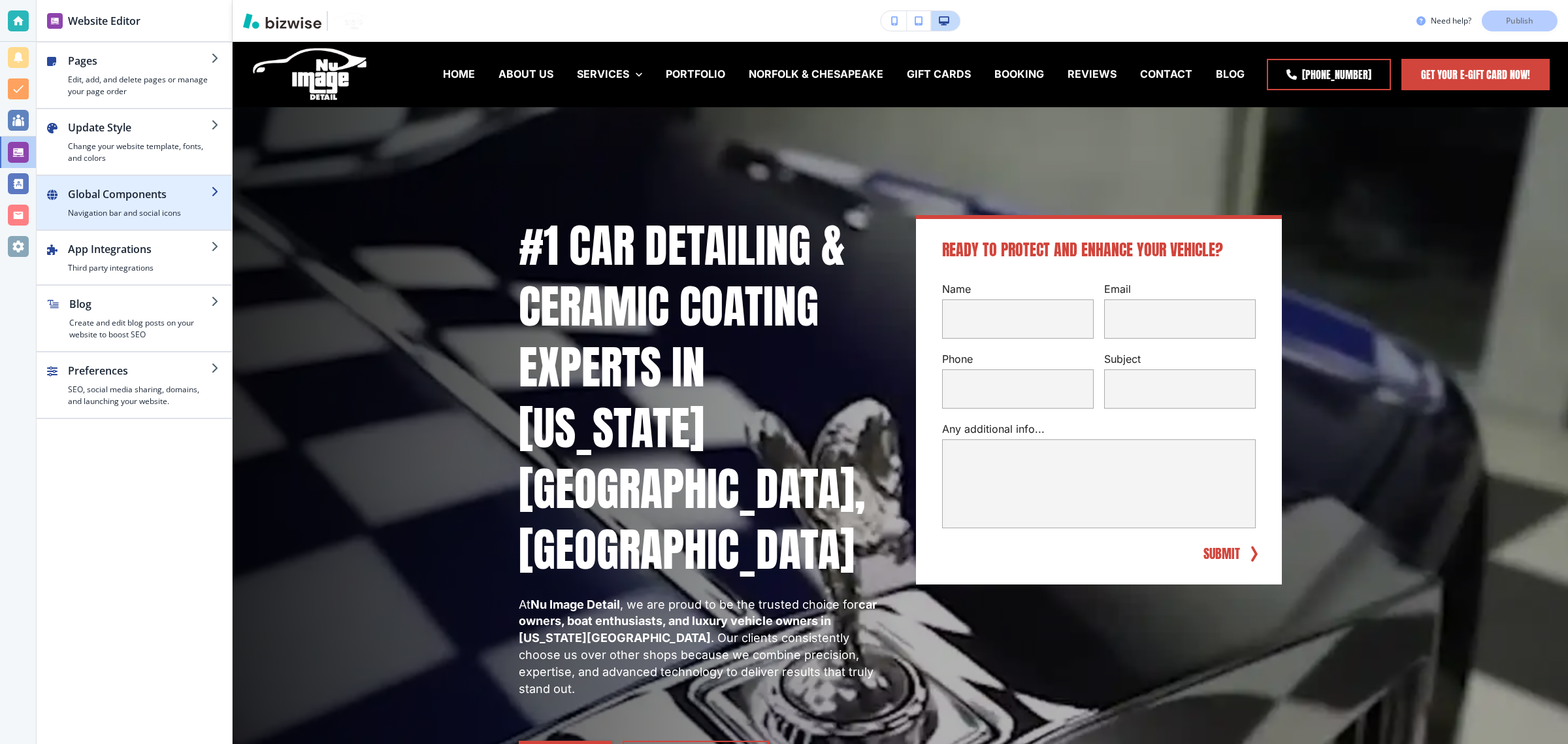
click at [156, 211] on h4 "Navigation bar and social icons" at bounding box center [139, 213] width 143 height 12
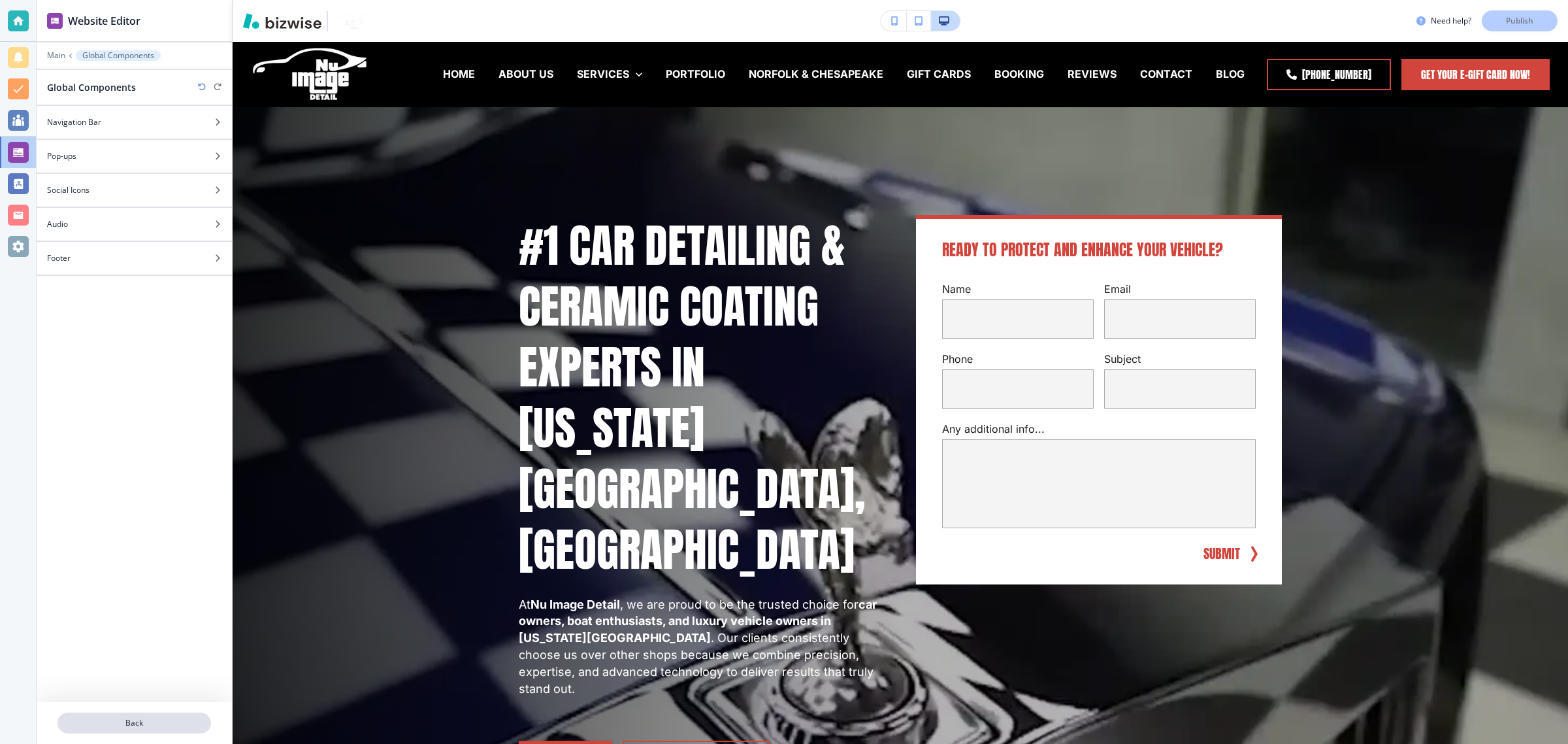
click at [142, 724] on p "Back" at bounding box center [134, 723] width 151 height 12
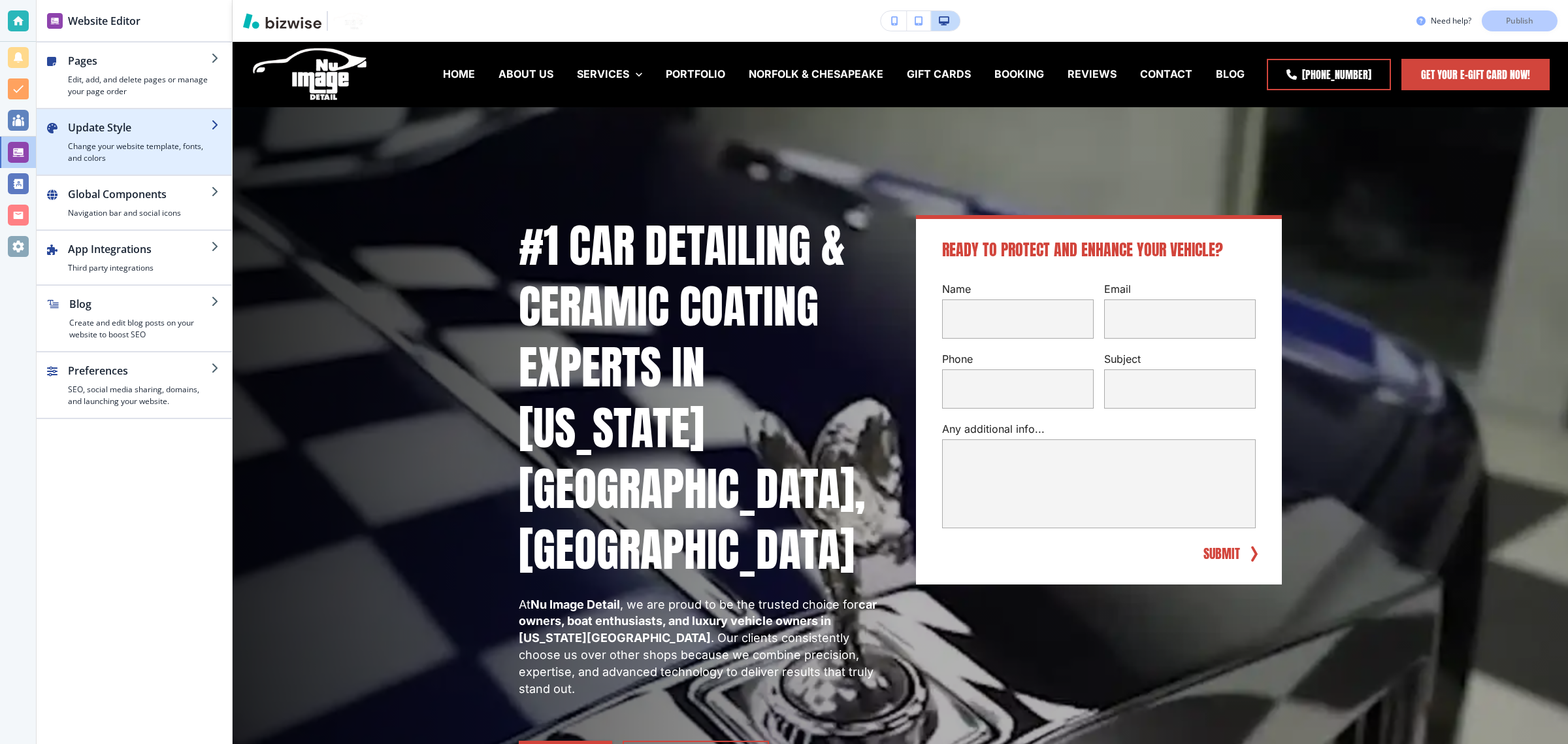
click at [149, 134] on h2 "Update Style" at bounding box center [139, 128] width 143 height 15
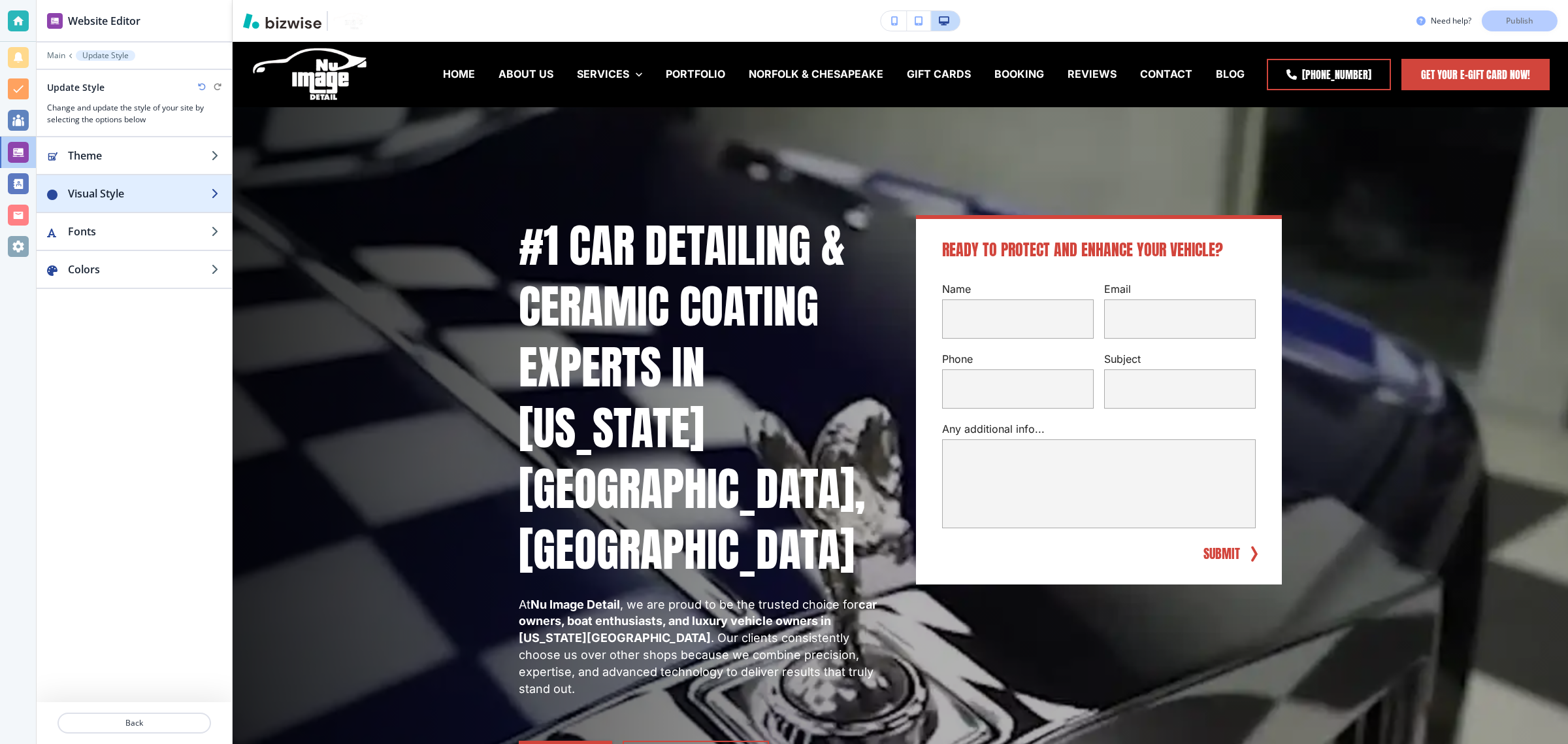
click at [128, 197] on h2 "Visual Style" at bounding box center [139, 193] width 143 height 15
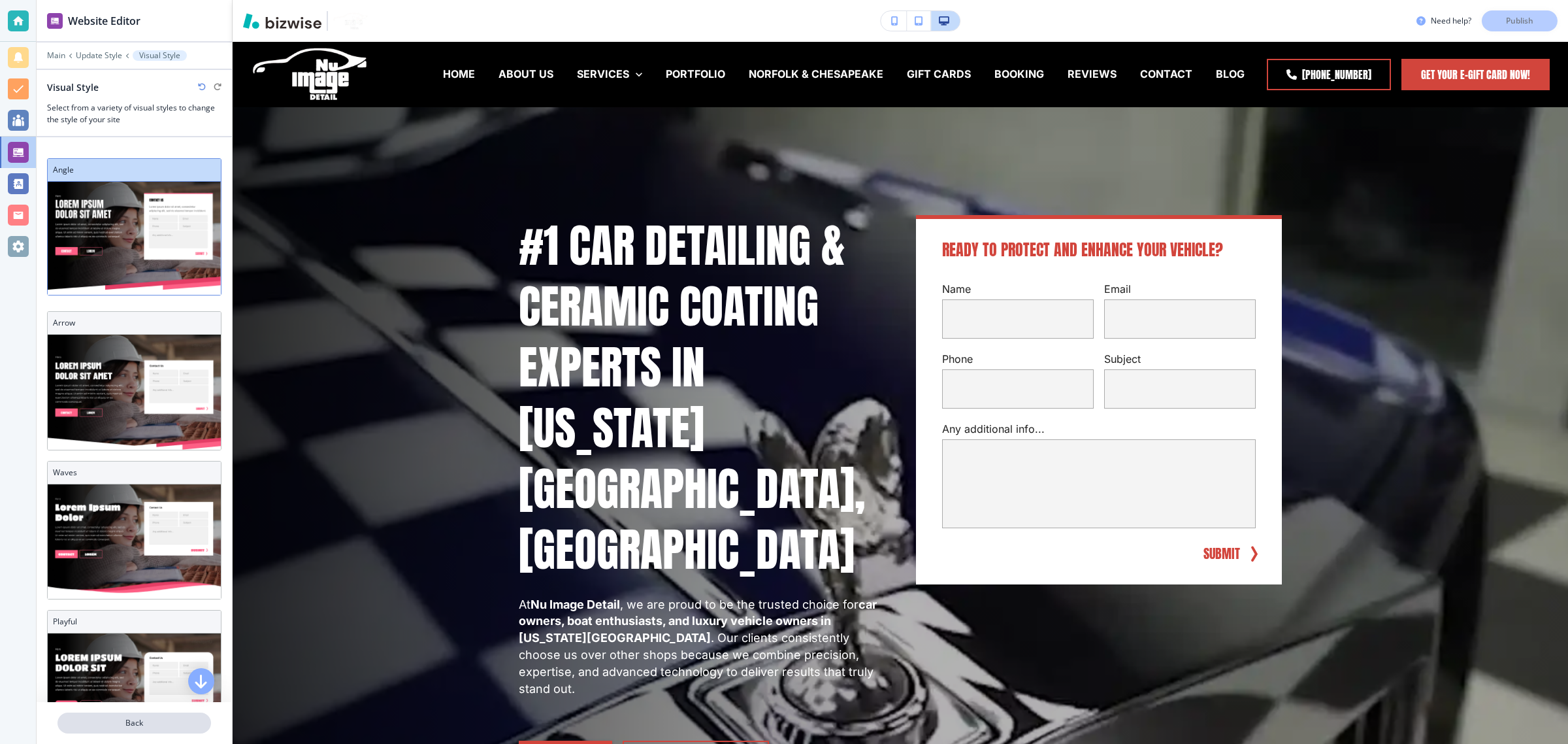
click at [128, 723] on p "Back" at bounding box center [134, 723] width 151 height 12
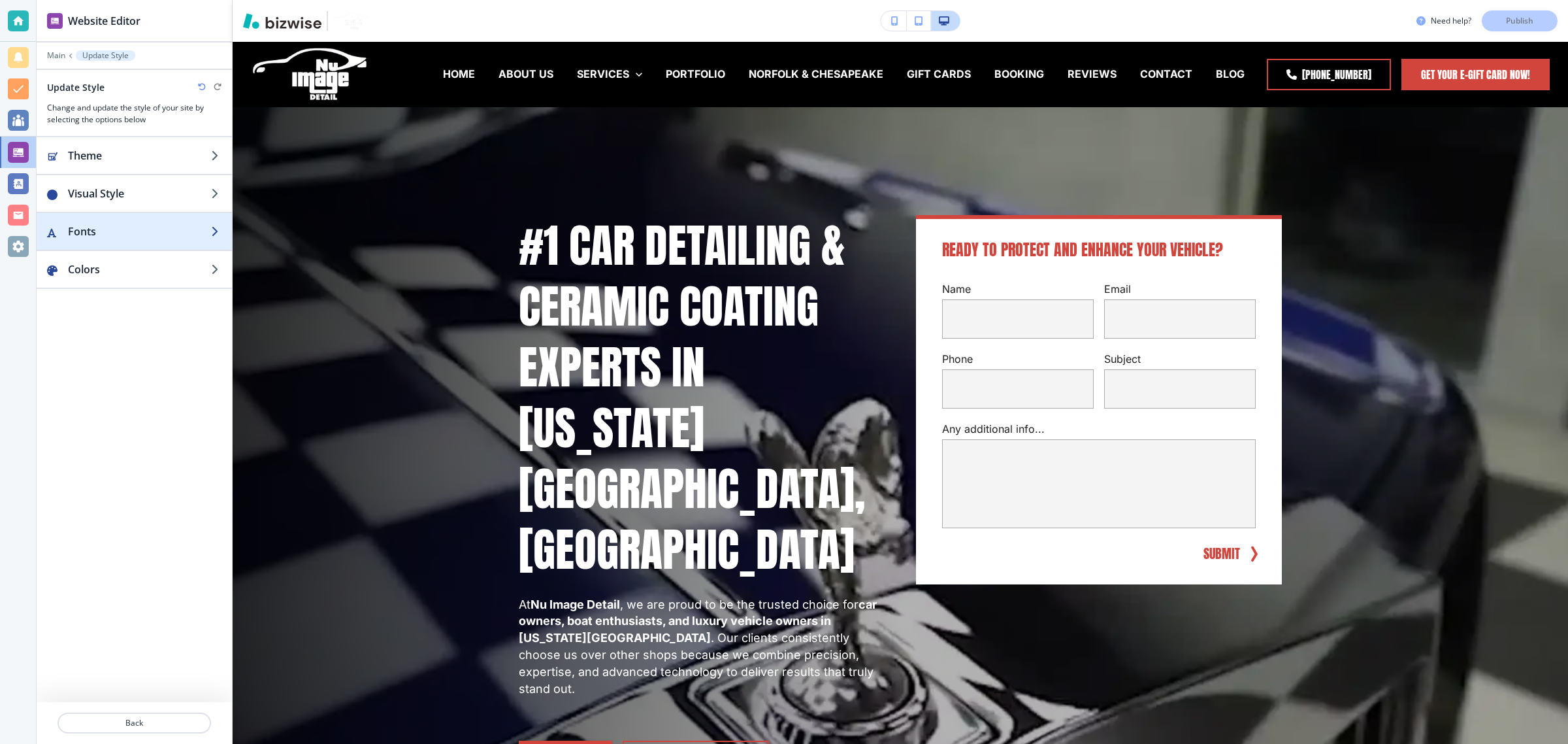
click at [137, 234] on h2 "Fonts" at bounding box center [139, 231] width 143 height 15
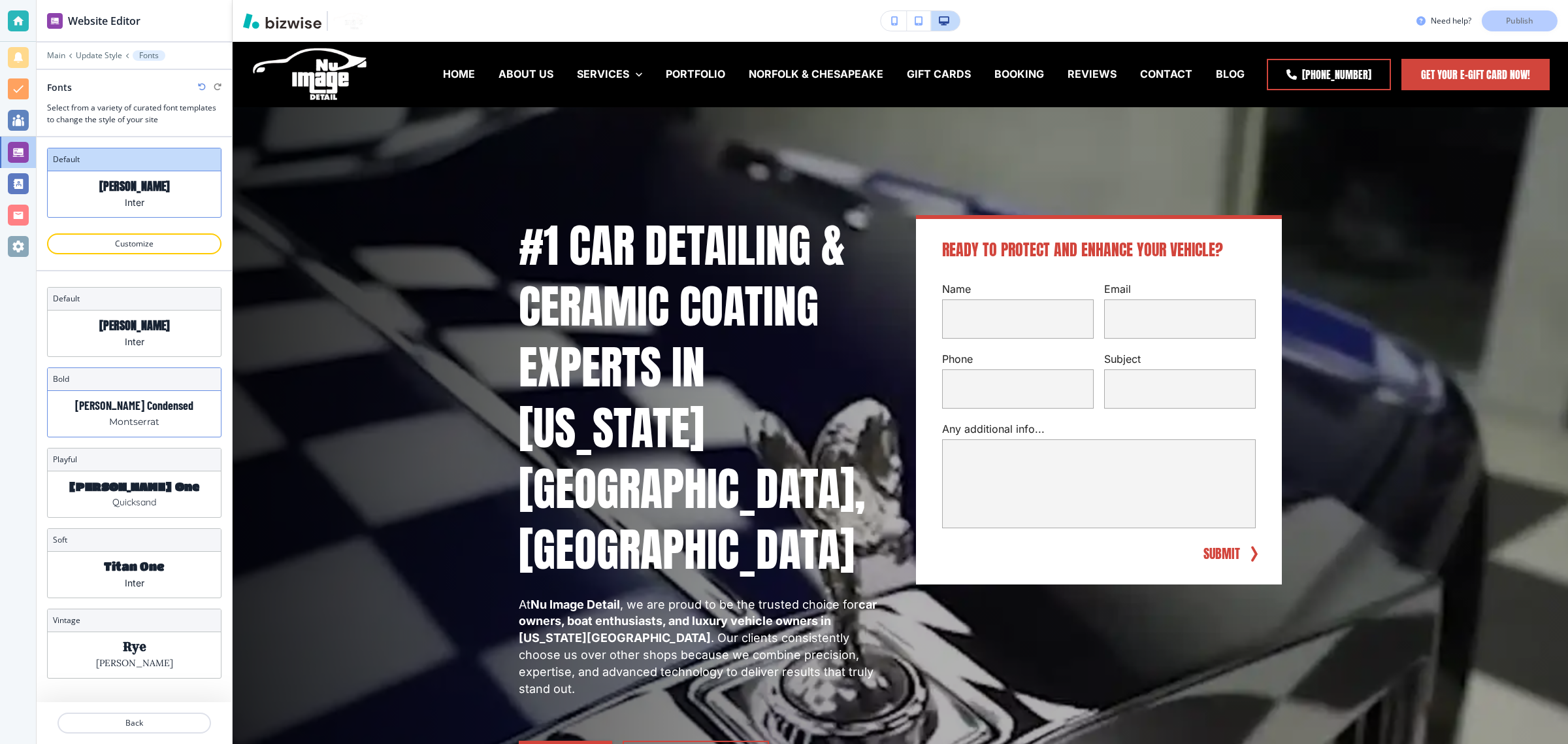
scroll to position [5, 0]
click at [116, 717] on p "Back" at bounding box center [134, 723] width 151 height 12
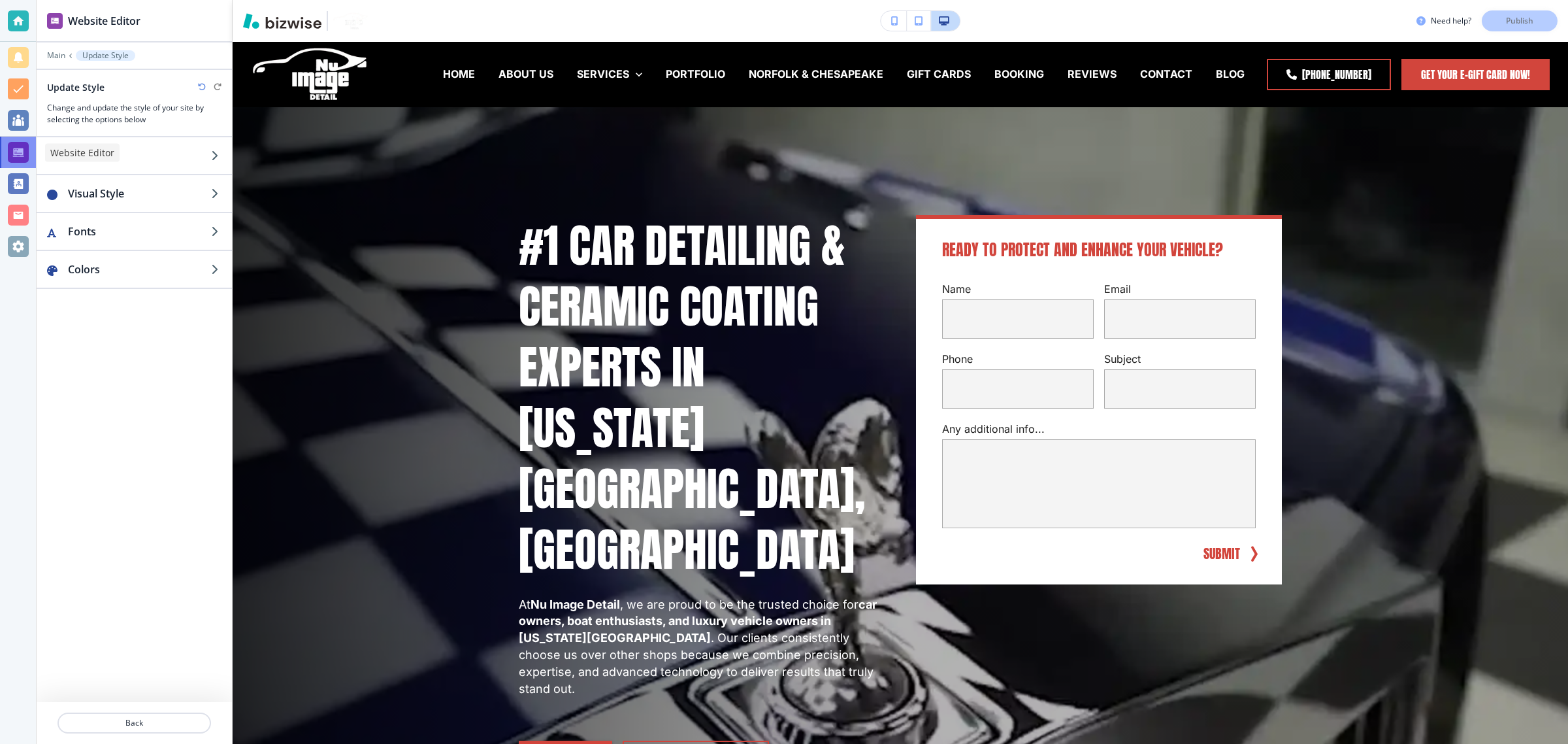
click at [18, 152] on div at bounding box center [18, 152] width 21 height 21
click at [20, 4] on div at bounding box center [18, 21] width 36 height 42
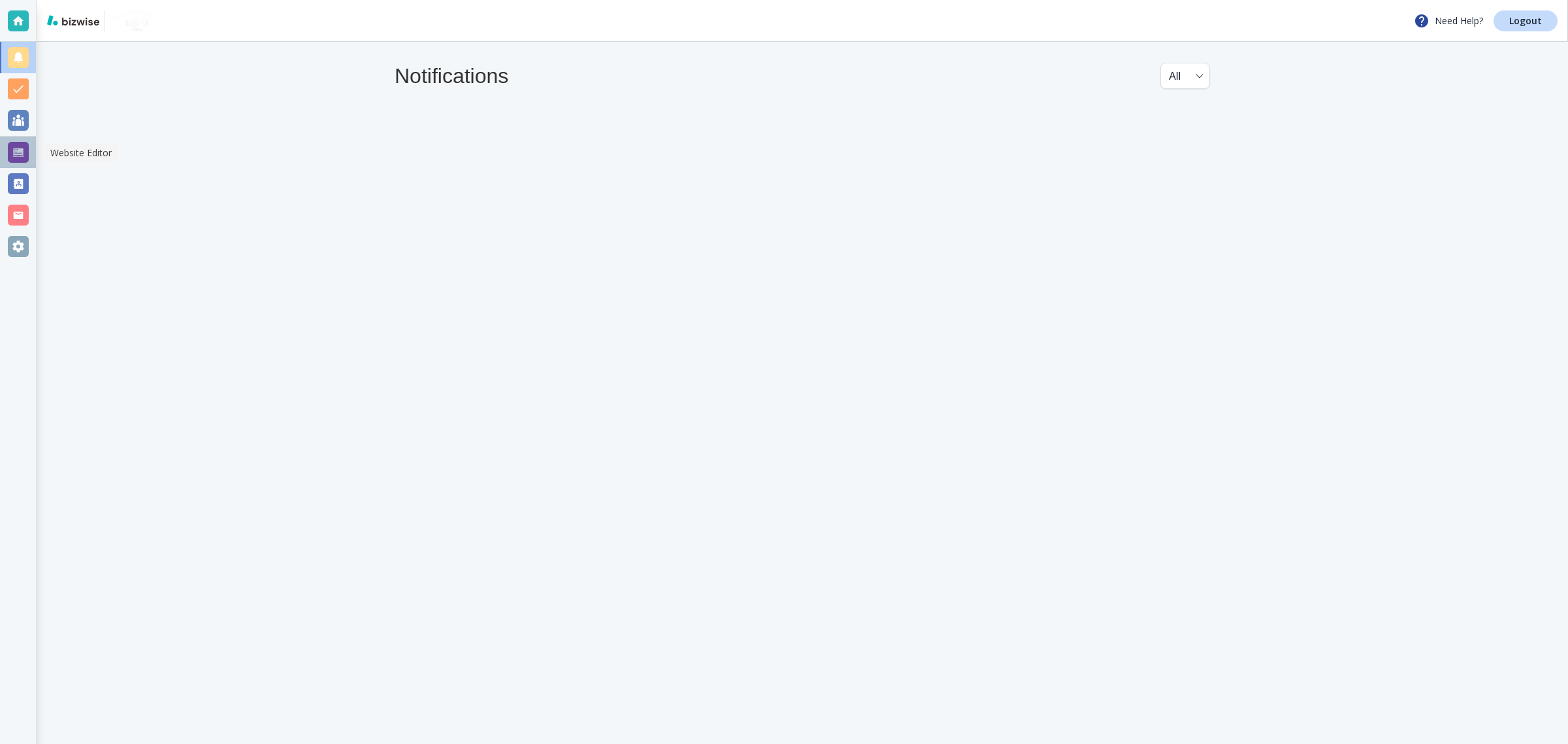
click at [23, 167] on div at bounding box center [18, 152] width 36 height 32
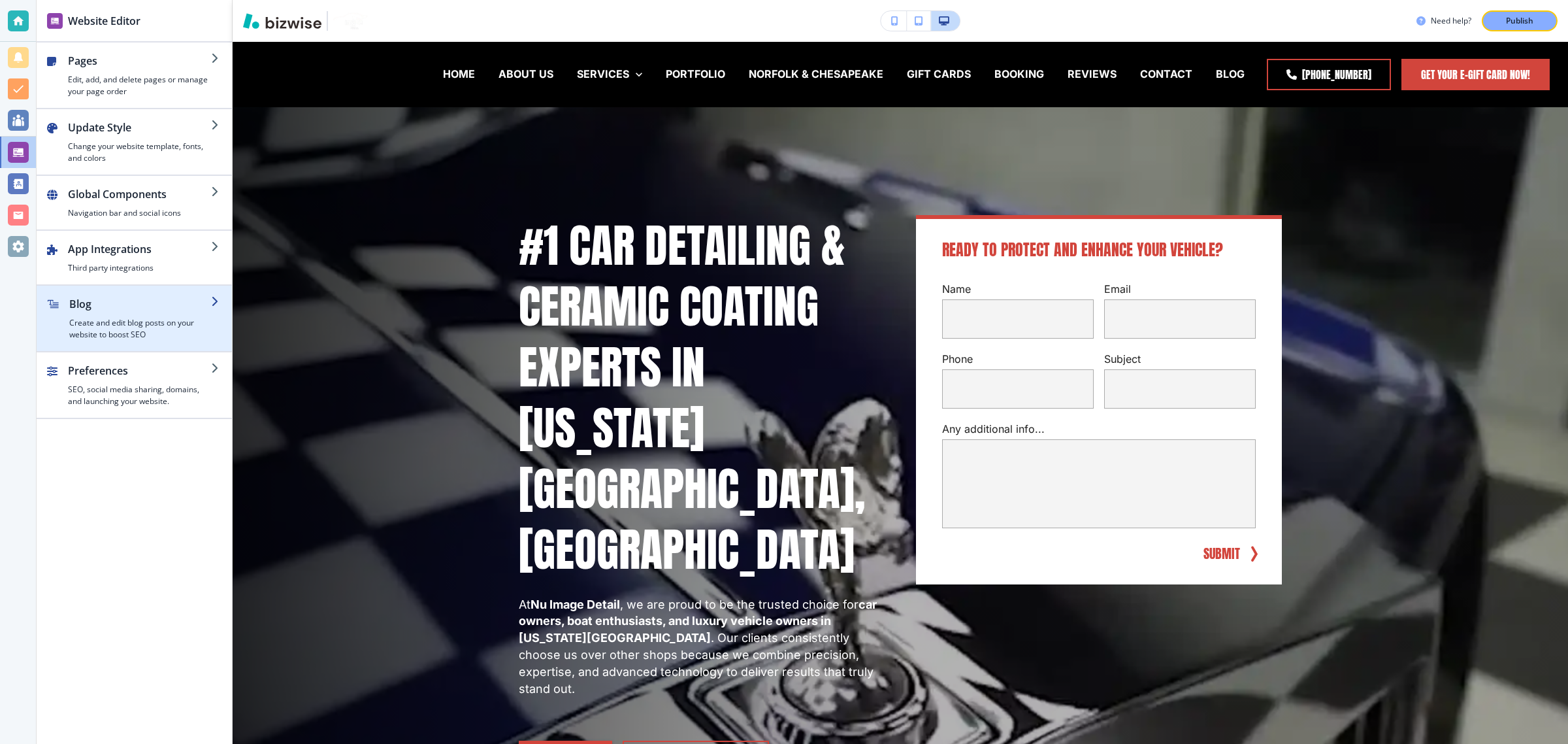
click at [131, 343] on div "button" at bounding box center [134, 346] width 195 height 10
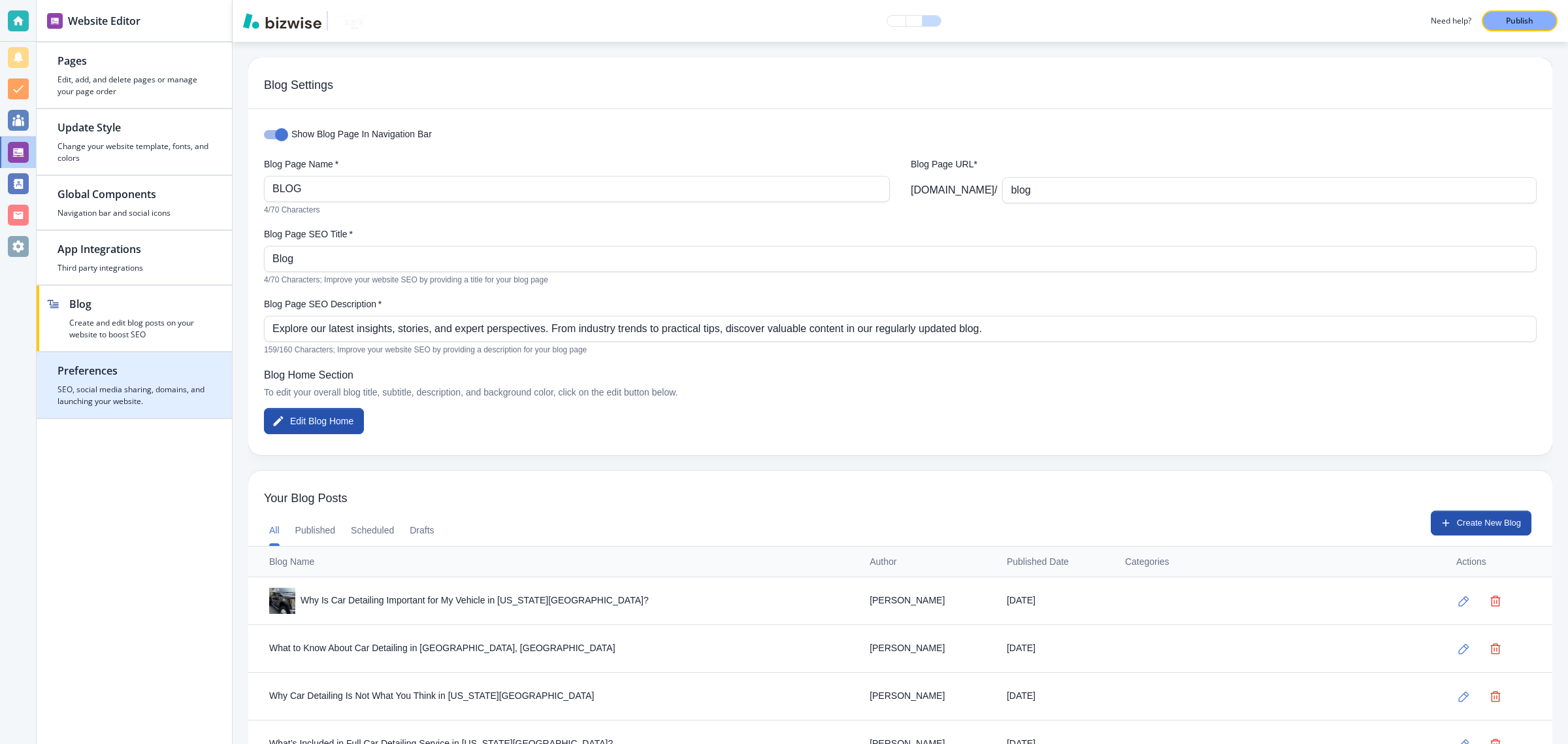
click at [156, 372] on h2 "Preferences" at bounding box center [134, 371] width 153 height 15
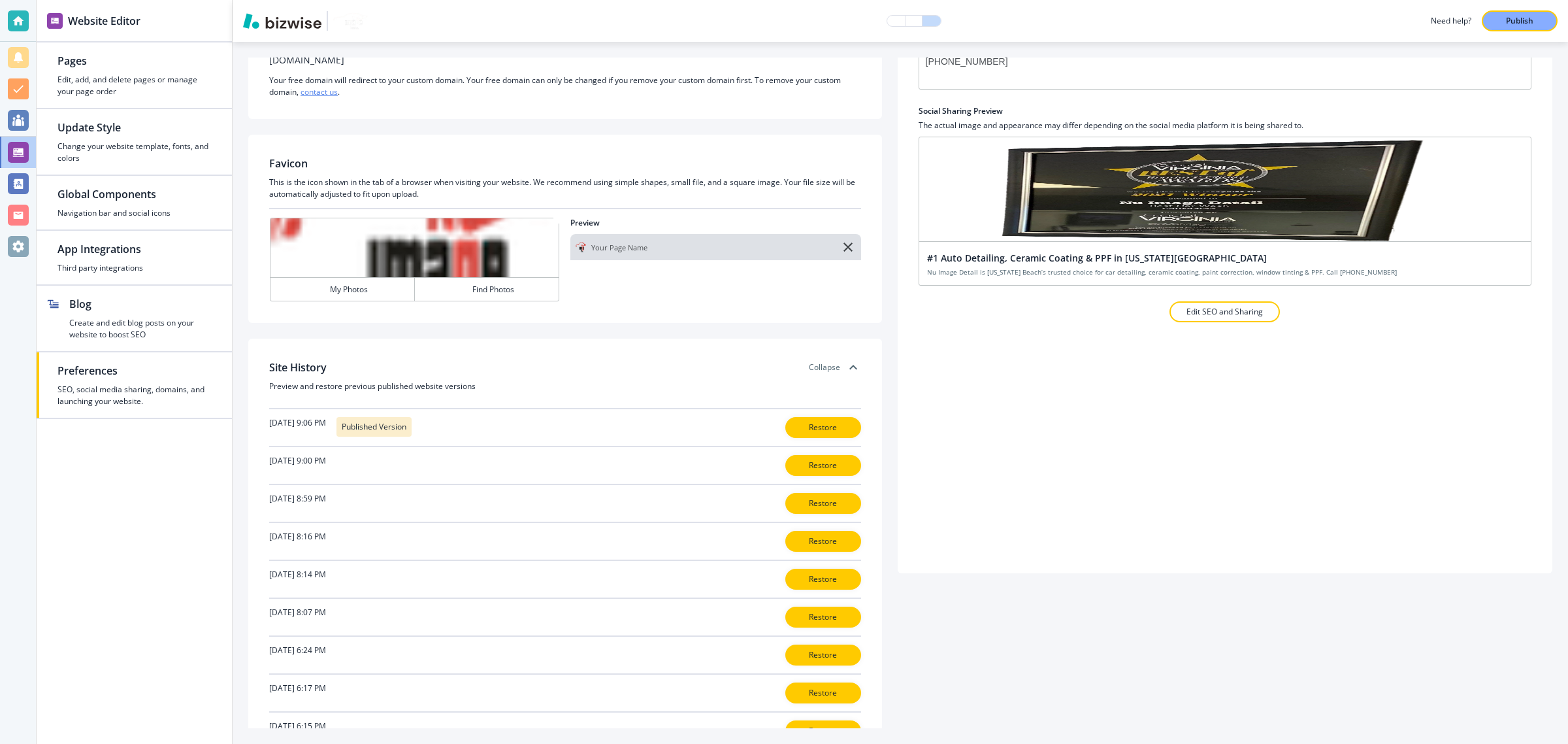
scroll to position [266, 0]
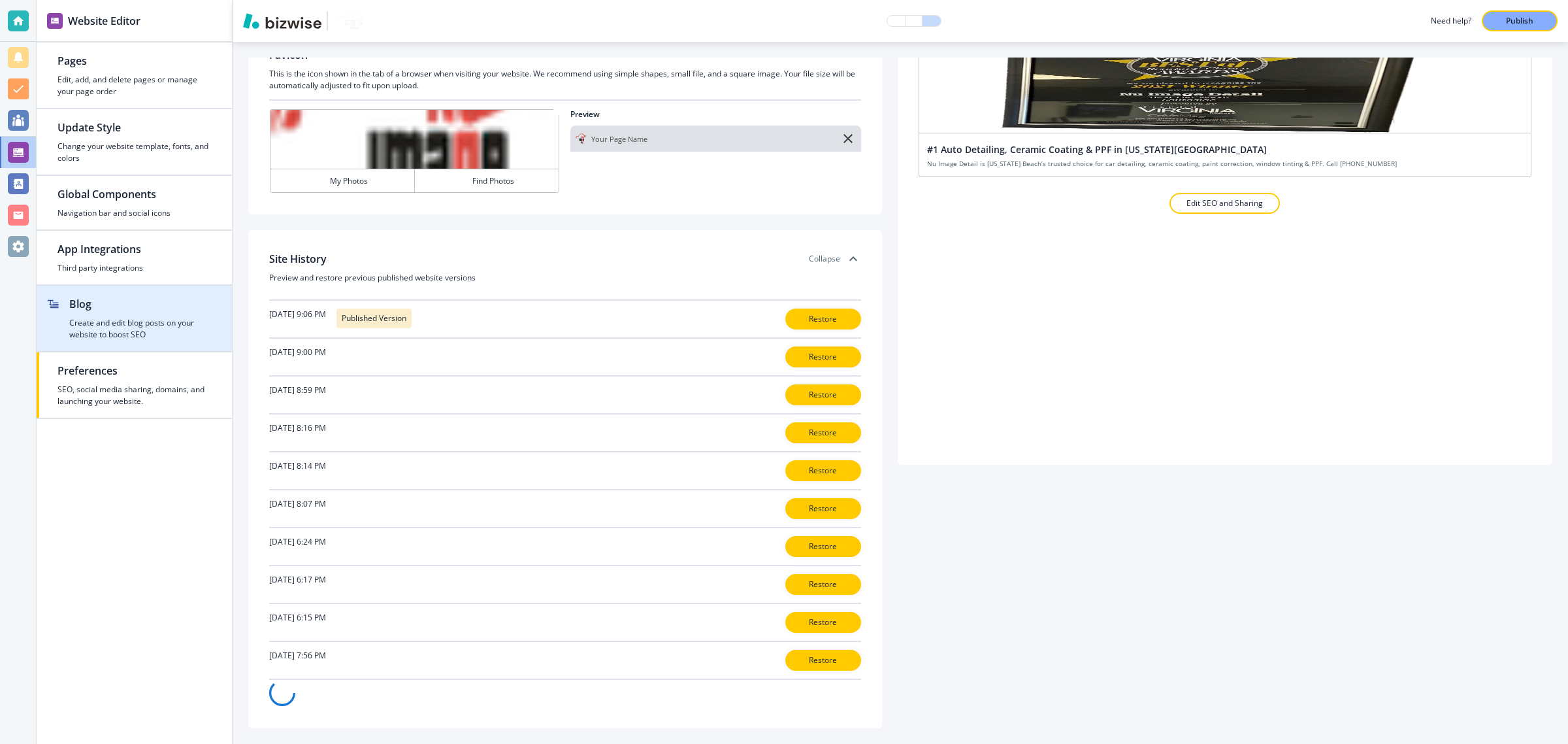
click at [126, 330] on h4 "Create and edit blog posts on your website to boost SEO" at bounding box center [140, 328] width 142 height 23
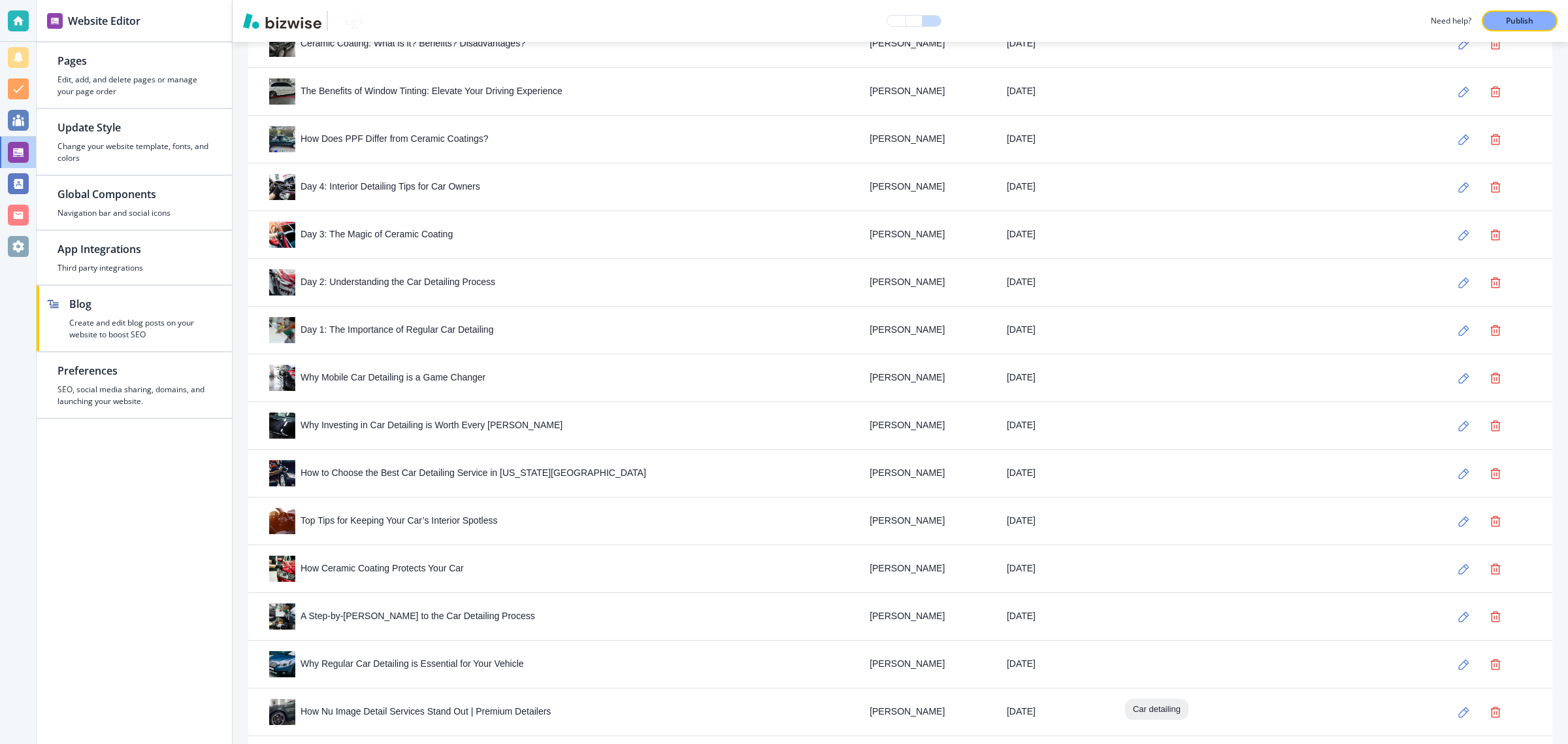
scroll to position [2146, 0]
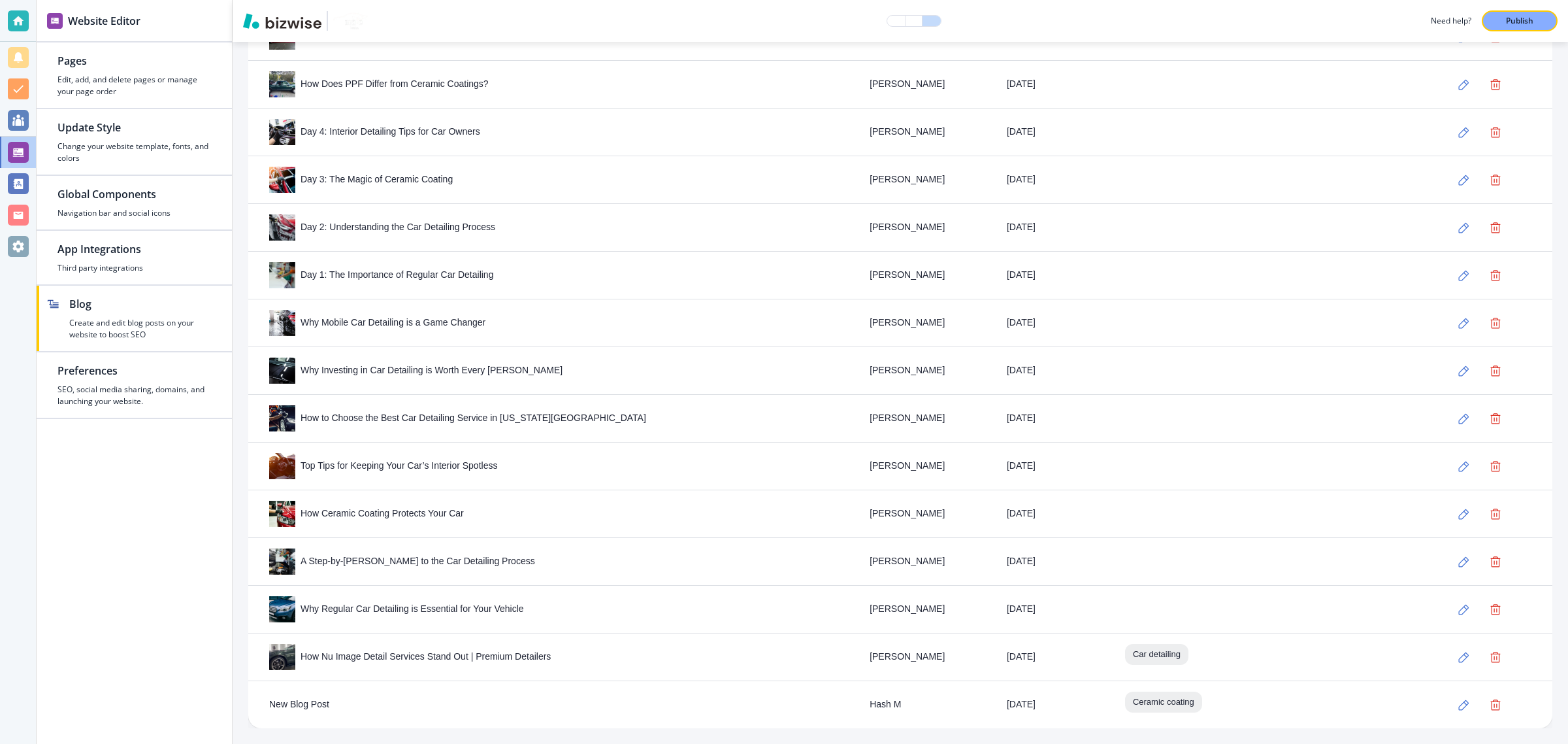
click at [573, 214] on div "Day 2: Understanding the Car Detailing Process" at bounding box center [559, 227] width 579 height 27
click at [1490, 709] on icon "button" at bounding box center [1495, 705] width 10 height 11
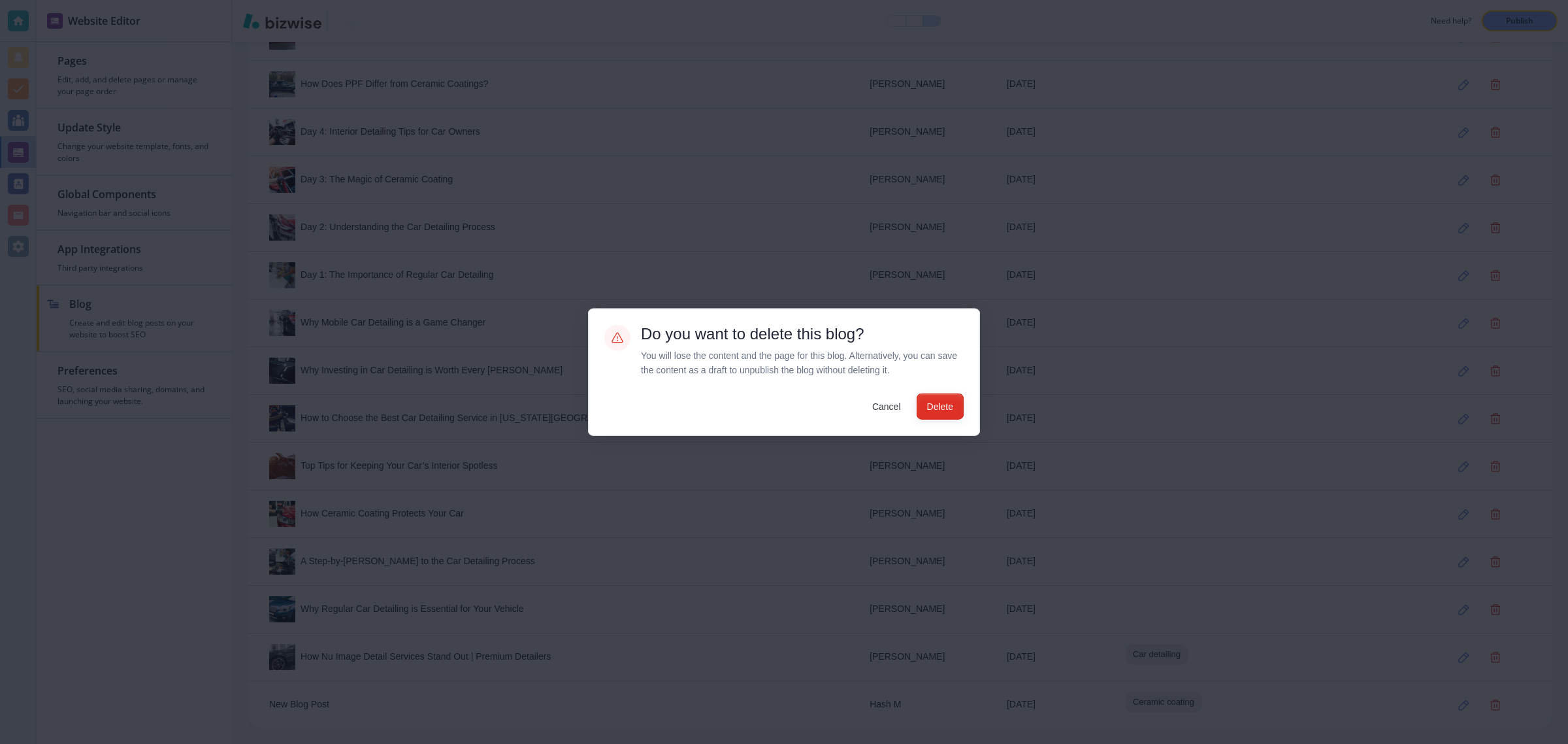
click at [938, 402] on button "Delete" at bounding box center [940, 406] width 47 height 27
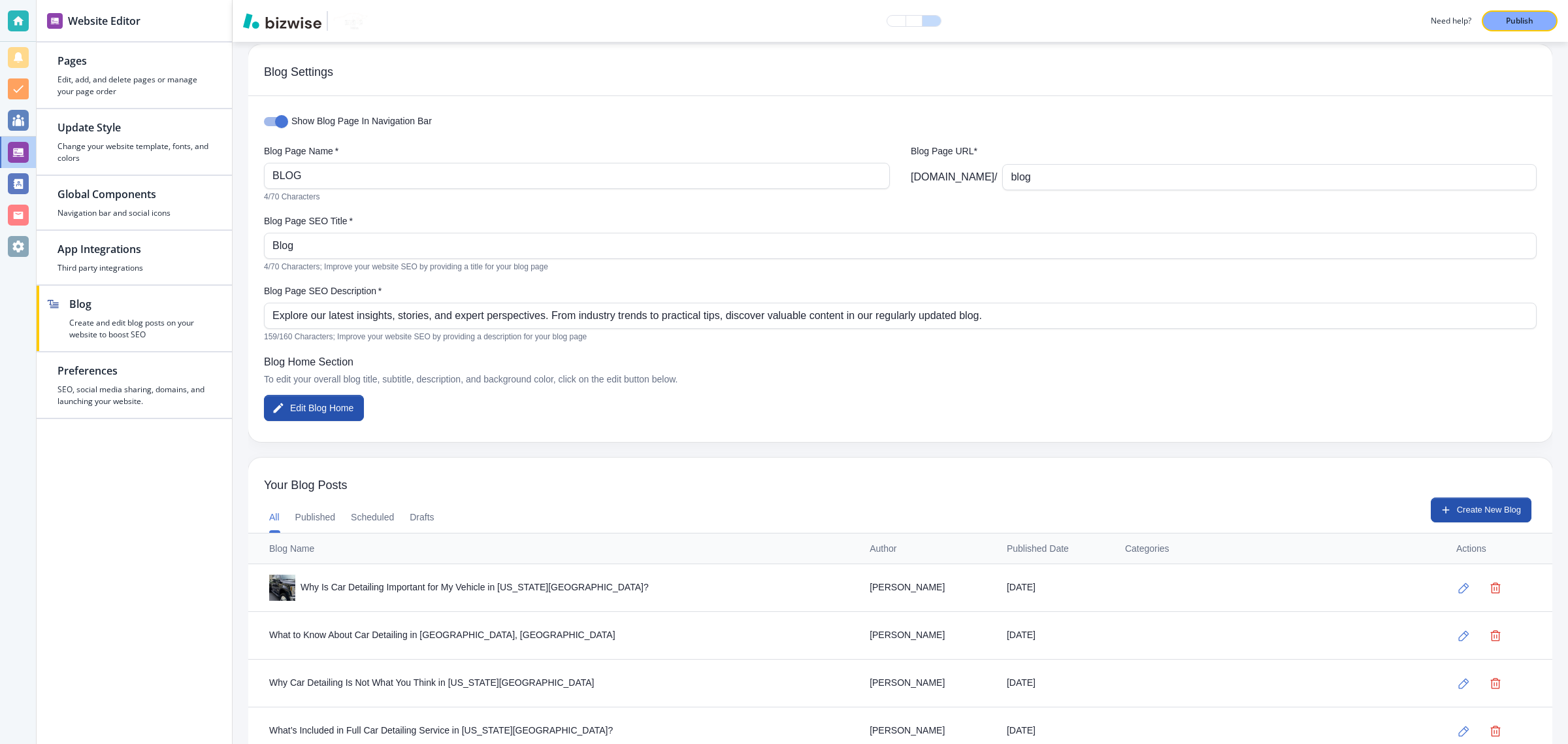
scroll to position [11, 0]
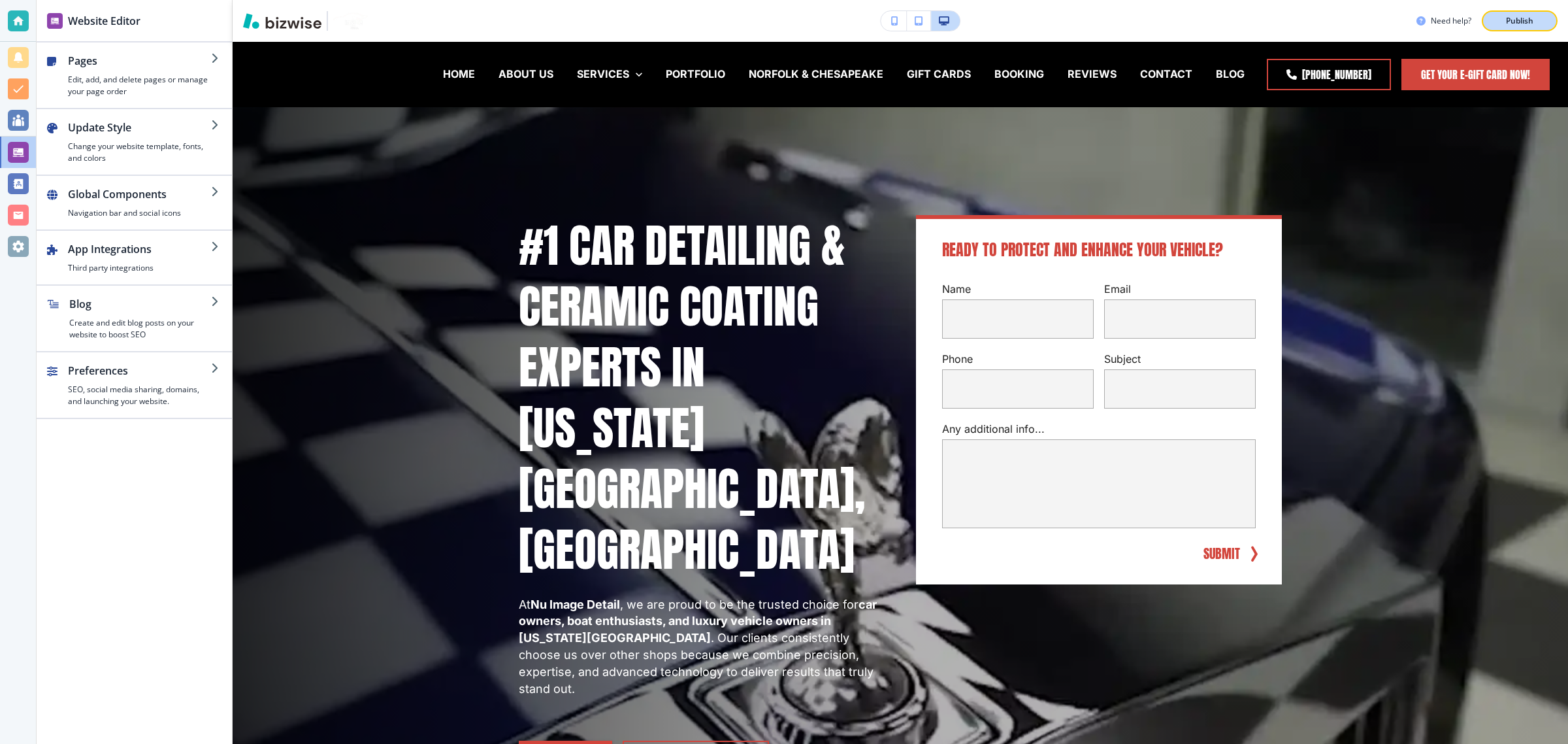
click at [1493, 21] on button "Publish" at bounding box center [1519, 21] width 76 height 21
